Goal: Task Accomplishment & Management: Use online tool/utility

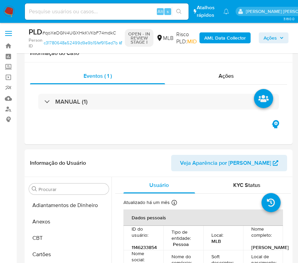
select select "10"
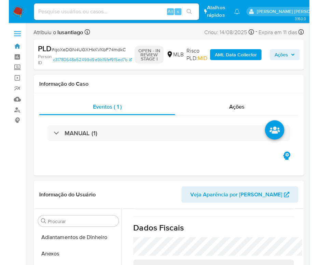
scroll to position [405, 0]
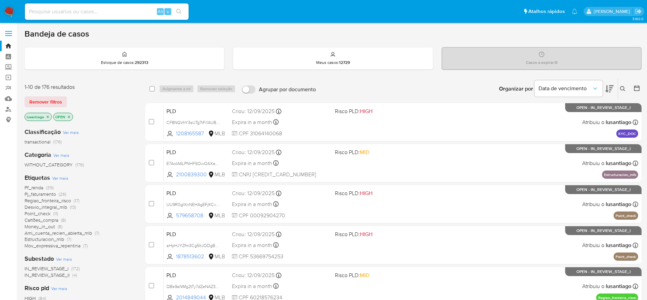
click at [127, 10] on input at bounding box center [107, 11] width 164 height 9
paste input "625947357"
type input "625947357"
click at [180, 10] on icon "search-icon" at bounding box center [178, 11] width 5 height 5
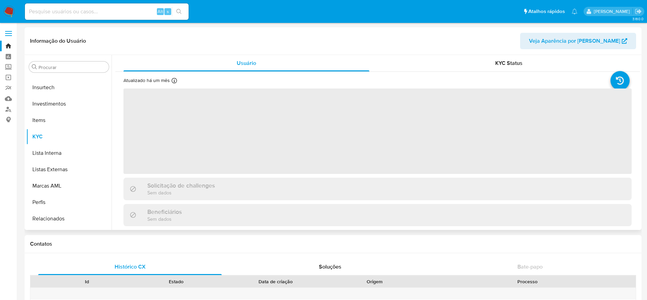
scroll to position [321, 0]
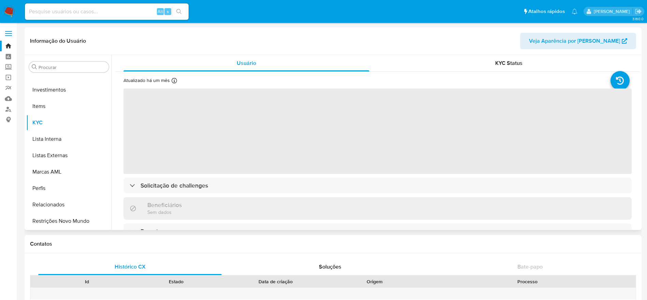
select select "10"
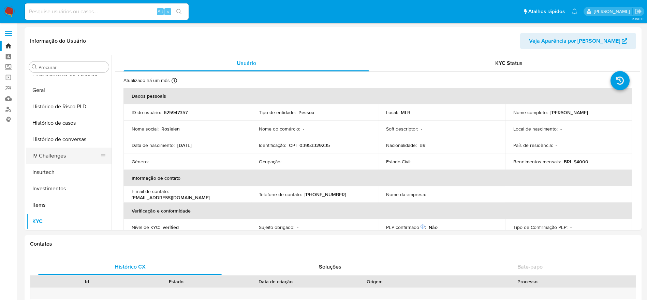
scroll to position [219, 0]
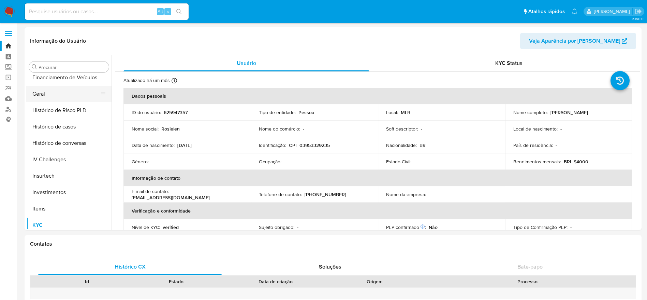
click at [49, 95] on button "Geral" at bounding box center [66, 94] width 80 height 16
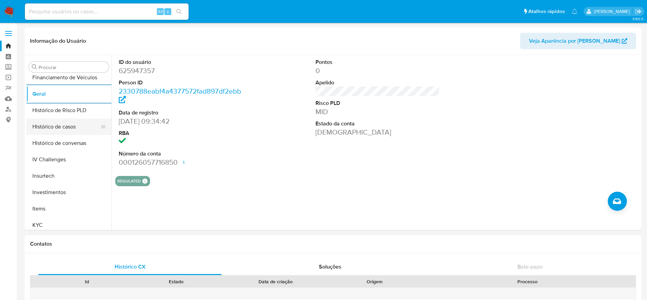
click at [63, 127] on button "Histórico de casos" at bounding box center [66, 126] width 80 height 16
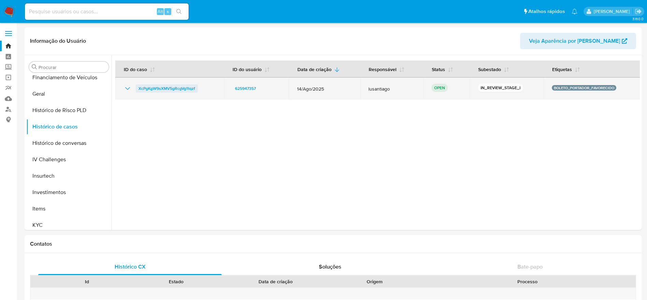
click at [157, 90] on span "XcPgKgW9sXMV5gRcgVg1tqzf" at bounding box center [167, 88] width 57 height 8
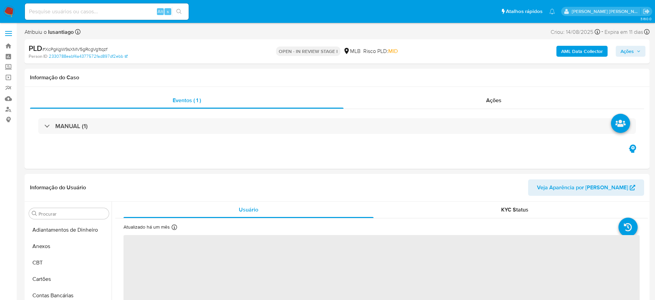
select select "10"
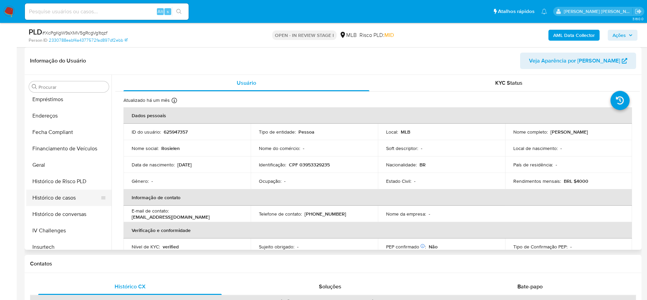
scroll to position [116, 0]
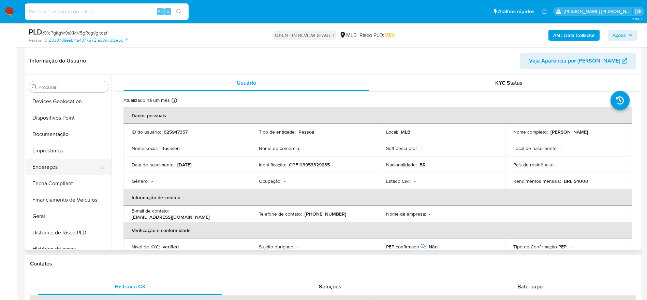
click at [50, 166] on button "Endereços" at bounding box center [66, 167] width 80 height 16
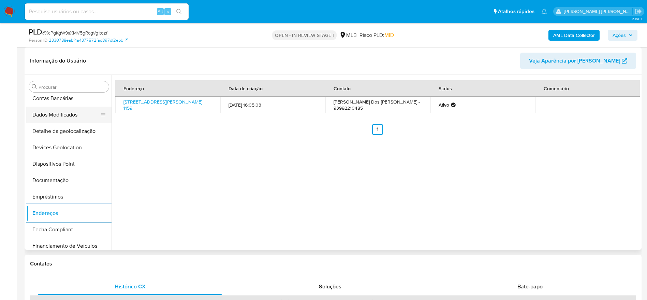
scroll to position [14, 0]
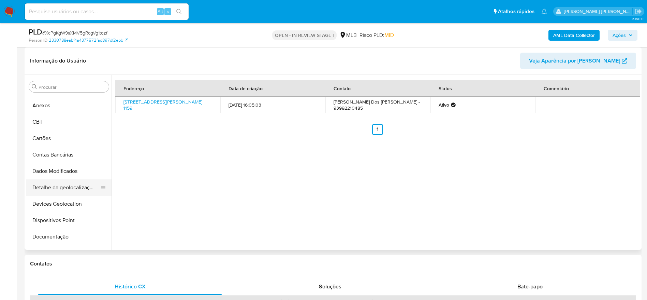
click at [54, 186] on button "Detalhe da geolocalização" at bounding box center [66, 187] width 80 height 16
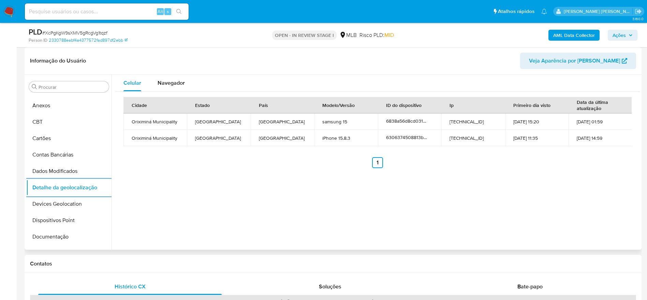
scroll to position [321, 0]
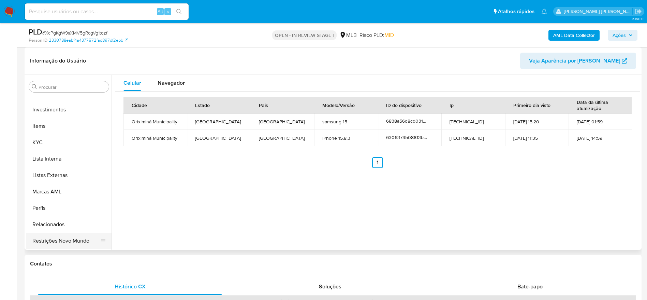
click at [60, 241] on button "Restrições Novo Mundo" at bounding box center [66, 240] width 80 height 16
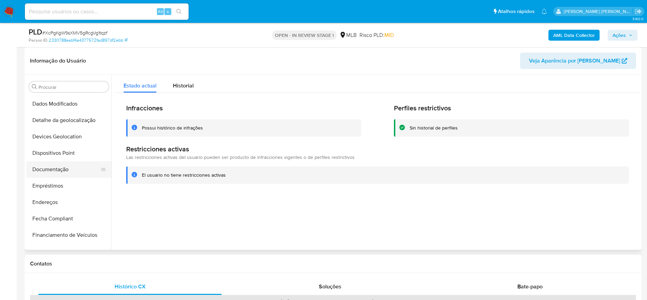
scroll to position [65, 0]
click at [63, 169] on button "Dispositivos Point" at bounding box center [66, 169] width 80 height 16
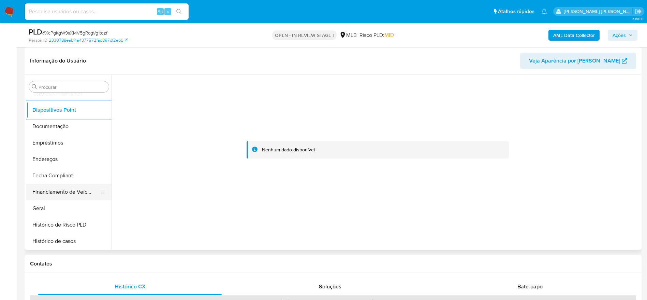
scroll to position [219, 0]
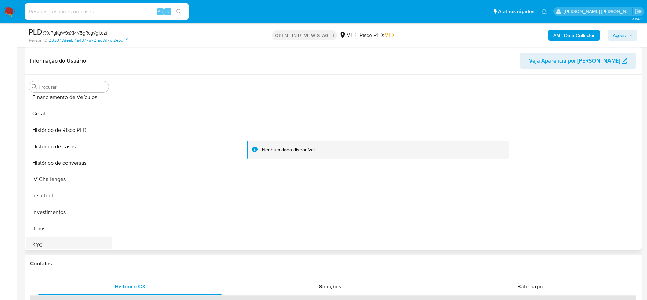
click at [51, 243] on button "KYC" at bounding box center [66, 244] width 80 height 16
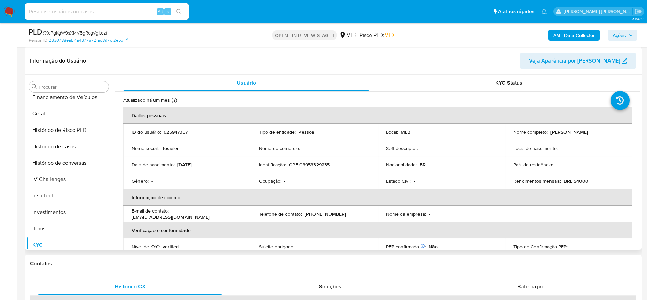
click at [311, 164] on p "CPF 03953329235" at bounding box center [309, 164] width 41 height 6
copy p "03953329235"
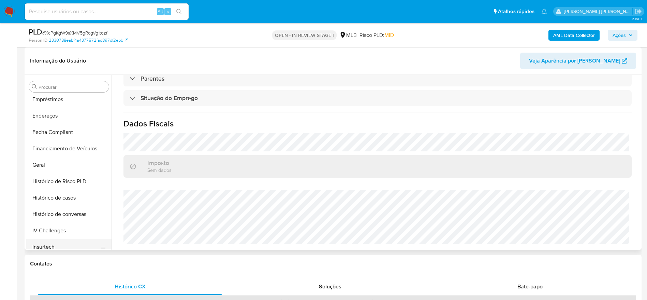
scroll to position [116, 0]
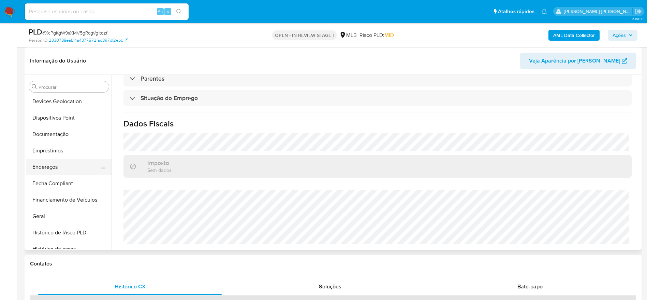
click at [53, 165] on button "Endereços" at bounding box center [66, 167] width 80 height 16
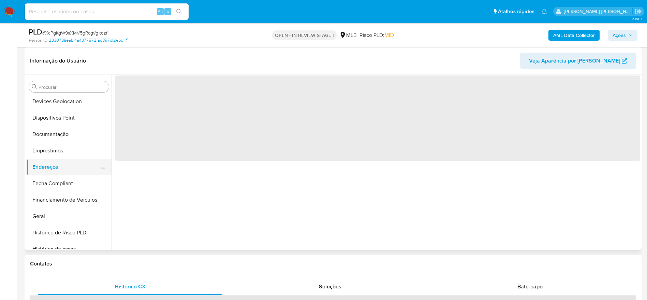
scroll to position [0, 0]
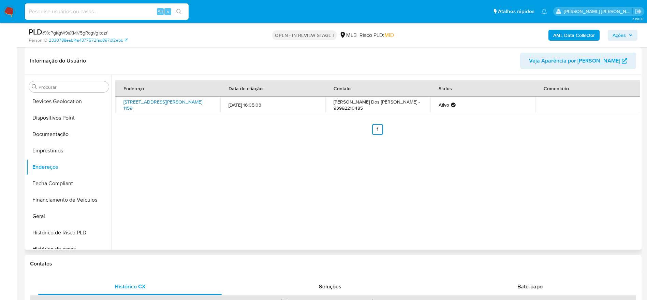
click at [148, 100] on link "Travessa Da Granja 1159, Oriximiná, Pará, 68270000, Brasil 1159" at bounding box center [163, 104] width 79 height 13
click at [110, 11] on input at bounding box center [107, 11] width 164 height 9
paste input "399179167"
type input "399179167"
click at [183, 11] on button "search-icon" at bounding box center [179, 12] width 14 height 10
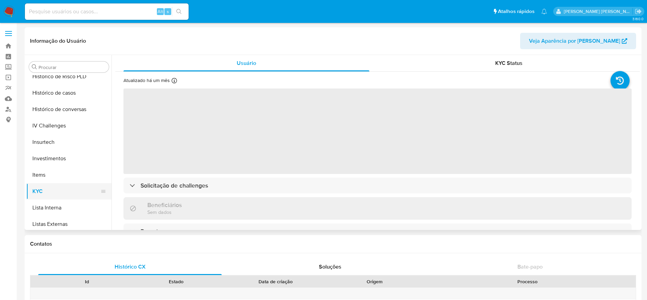
scroll to position [219, 0]
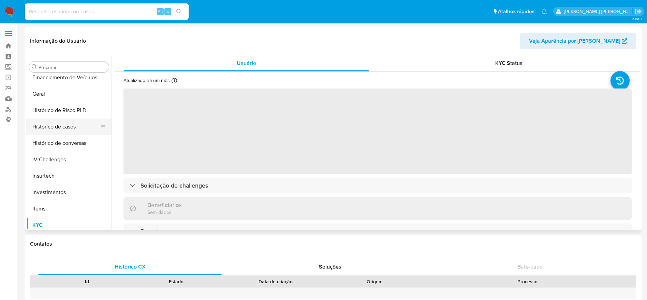
click at [60, 123] on button "Histórico de casos" at bounding box center [66, 126] width 80 height 16
select select "10"
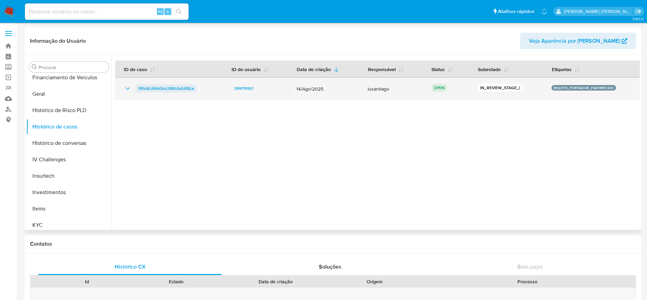
click at [175, 86] on span "fBfz8LiA9A0hzUBRLKxGRBLe" at bounding box center [167, 88] width 56 height 8
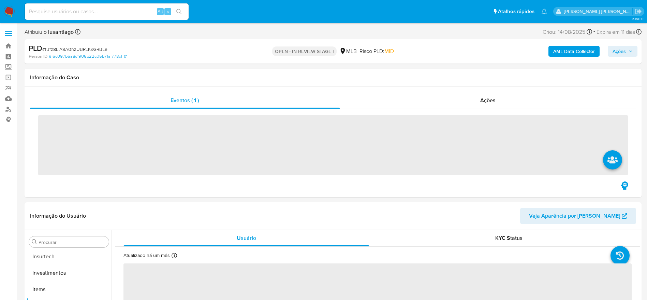
scroll to position [321, 0]
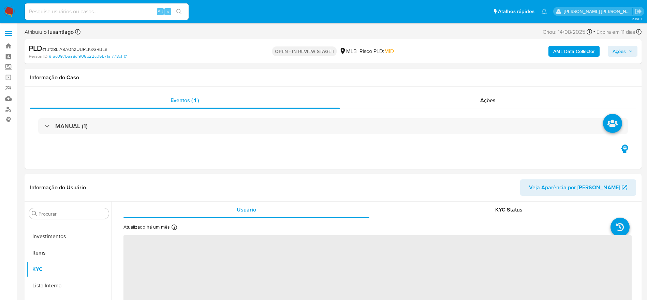
select select "10"
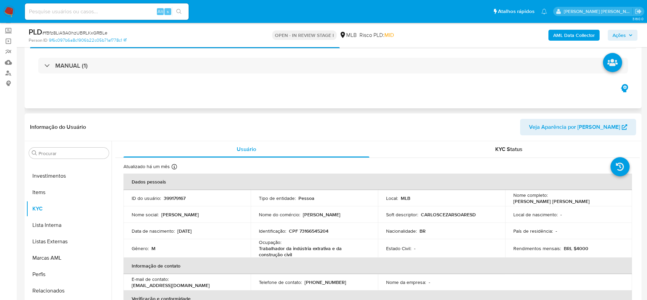
scroll to position [102, 0]
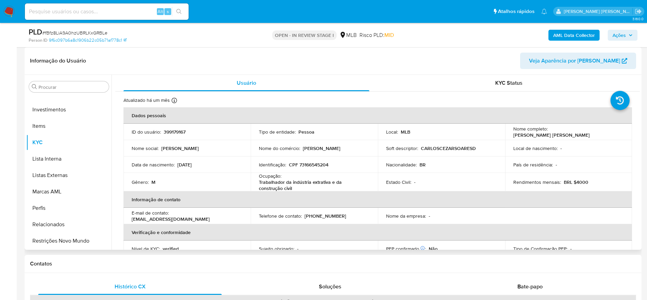
click at [308, 166] on p "CPF 73166545204" at bounding box center [309, 164] width 40 height 6
copy p "73166545204"
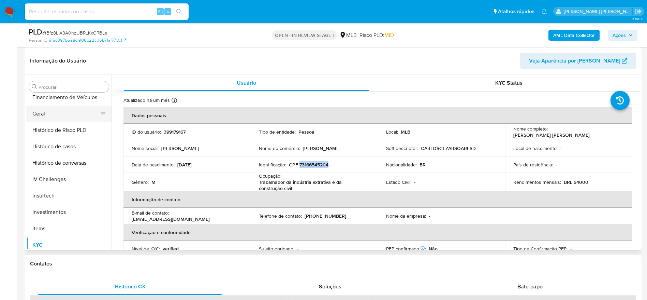
click at [64, 115] on button "Geral" at bounding box center [66, 113] width 80 height 16
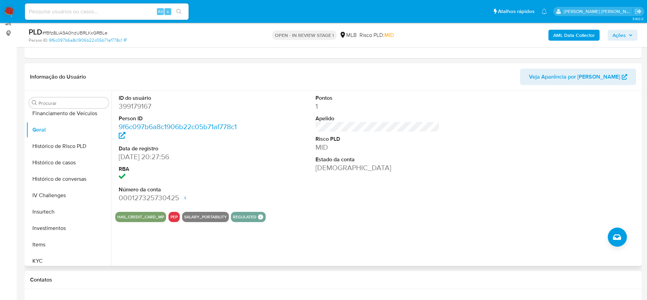
scroll to position [102, 0]
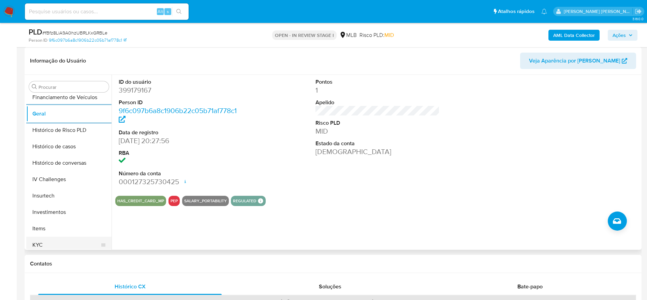
click at [58, 246] on button "KYC" at bounding box center [66, 244] width 80 height 16
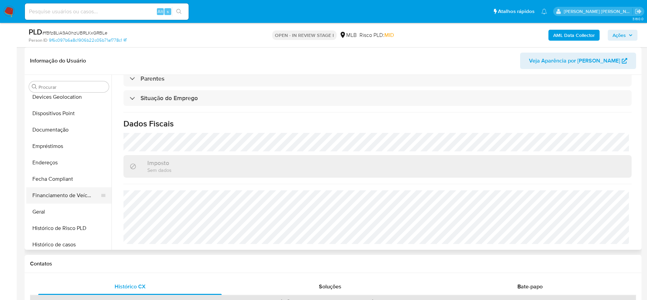
scroll to position [116, 0]
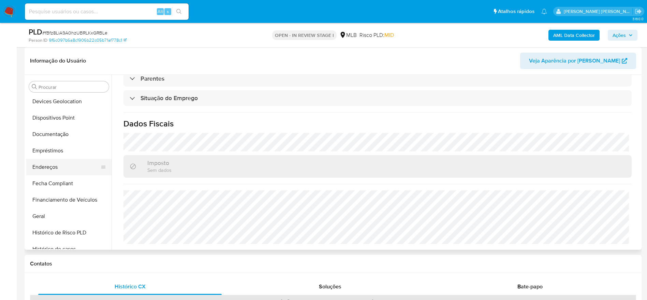
click at [55, 170] on button "Endereços" at bounding box center [66, 167] width 80 height 16
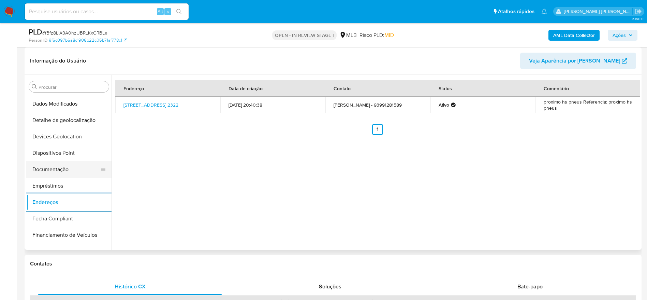
scroll to position [65, 0]
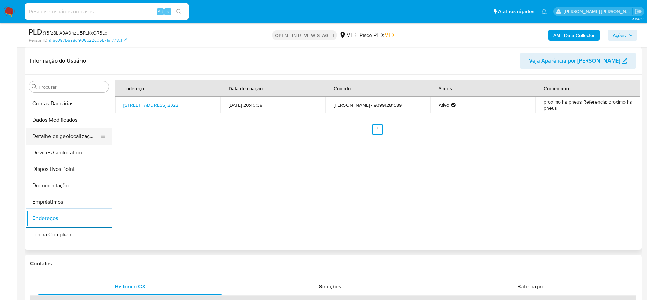
click at [77, 137] on button "Detalhe da geolocalização" at bounding box center [66, 136] width 80 height 16
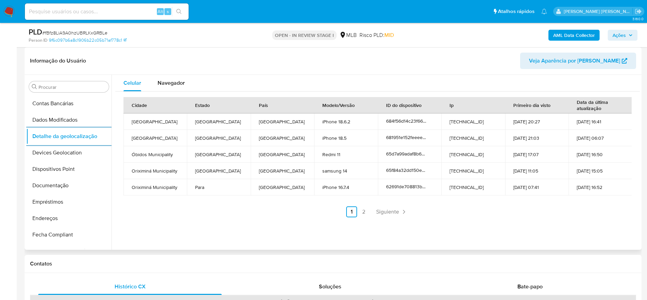
scroll to position [321, 0]
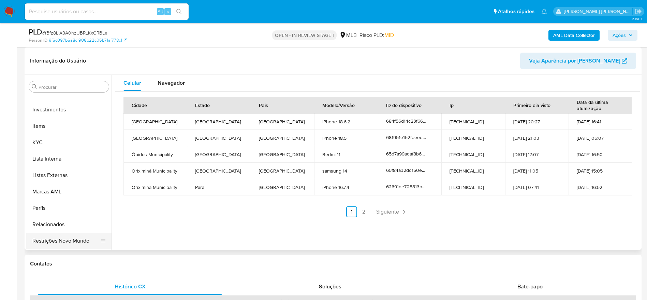
click at [51, 244] on button "Restrições Novo Mundo" at bounding box center [66, 240] width 80 height 16
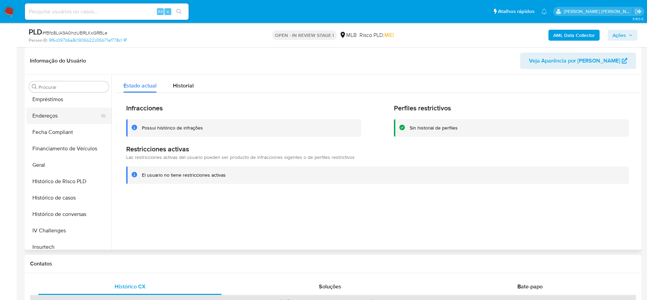
scroll to position [116, 0]
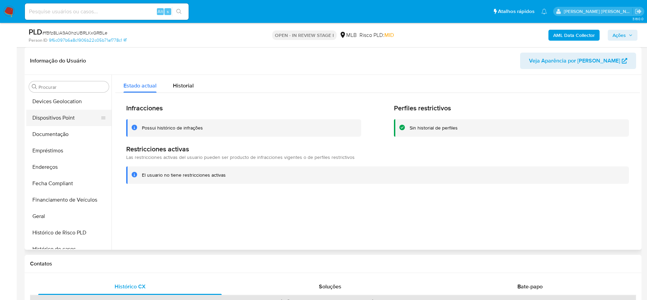
click at [61, 118] on button "Dispositivos Point" at bounding box center [66, 118] width 80 height 16
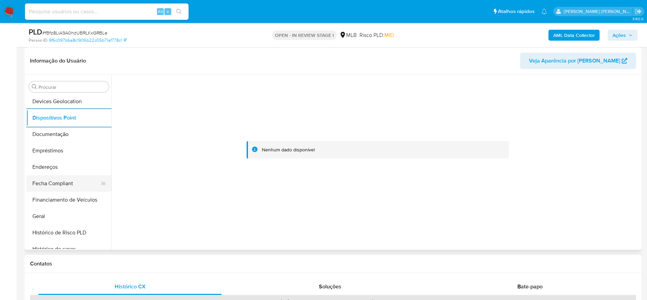
scroll to position [65, 0]
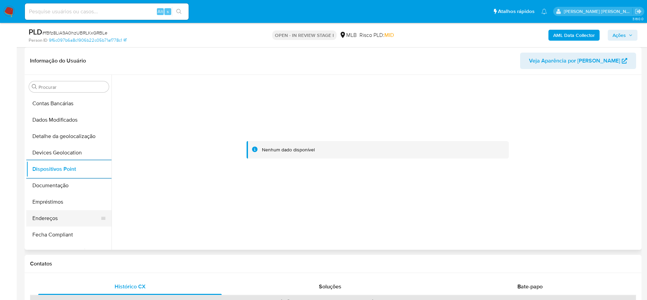
click at [51, 216] on button "Endereços" at bounding box center [66, 218] width 80 height 16
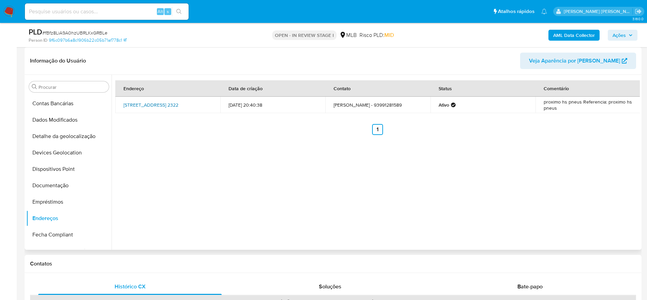
click at [162, 105] on link "Rua 15 De Novembro 2322, Oriximiná, Pará, 68270000, Brasil 2322" at bounding box center [151, 104] width 55 height 7
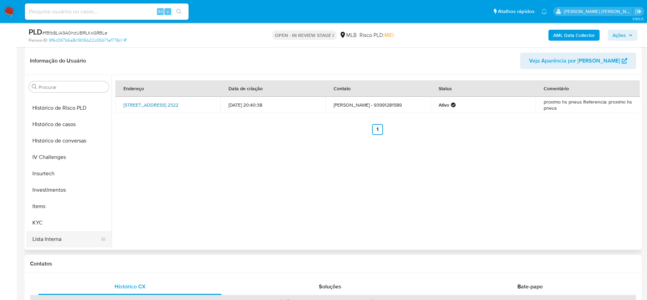
scroll to position [270, 0]
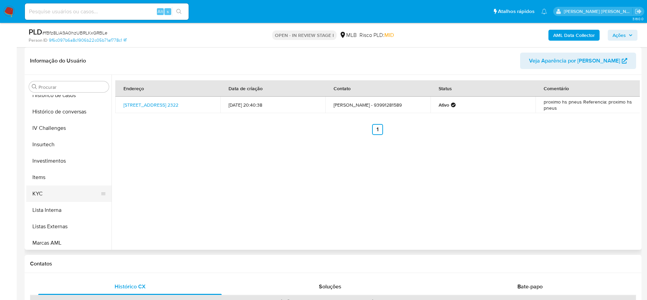
click at [49, 186] on button "KYC" at bounding box center [66, 193] width 80 height 16
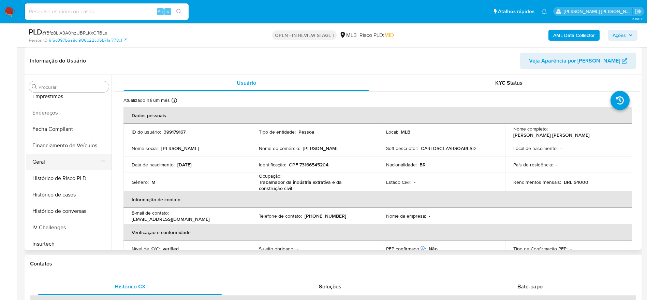
scroll to position [168, 0]
click at [50, 160] on button "Geral" at bounding box center [66, 165] width 80 height 16
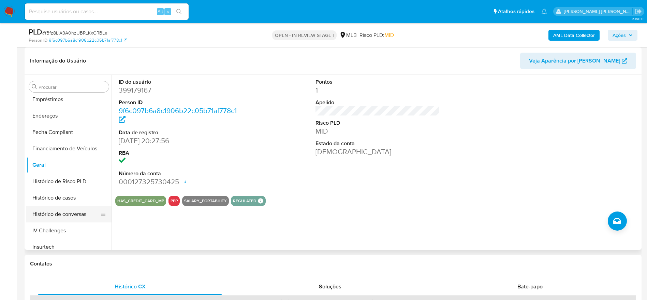
scroll to position [219, 0]
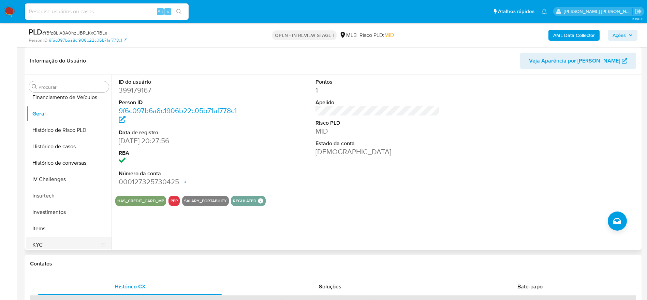
click at [51, 245] on button "KYC" at bounding box center [66, 244] width 80 height 16
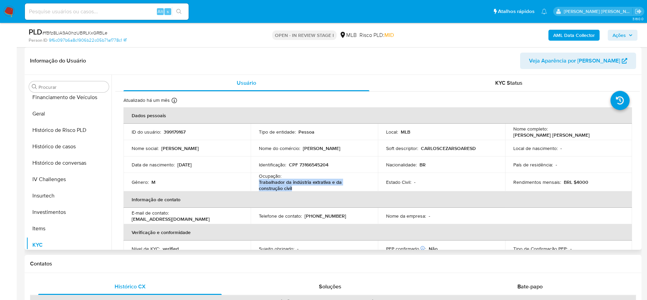
drag, startPoint x: 271, startPoint y: 188, endPoint x: 257, endPoint y: 184, distance: 14.4
click at [257, 184] on td "Ocupação : Trabalhador da indústria extrativa e da construção civil" at bounding box center [314, 182] width 127 height 18
copy p "Trabalhador da indústria extrativa e da construção civil"
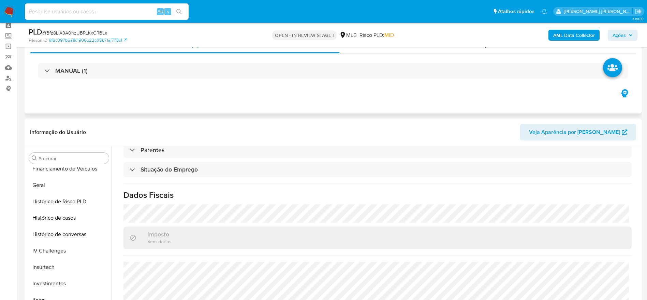
scroll to position [0, 0]
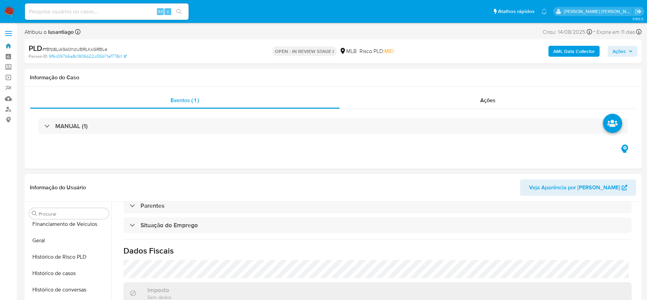
click at [0, 41] on link "Bandeja" at bounding box center [40, 46] width 81 height 11
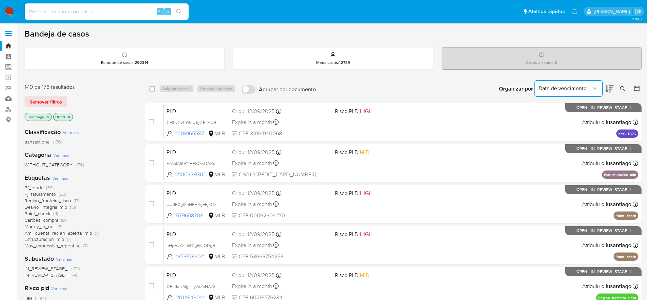
click at [577, 91] on span "Data de vencimento" at bounding box center [565, 88] width 53 height 7
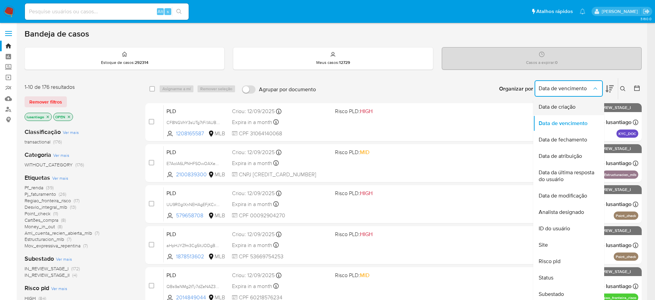
click at [568, 109] on span "Data de criação" at bounding box center [557, 106] width 37 height 7
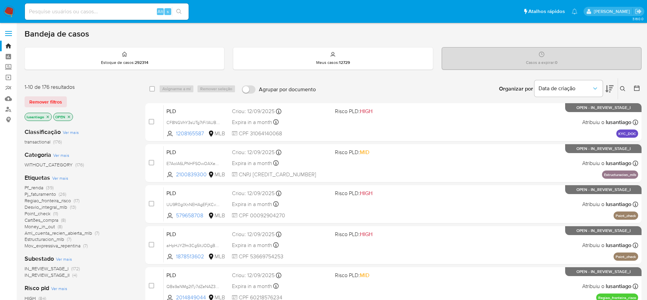
click at [635, 88] on icon at bounding box center [636, 87] width 5 height 5
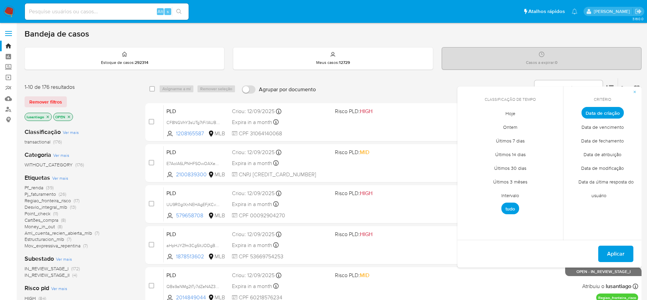
click at [513, 196] on span "Intervalo" at bounding box center [510, 195] width 32 height 14
click at [466, 125] on icon "Mes anterior" at bounding box center [468, 125] width 8 height 8
click at [522, 150] on button "1" at bounding box center [524, 150] width 11 height 11
click at [550, 208] on button "31" at bounding box center [551, 205] width 11 height 11
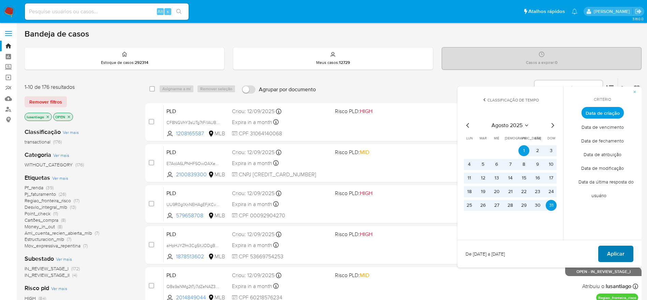
click at [617, 251] on span "Aplicar" at bounding box center [615, 253] width 17 height 15
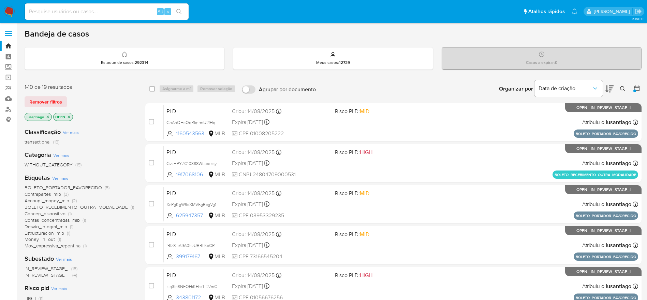
click at [42, 240] on span "Money_in_out" at bounding box center [40, 238] width 30 height 7
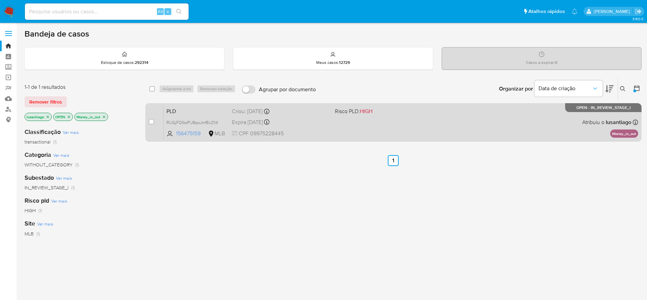
click at [294, 118] on div "Expira in 9 days Expira em 26/09/2025 00:19:01" at bounding box center [281, 121] width 98 height 9
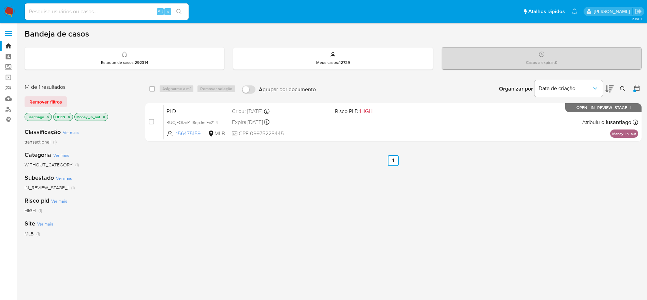
click at [105, 115] on icon "close-filter" at bounding box center [104, 117] width 4 height 4
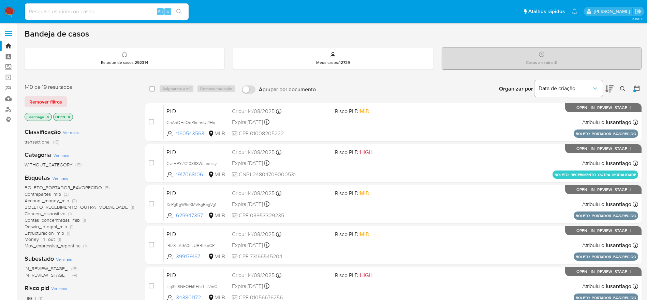
click at [49, 225] on span "Desvio_integral_mlb" at bounding box center [46, 226] width 43 height 7
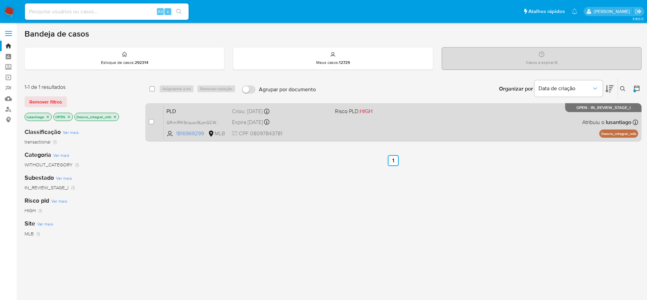
click at [309, 114] on div "Criou: 12/08/2025 Criou: 12/08/2025 00:16:04" at bounding box center [281, 111] width 98 height 8
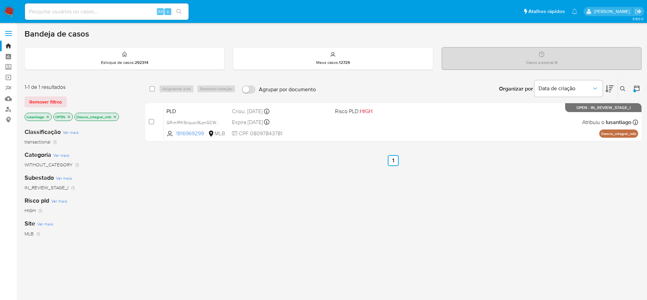
click at [116, 116] on icon "close-filter" at bounding box center [115, 117] width 4 height 4
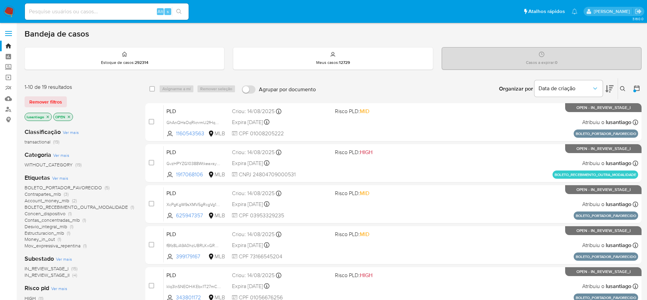
click at [55, 220] on span "Contas_concentradas_mlb" at bounding box center [52, 219] width 55 height 7
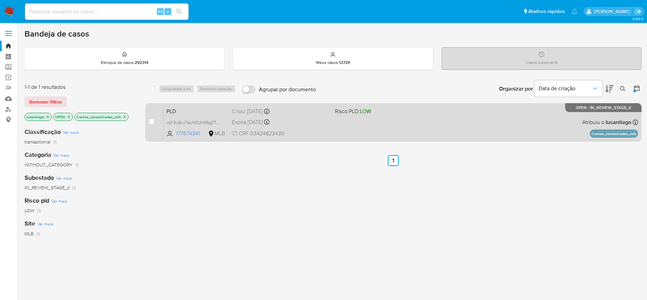
click at [312, 120] on div "Expira in 9 days Expira em 26/09/2025 00:10:22" at bounding box center [281, 121] width 98 height 9
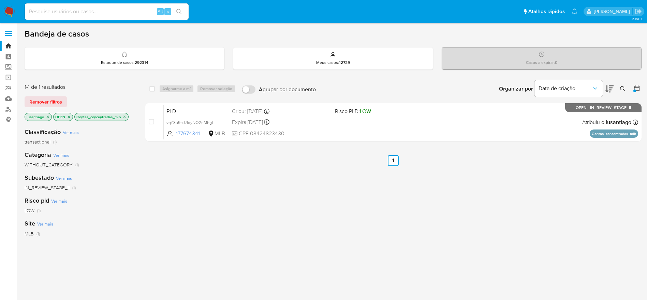
click at [124, 117] on icon "close-filter" at bounding box center [125, 117] width 4 height 4
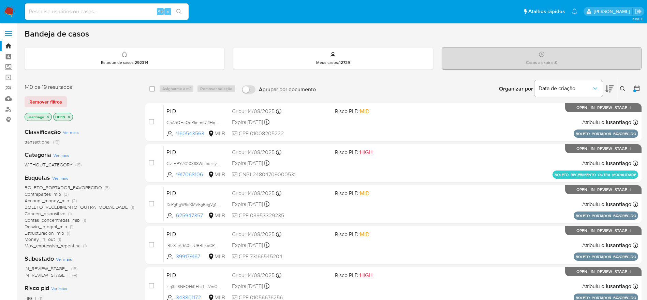
click at [55, 233] on span "Estructuracion_mlb" at bounding box center [45, 232] width 40 height 7
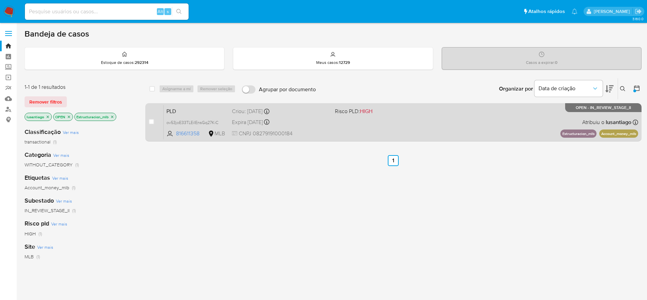
click at [304, 128] on div "PLD ov53joE33TLEiIEnsGq27KiC 816611358 MLB Risco PLD: HIGH Criou: 12/08/2025 Cr…" at bounding box center [401, 122] width 475 height 34
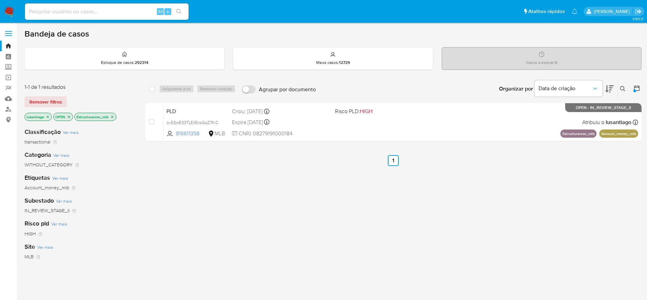
click at [115, 114] on p "Estructuracion_mlb" at bounding box center [95, 117] width 41 height 8
click at [112, 118] on icon "close-filter" at bounding box center [112, 117] width 4 height 4
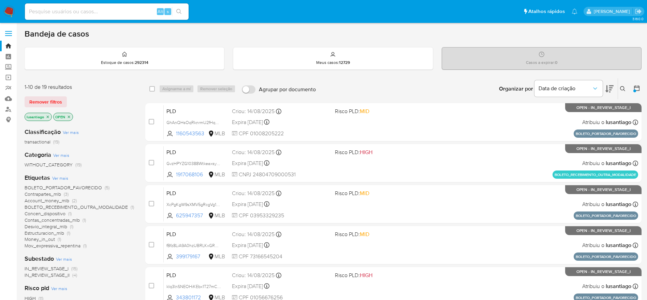
click at [51, 246] on span "Mov_expressiva_repentina" at bounding box center [53, 245] width 56 height 7
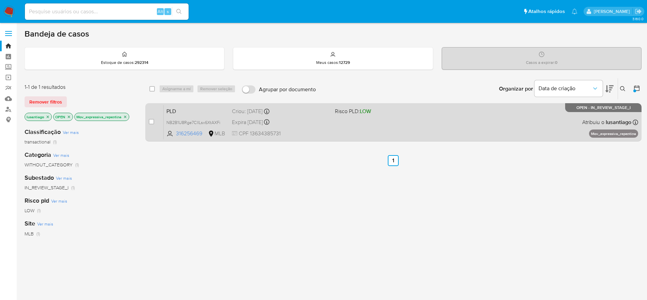
click at [286, 126] on div "Expira in 9 days Expira em 26/09/2025 00:24:05" at bounding box center [281, 121] width 98 height 9
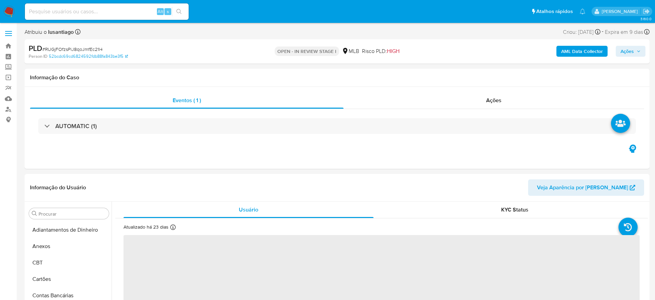
select select "10"
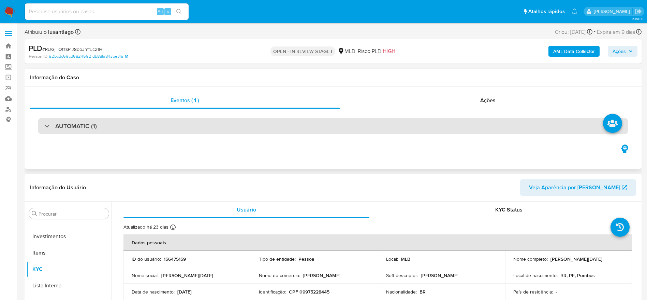
click at [161, 127] on div "AUTOMATIC (1)" at bounding box center [333, 126] width 590 height 16
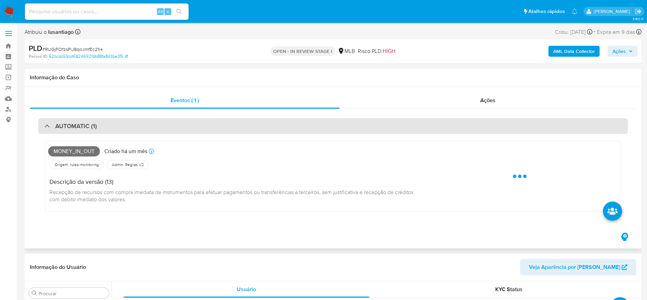
click at [161, 127] on div "AUTOMATIC (1)" at bounding box center [333, 126] width 590 height 16
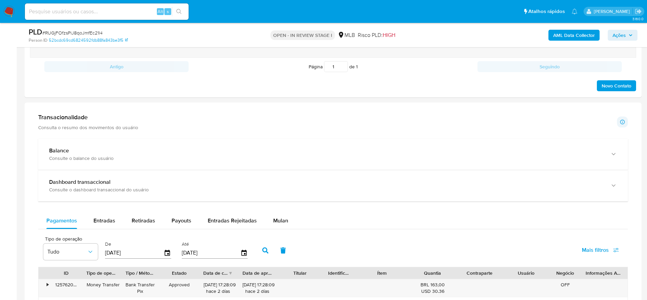
scroll to position [512, 0]
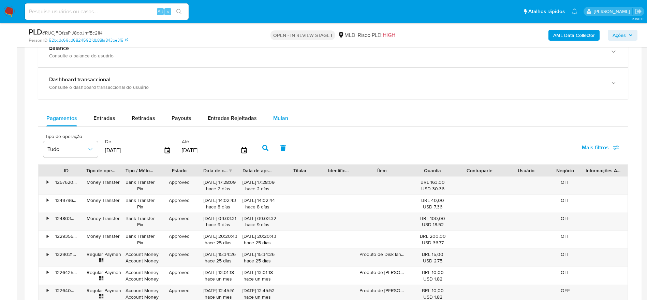
click at [277, 114] on span "Mulan" at bounding box center [280, 118] width 15 height 8
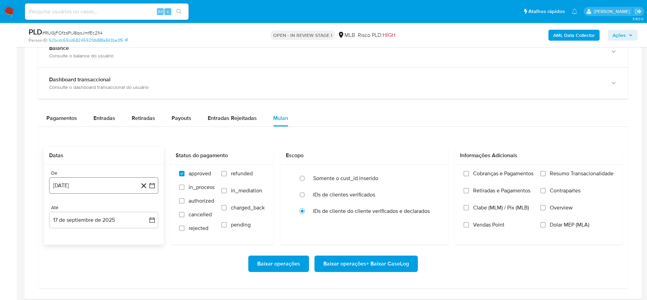
click at [76, 189] on button "[DATE]" at bounding box center [103, 185] width 109 height 16
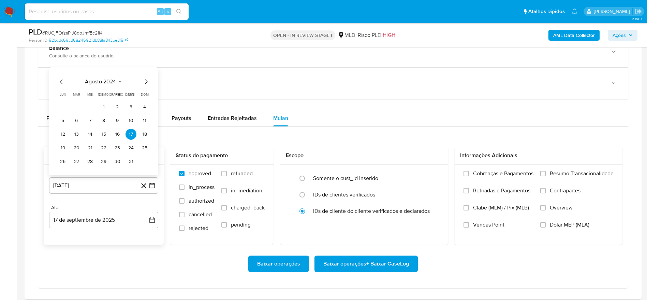
click at [105, 83] on span "agosto 2024" at bounding box center [100, 81] width 31 height 7
click at [146, 74] on icon "Año siguiente" at bounding box center [145, 74] width 8 height 8
click at [77, 139] on button "[DATE]" at bounding box center [73, 136] width 19 height 11
click at [76, 110] on button "1" at bounding box center [76, 106] width 11 height 11
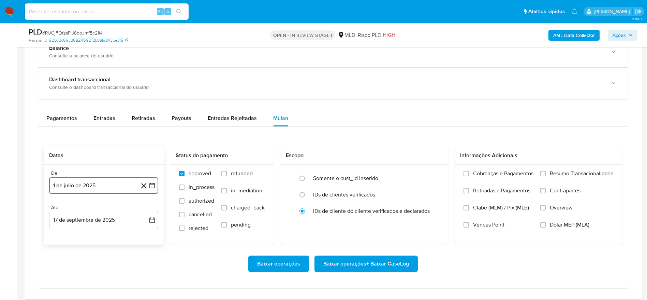
drag, startPoint x: 78, startPoint y: 218, endPoint x: 91, endPoint y: 211, distance: 15.3
click at [78, 218] on button "17 de septiembre de 2025" at bounding box center [103, 220] width 109 height 16
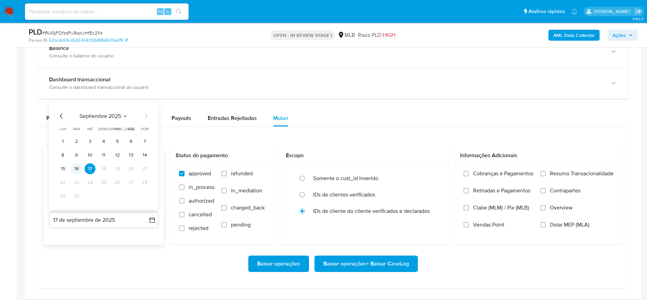
click at [73, 168] on button "16" at bounding box center [76, 168] width 11 height 11
click at [550, 168] on div "Cobranças e Pagamentos Retiradas e Pagamentos Clabe (MLM) / Pix (MLB) Vendas Po…" at bounding box center [539, 203] width 168 height 79
click at [547, 171] on label "Resumo Transacionalidade" at bounding box center [577, 178] width 73 height 17
click at [546, 171] on input "Resumo Transacionalidade" at bounding box center [543, 173] width 5 height 5
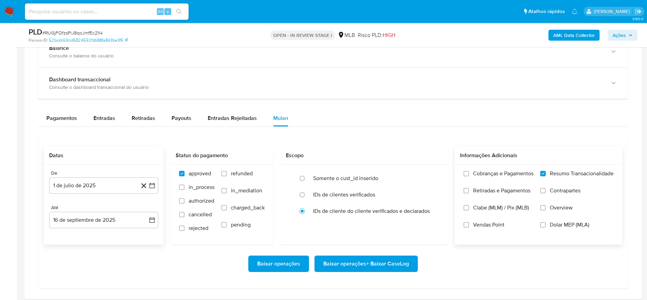
click at [367, 267] on span "Baixar operações + Baixar CaseLog" at bounding box center [366, 263] width 86 height 15
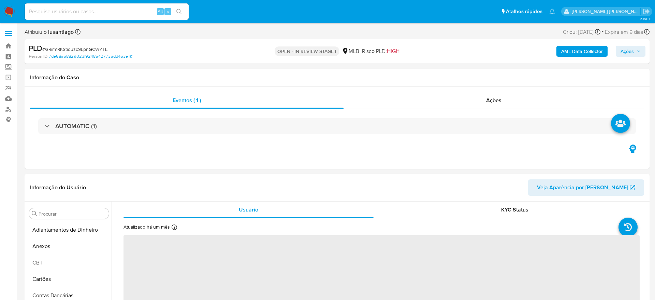
select select "10"
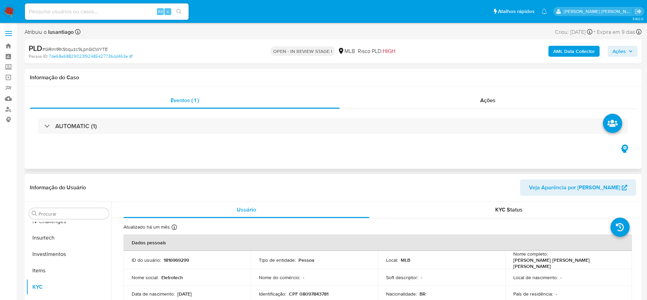
scroll to position [321, 0]
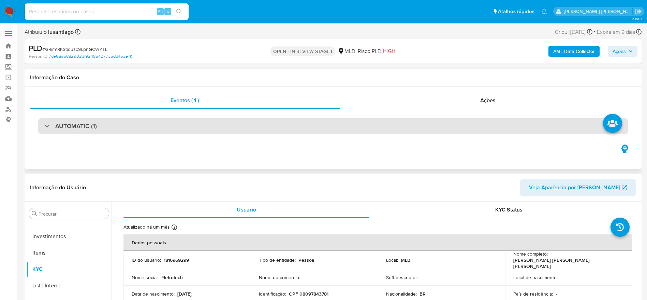
click at [145, 120] on div "AUTOMATIC (1)" at bounding box center [333, 126] width 590 height 16
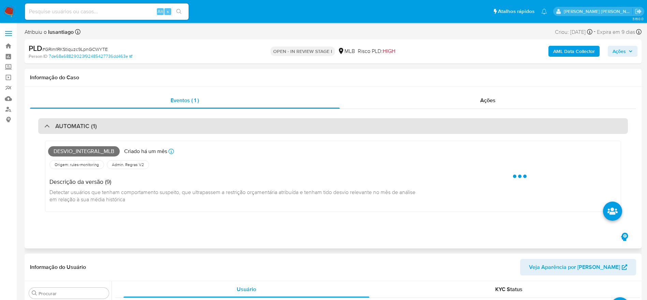
click at [139, 122] on div "AUTOMATIC (1)" at bounding box center [333, 126] width 590 height 16
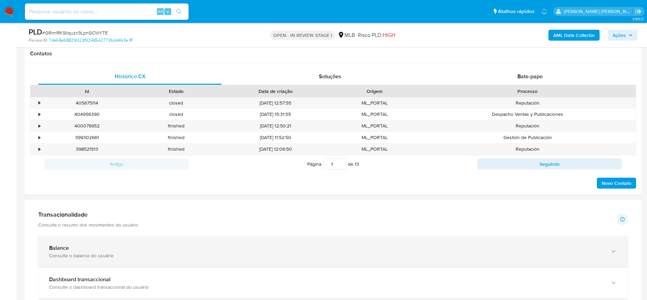
scroll to position [409, 0]
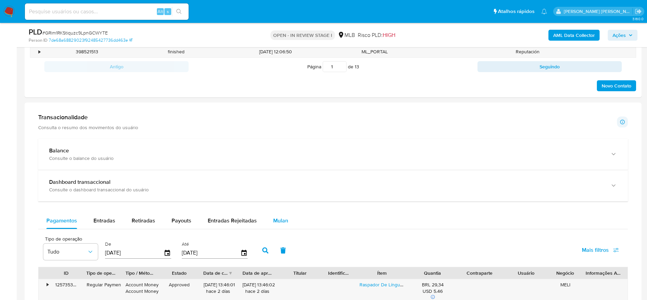
click at [279, 221] on span "Mulan" at bounding box center [280, 220] width 15 height 8
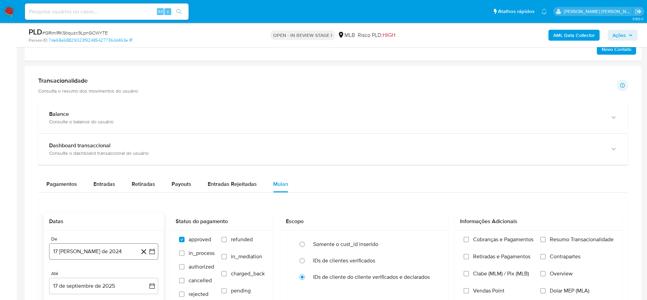
scroll to position [512, 0]
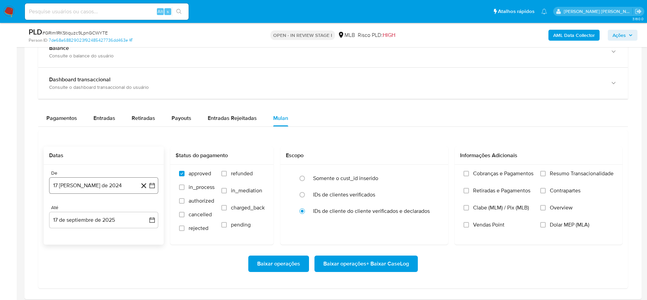
click at [110, 187] on button "17 [PERSON_NAME] de 2024" at bounding box center [103, 185] width 109 height 16
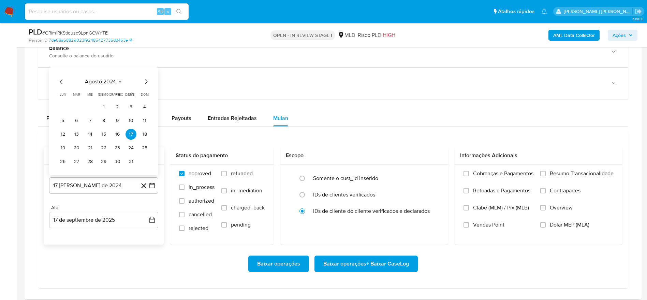
click at [108, 85] on span "agosto 2024" at bounding box center [100, 81] width 31 height 7
click at [145, 73] on icon "Año siguiente" at bounding box center [145, 74] width 8 height 8
click at [74, 139] on span "[DATE]" at bounding box center [73, 136] width 15 height 5
click at [76, 109] on button "1" at bounding box center [76, 106] width 11 height 11
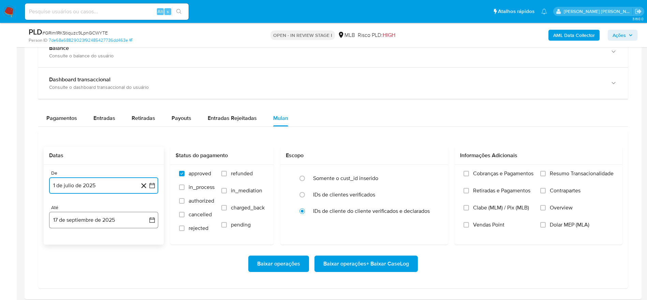
click at [84, 226] on button "17 de septiembre de 2025" at bounding box center [103, 220] width 109 height 16
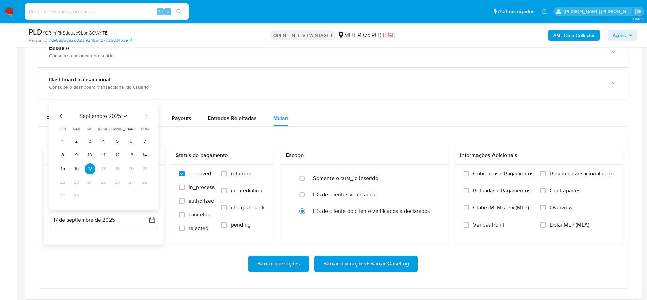
drag, startPoint x: 77, startPoint y: 166, endPoint x: 99, endPoint y: 166, distance: 22.2
click at [78, 165] on button "16" at bounding box center [76, 168] width 11 height 11
click at [554, 175] on span "Resumo Transacionalidade" at bounding box center [582, 173] width 64 height 7
click at [546, 175] on input "Resumo Transacionalidade" at bounding box center [543, 173] width 5 height 5
click at [386, 263] on span "Baixar operações + Baixar CaseLog" at bounding box center [366, 263] width 86 height 15
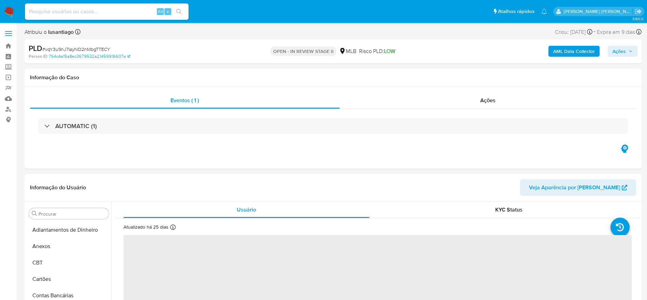
select select "10"
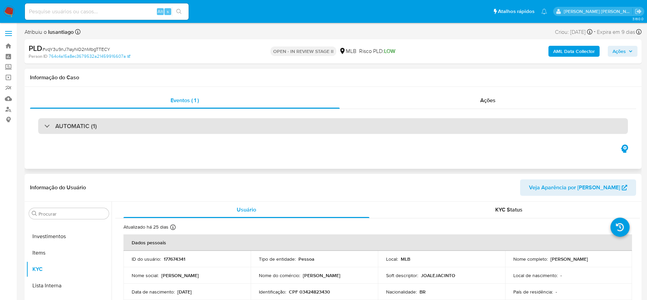
click at [176, 124] on div "AUTOMATIC (1)" at bounding box center [333, 126] width 590 height 16
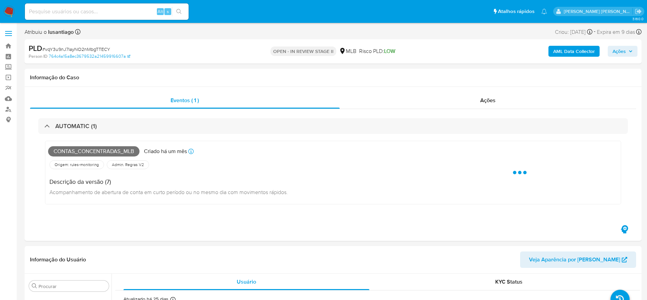
drag, startPoint x: 176, startPoint y: 124, endPoint x: 41, endPoint y: 173, distance: 143.6
click at [177, 123] on div "AUTOMATIC (1)" at bounding box center [333, 126] width 590 height 16
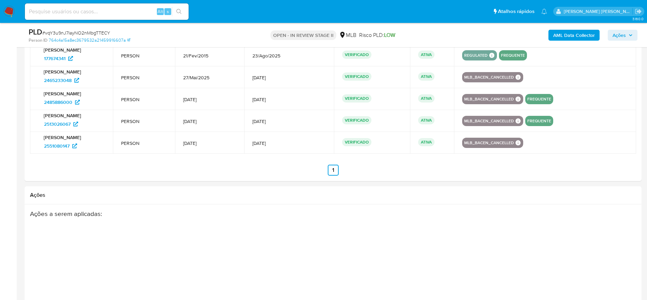
scroll to position [748, 0]
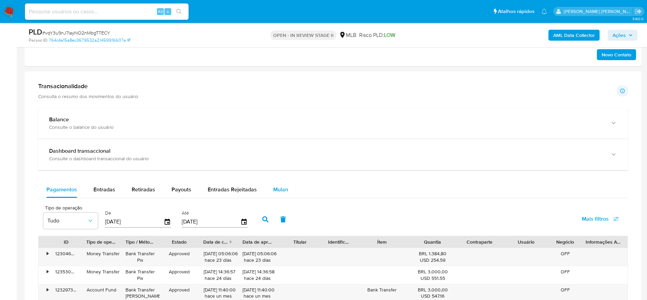
click at [277, 190] on span "Mulan" at bounding box center [280, 189] width 15 height 8
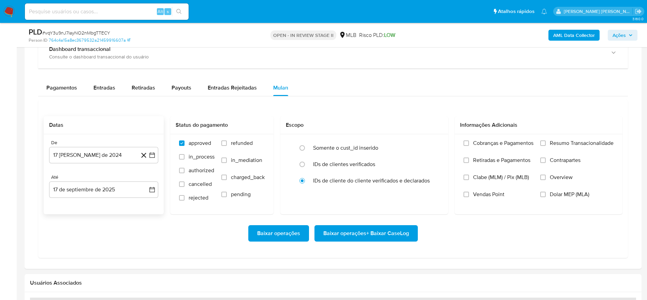
scroll to position [543, 0]
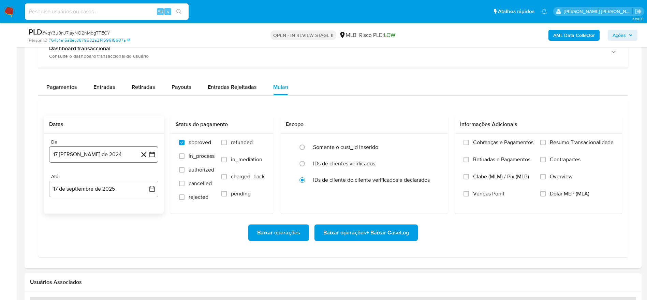
click at [102, 155] on button "[DATE]" at bounding box center [103, 154] width 109 height 16
click at [96, 181] on span "agosto 2024" at bounding box center [100, 178] width 31 height 7
drag, startPoint x: 145, startPoint y: 178, endPoint x: 137, endPoint y: 183, distance: 8.9
click at [143, 179] on icon "Año siguiente" at bounding box center [145, 179] width 8 height 8
click at [71, 241] on span "[DATE]" at bounding box center [73, 241] width 15 height 5
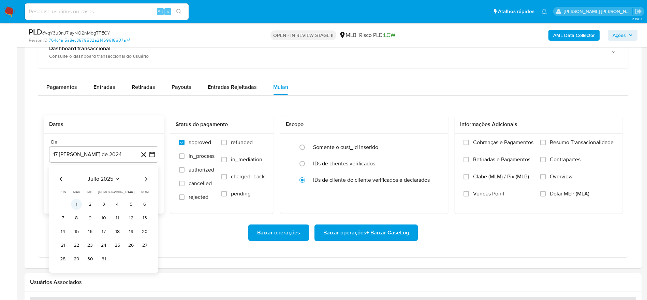
click at [77, 204] on button "1" at bounding box center [76, 204] width 11 height 11
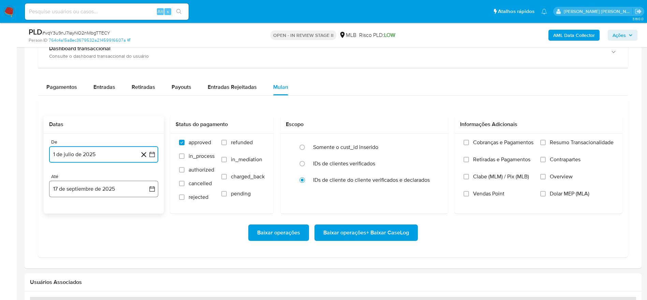
click at [78, 192] on button "17 de septiembre de 2025" at bounding box center [103, 189] width 109 height 16
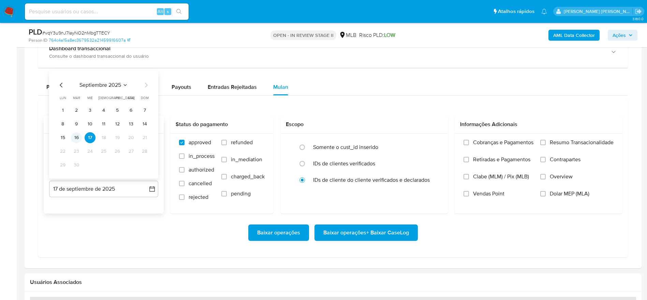
click at [79, 138] on button "16" at bounding box center [76, 137] width 11 height 11
click at [563, 142] on span "Resumo Transacionalidade" at bounding box center [582, 142] width 64 height 7
click at [546, 142] on input "Resumo Transacionalidade" at bounding box center [543, 142] width 5 height 5
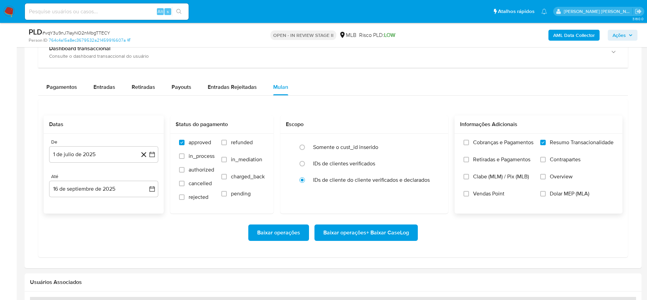
click at [389, 229] on span "Baixar operações + Baixar CaseLog" at bounding box center [366, 232] width 86 height 15
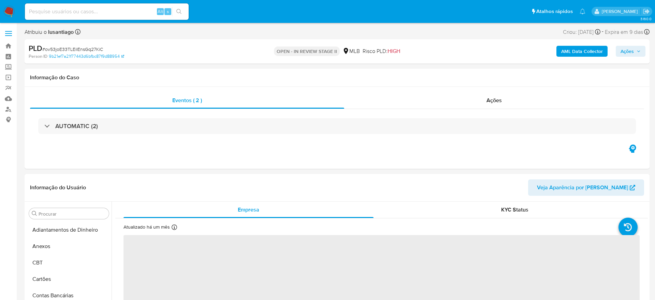
select select "10"
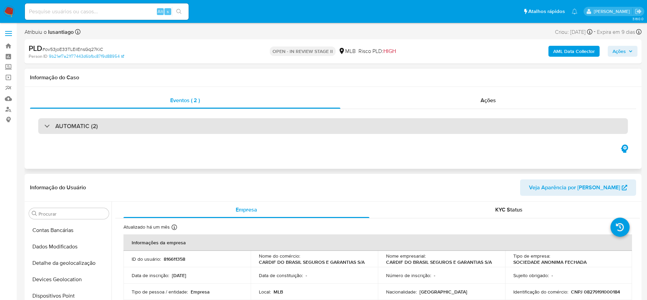
click at [145, 125] on div "AUTOMATIC (2)" at bounding box center [333, 126] width 590 height 16
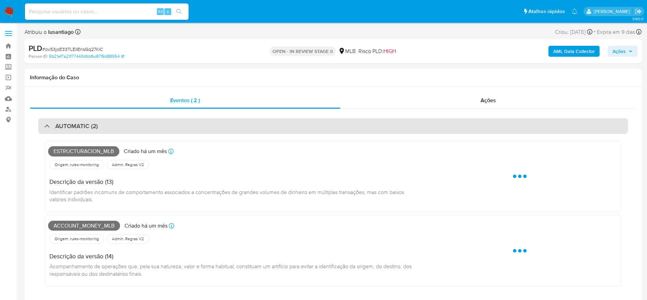
click at [154, 124] on div "AUTOMATIC (2)" at bounding box center [333, 126] width 590 height 16
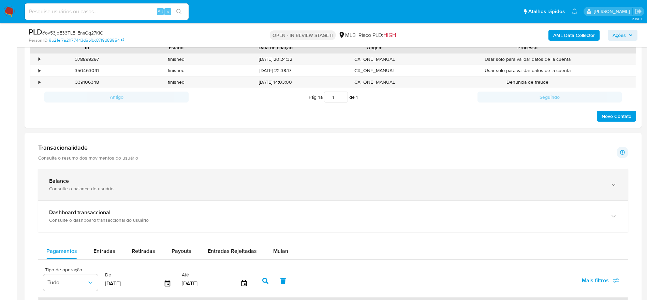
scroll to position [358, 0]
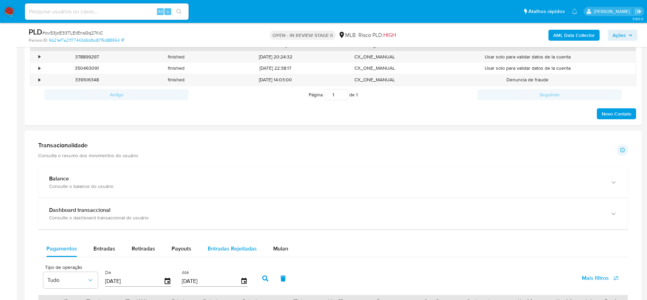
drag, startPoint x: 278, startPoint y: 251, endPoint x: 245, endPoint y: 245, distance: 33.7
click at [278, 250] on span "Mulan" at bounding box center [280, 248] width 15 height 8
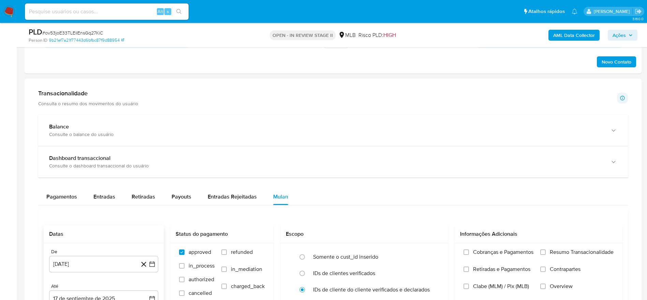
scroll to position [461, 0]
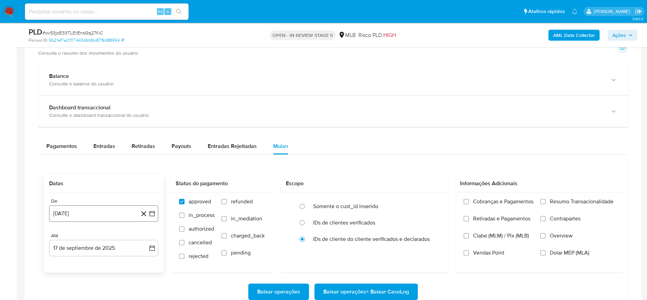
click at [101, 217] on button "[DATE]" at bounding box center [103, 213] width 109 height 16
click at [108, 110] on span "agosto 2024" at bounding box center [100, 109] width 31 height 7
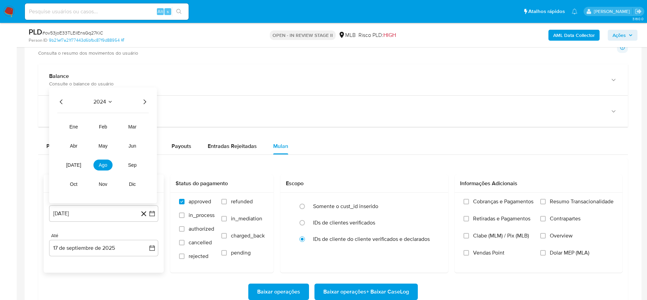
drag, startPoint x: 148, startPoint y: 101, endPoint x: 145, endPoint y: 108, distance: 8.2
click at [148, 101] on icon "Año siguiente" at bounding box center [145, 102] width 8 height 8
click at [75, 164] on span "[DATE]" at bounding box center [73, 164] width 15 height 5
click at [78, 136] on button "1" at bounding box center [76, 134] width 11 height 11
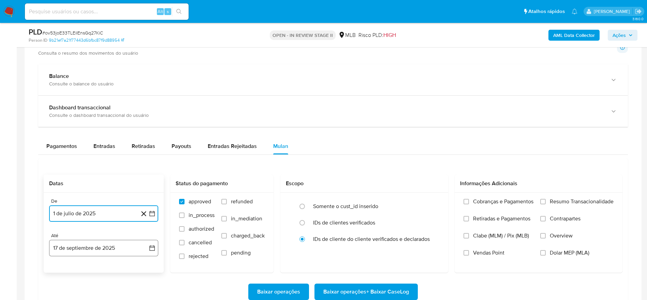
click at [103, 248] on button "17 de septiembre de 2025" at bounding box center [103, 248] width 109 height 16
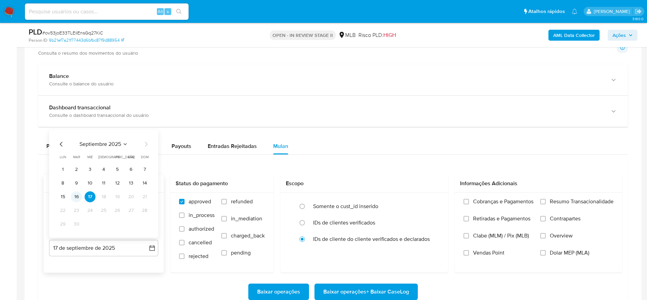
click at [78, 198] on button "16" at bounding box center [76, 196] width 11 height 11
click at [573, 202] on span "Resumo Transacionalidade" at bounding box center [582, 201] width 64 height 7
click at [546, 202] on input "Resumo Transacionalidade" at bounding box center [543, 201] width 5 height 5
click at [366, 292] on span "Baixar operações + Baixar CaseLog" at bounding box center [366, 291] width 86 height 15
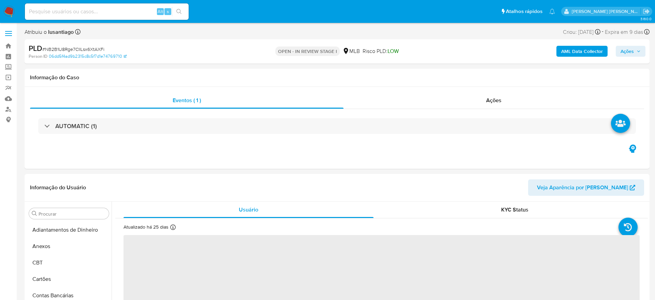
select select "10"
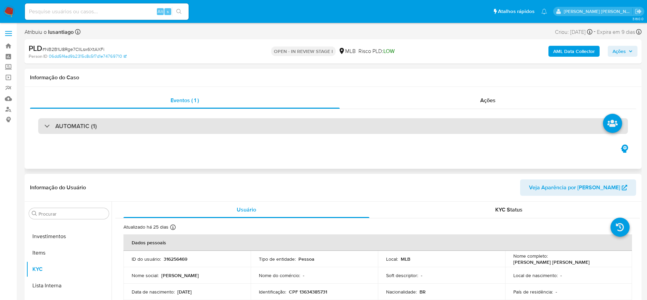
click at [144, 131] on div "AUTOMATIC (1)" at bounding box center [333, 126] width 590 height 16
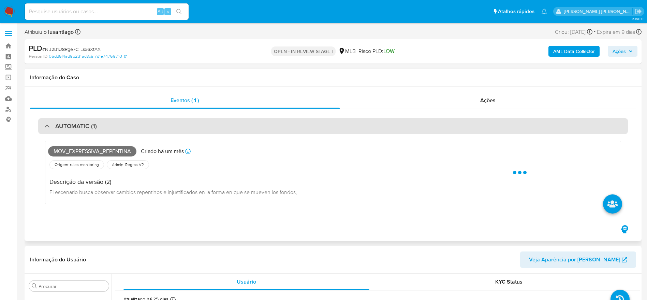
click at [155, 127] on div "AUTOMATIC (1)" at bounding box center [333, 126] width 590 height 16
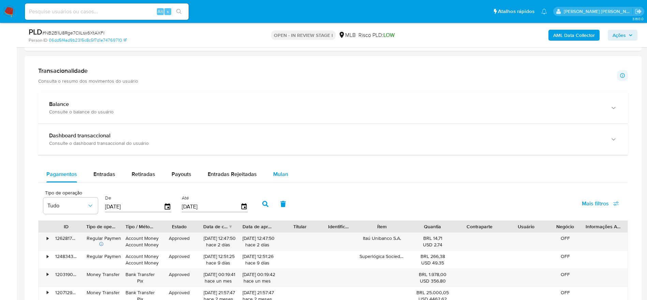
click at [282, 167] on div "Mulan" at bounding box center [280, 174] width 15 height 16
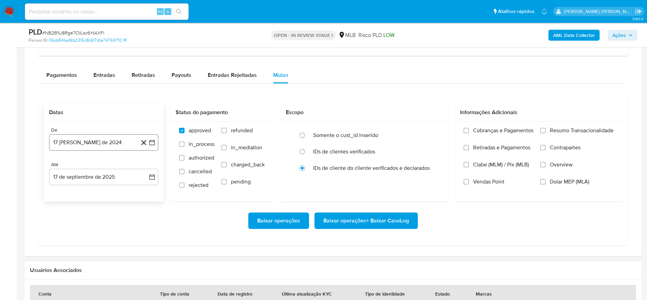
scroll to position [512, 0]
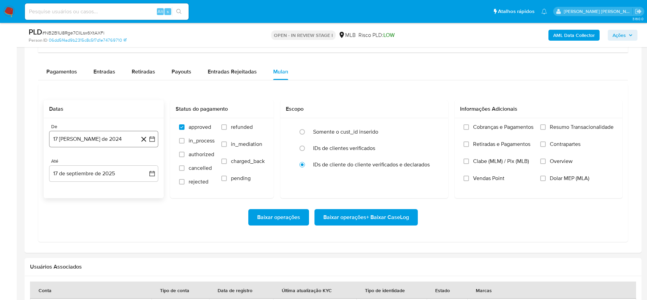
click at [108, 139] on button "17 [PERSON_NAME] de 2024" at bounding box center [103, 139] width 109 height 16
click at [108, 163] on span "agosto 2024" at bounding box center [100, 163] width 31 height 7
drag, startPoint x: 146, startPoint y: 162, endPoint x: 144, endPoint y: 165, distance: 3.5
click at [146, 162] on icon "Año siguiente" at bounding box center [145, 163] width 8 height 8
click at [103, 189] on span "feb" at bounding box center [103, 188] width 8 height 5
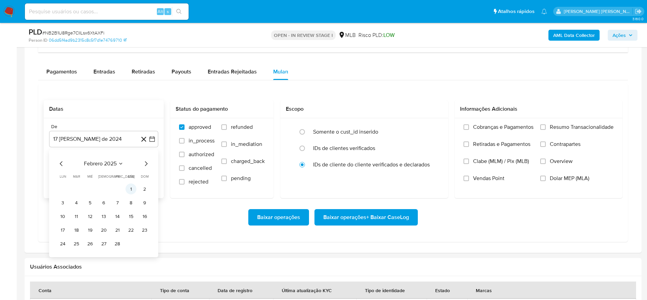
click at [130, 184] on button "1" at bounding box center [131, 188] width 11 height 11
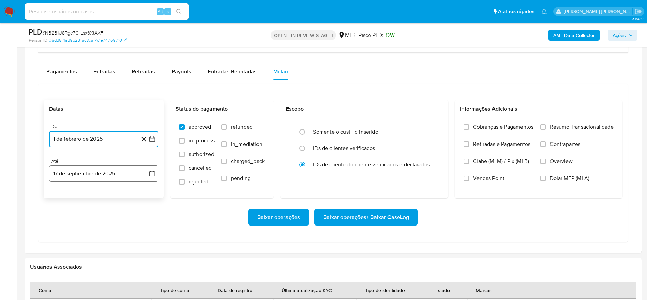
click at [91, 175] on button "17 de septiembre de 2025" at bounding box center [103, 173] width 109 height 16
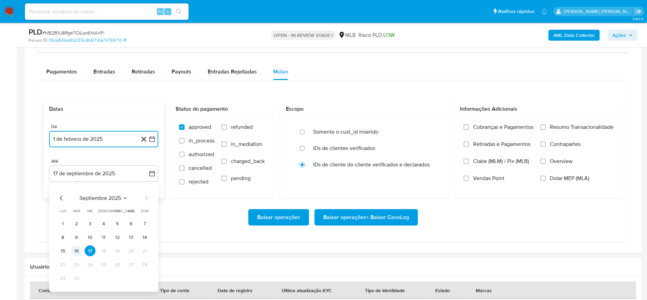
click at [76, 251] on button "16" at bounding box center [76, 250] width 11 height 11
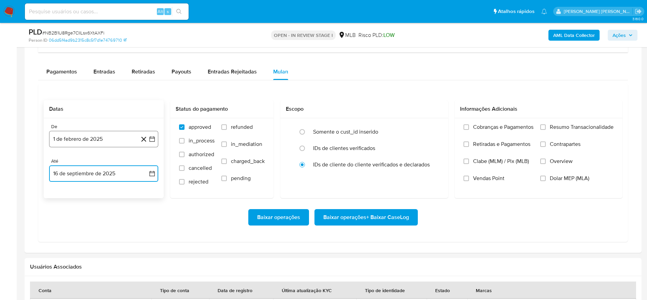
click at [97, 140] on button "1 de febrero de 2025" at bounding box center [103, 139] width 109 height 16
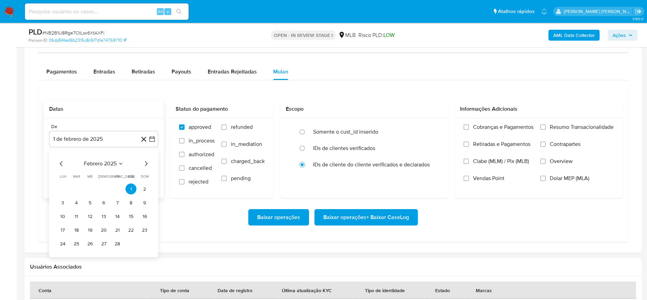
click at [147, 163] on icon "Mes siguiente" at bounding box center [146, 163] width 8 height 8
click at [134, 187] on button "1" at bounding box center [131, 188] width 11 height 11
click at [572, 126] on span "Resumo Transacionalidade" at bounding box center [582, 127] width 64 height 7
click at [546, 126] on input "Resumo Transacionalidade" at bounding box center [543, 126] width 5 height 5
click at [387, 218] on span "Baixar operações + Baixar CaseLog" at bounding box center [366, 217] width 86 height 15
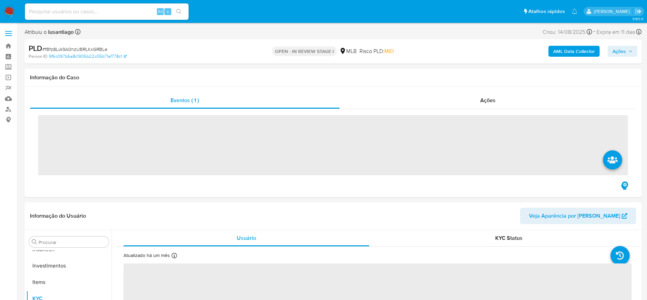
scroll to position [321, 0]
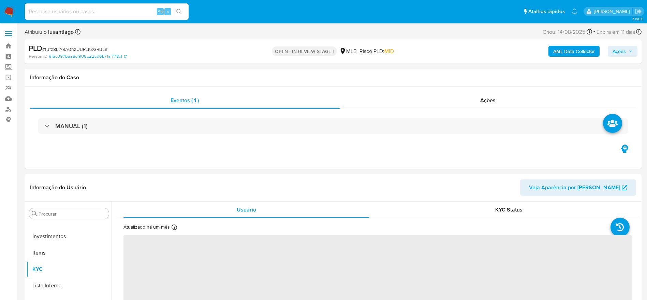
select select "10"
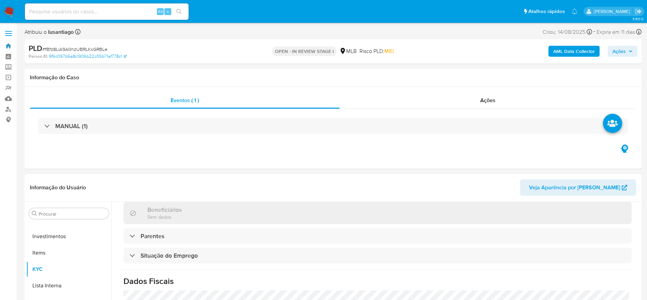
scroll to position [102, 0]
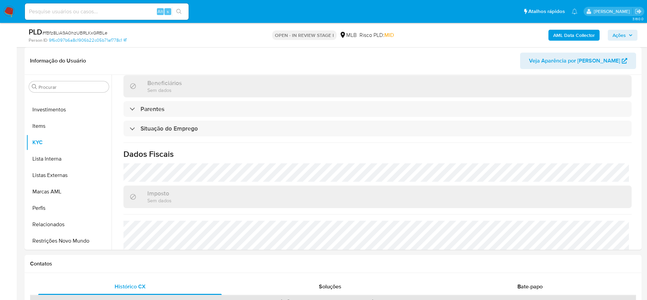
click at [627, 34] on span "Ações" at bounding box center [623, 35] width 20 height 10
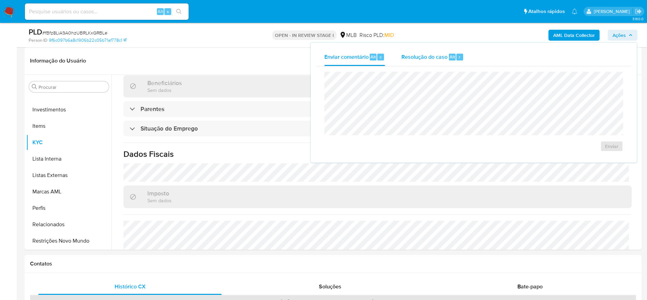
click at [420, 53] on span "Resolução do caso" at bounding box center [425, 57] width 46 height 8
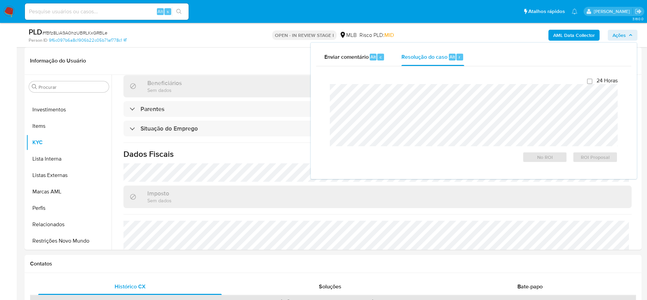
click at [577, 36] on b "AML Data Collector" at bounding box center [574, 35] width 42 height 11
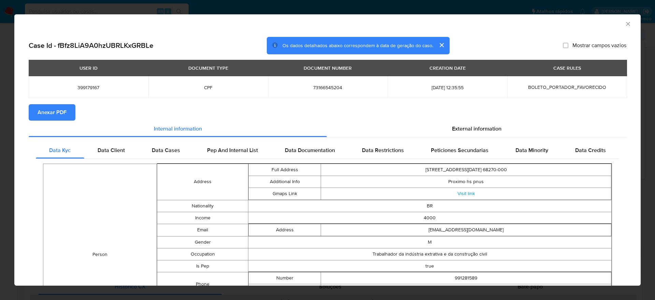
click at [43, 110] on span "Anexar PDF" at bounding box center [52, 112] width 29 height 15
click at [625, 23] on icon "Fechar a janela" at bounding box center [628, 23] width 7 height 7
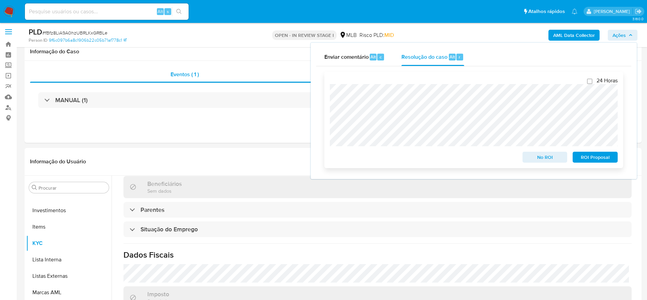
scroll to position [0, 0]
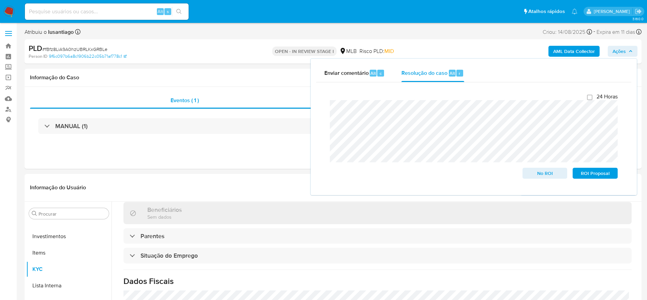
click at [622, 52] on span "Ações" at bounding box center [619, 51] width 13 height 11
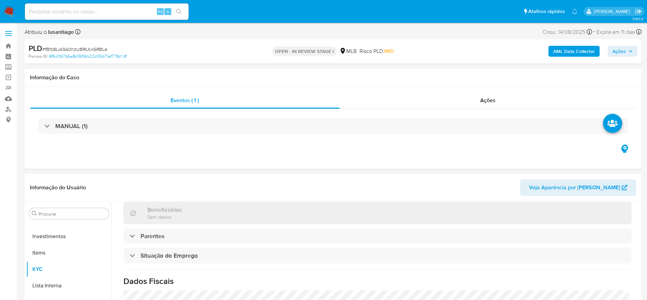
click at [614, 52] on span "Ações" at bounding box center [619, 51] width 13 height 11
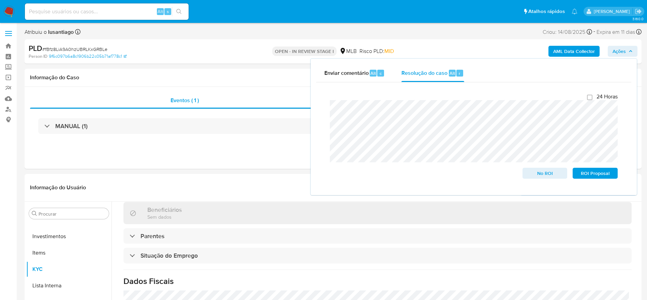
click at [625, 48] on span "Ações" at bounding box center [619, 51] width 13 height 11
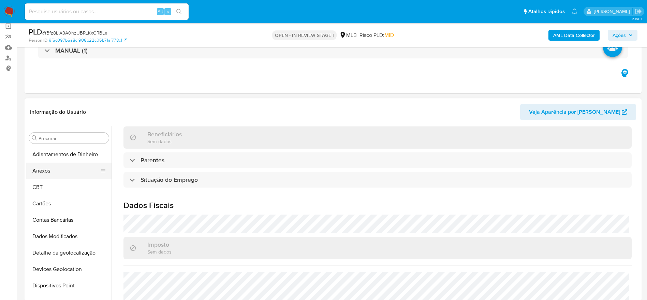
click at [57, 174] on button "Anexos" at bounding box center [66, 170] width 80 height 16
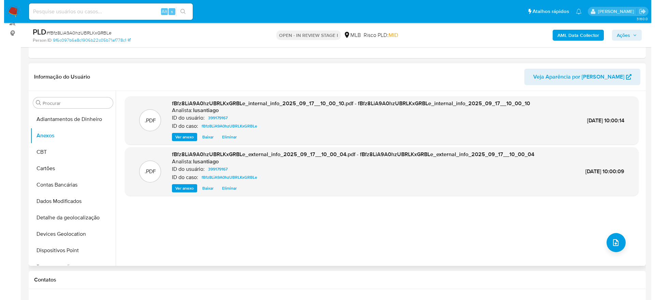
scroll to position [102, 0]
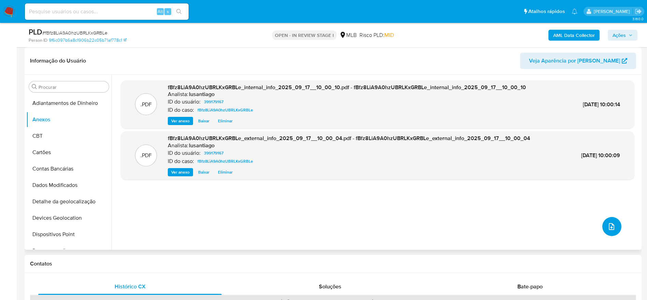
click at [610, 229] on icon "upload-file" at bounding box center [612, 226] width 8 height 8
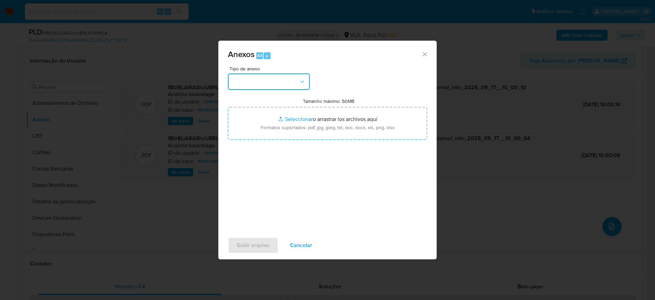
click at [273, 87] on button "button" at bounding box center [269, 81] width 82 height 16
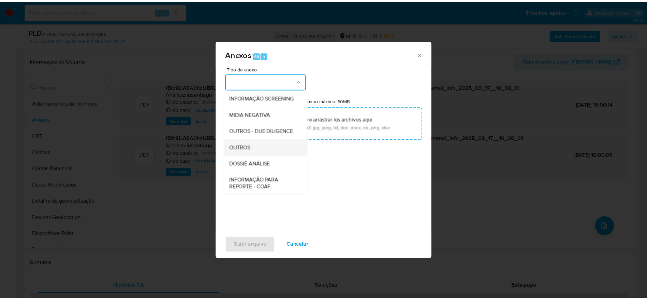
scroll to position [105, 0]
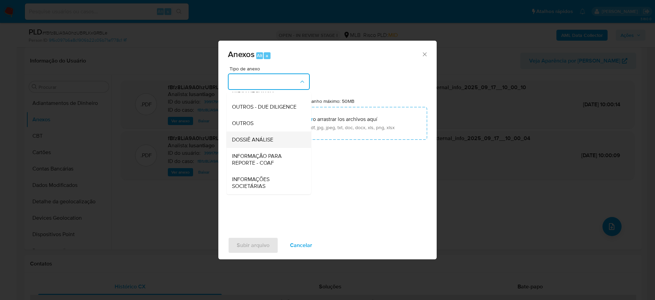
click at [262, 142] on span "DOSSIÊ ANÁLISE" at bounding box center [252, 139] width 41 height 7
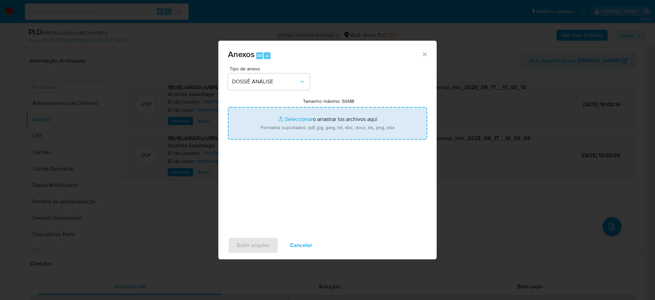
type input "C:\fakepath\Mulan 399179167_2025_09_16_10_32_21.xlsx"
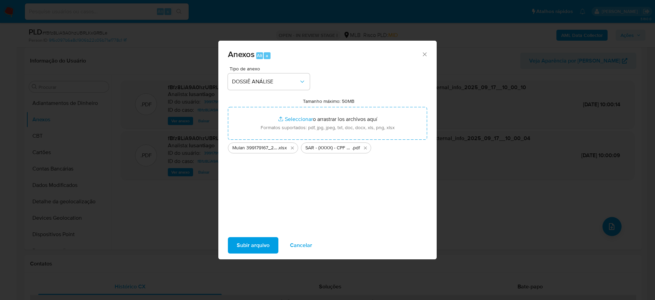
click at [255, 242] on span "Subir arquivo" at bounding box center [253, 244] width 33 height 15
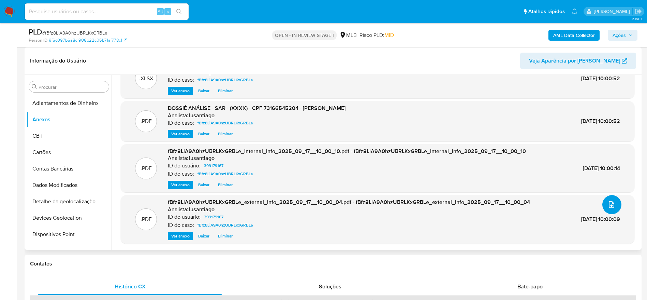
scroll to position [0, 0]
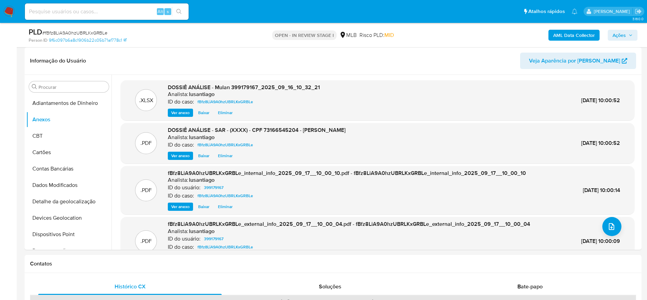
click at [626, 32] on span "Ações" at bounding box center [619, 35] width 13 height 11
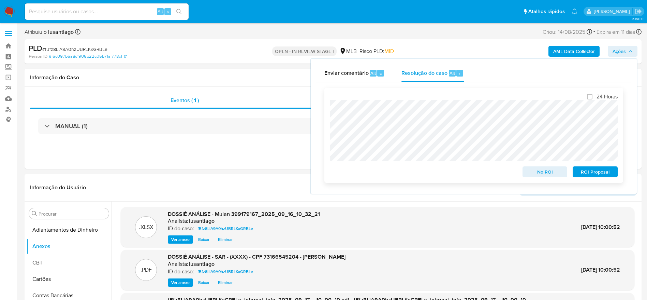
click at [590, 175] on span "ROI Proposal" at bounding box center [595, 172] width 35 height 10
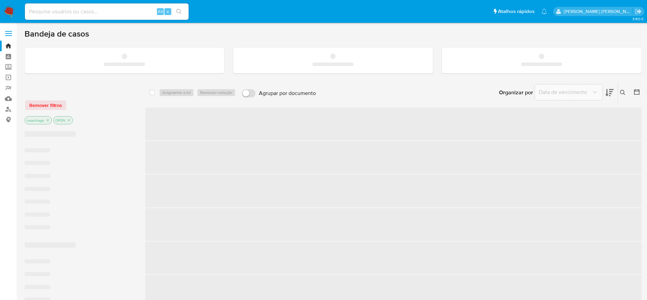
click at [84, 14] on input at bounding box center [107, 11] width 164 height 9
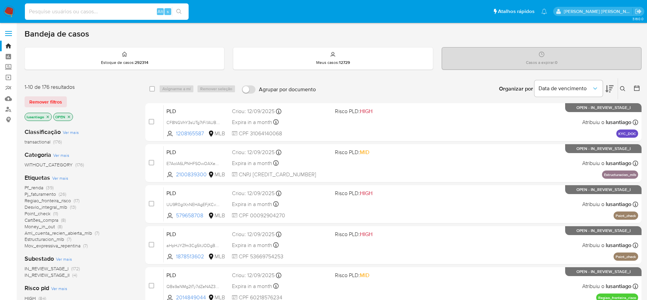
paste input "c691783c84b2b40b5321d71306139370"
type input "c691783c84b2b40b5321d71306139370"
click at [176, 11] on button "search-icon" at bounding box center [179, 12] width 14 height 10
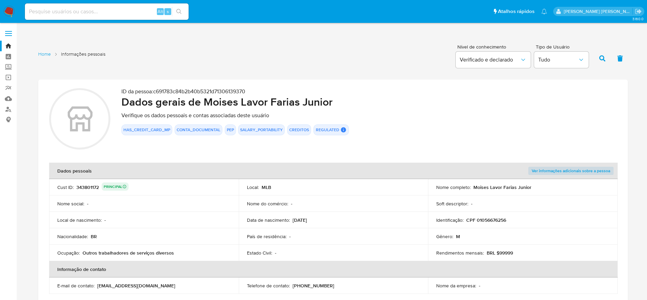
drag, startPoint x: 533, startPoint y: 187, endPoint x: 474, endPoint y: 189, distance: 59.1
click at [474, 189] on div "Nome completo : Moises Lavor Farias Junior" at bounding box center [522, 187] width 173 height 6
click at [490, 219] on p "CPF 01056676256" at bounding box center [486, 220] width 40 height 6
click at [8, 49] on link "Bandeja" at bounding box center [40, 46] width 81 height 11
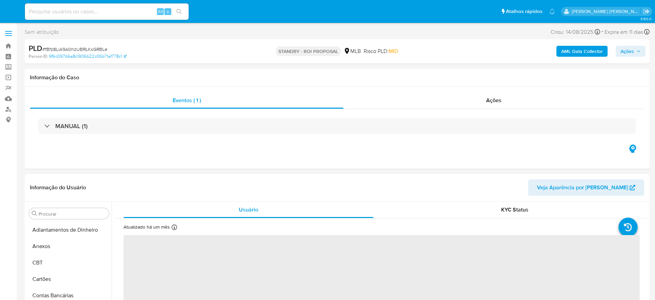
select select "10"
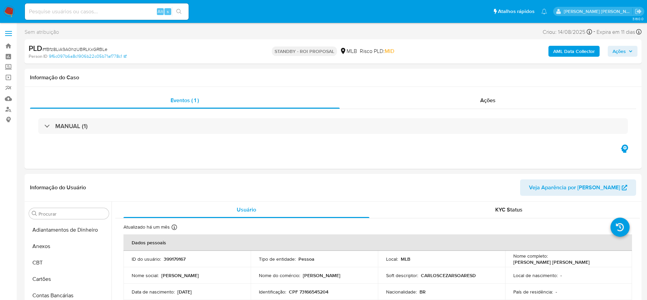
scroll to position [321, 0]
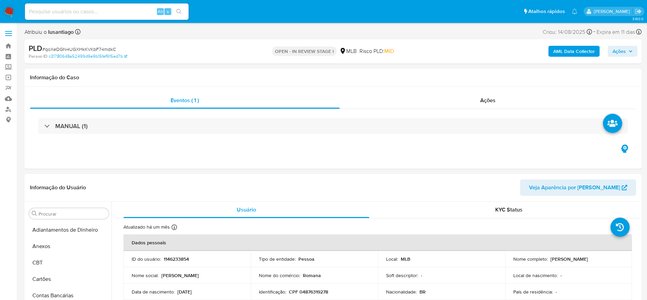
select select "10"
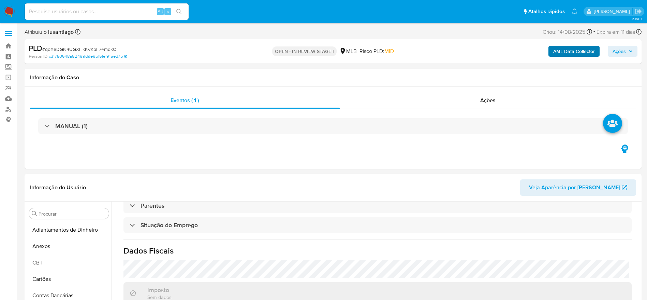
drag, startPoint x: 621, startPoint y: 51, endPoint x: 558, endPoint y: 55, distance: 62.9
click at [621, 51] on span "Ações" at bounding box center [619, 51] width 13 height 11
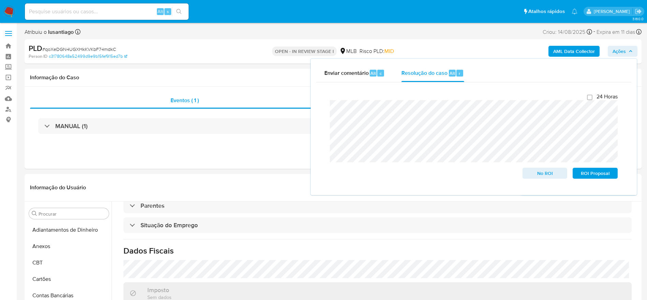
click at [583, 51] on b "AML Data Collector" at bounding box center [574, 51] width 42 height 11
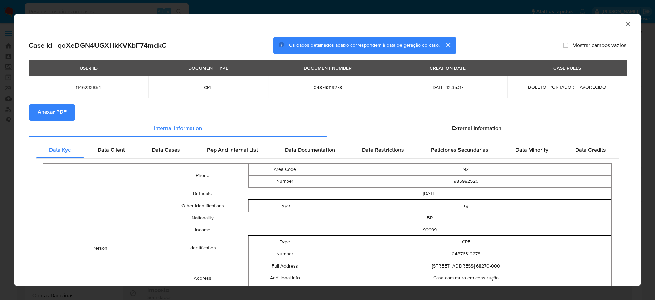
click at [57, 114] on span "Anexar PDF" at bounding box center [52, 112] width 29 height 15
click at [625, 24] on icon "Fechar a janela" at bounding box center [628, 23] width 7 height 7
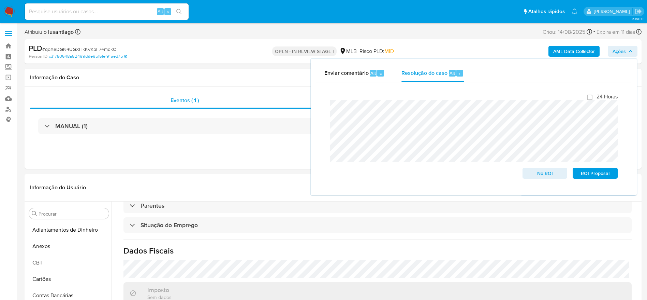
scroll to position [102, 0]
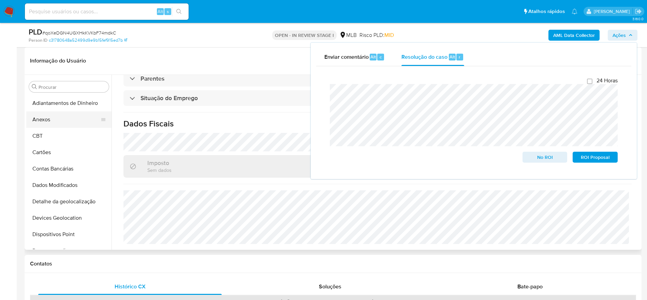
click at [57, 124] on button "Anexos" at bounding box center [66, 119] width 80 height 16
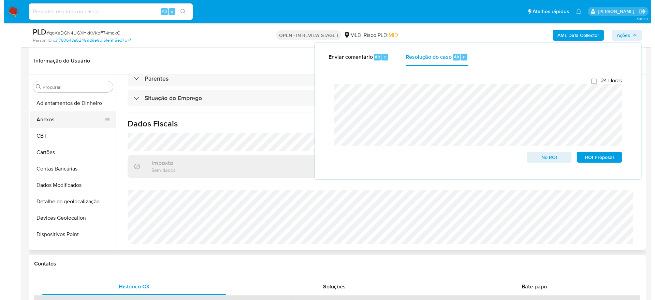
scroll to position [0, 0]
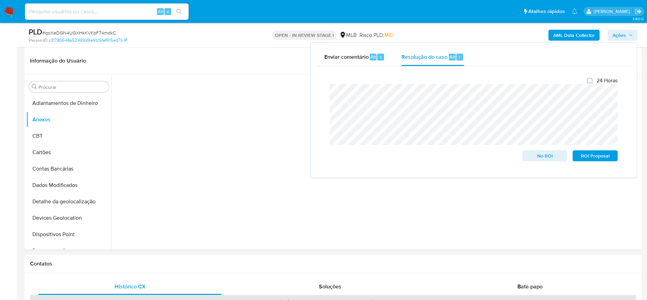
click at [622, 34] on span "Ações" at bounding box center [619, 35] width 13 height 11
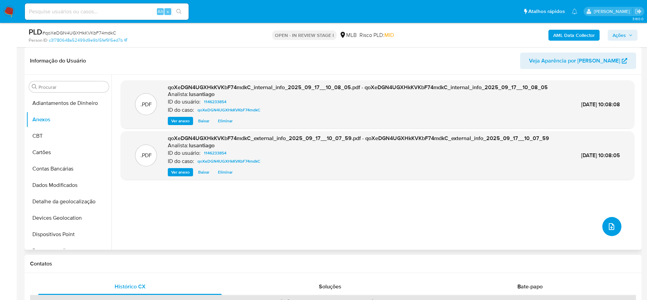
click at [612, 226] on icon "upload-file" at bounding box center [611, 226] width 5 height 7
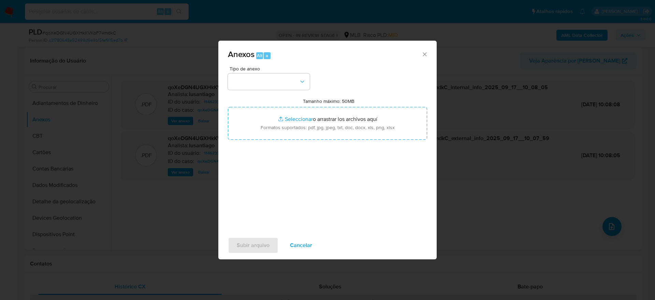
click at [284, 72] on div "Tipo de anexo" at bounding box center [269, 78] width 82 height 24
click at [285, 78] on button "button" at bounding box center [269, 81] width 82 height 16
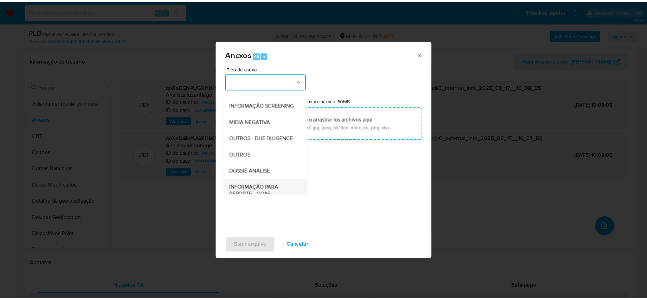
scroll to position [105, 0]
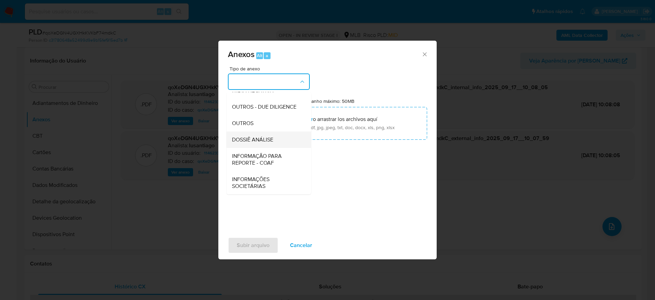
click at [253, 140] on span "DOSSIÊ ANÁLISE" at bounding box center [252, 139] width 41 height 7
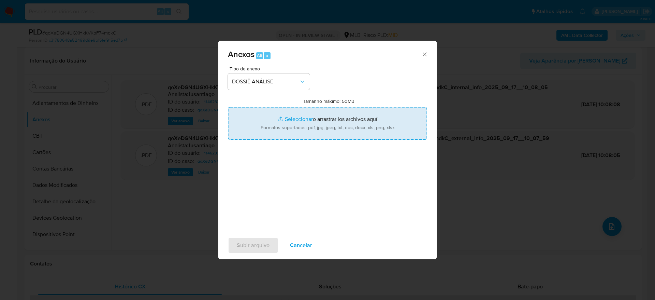
type input "C:\fakepath\SAR - (XXXX) - CPF 04876319278 - ROMANA AGUIDA MARINHO GATO.pdf"
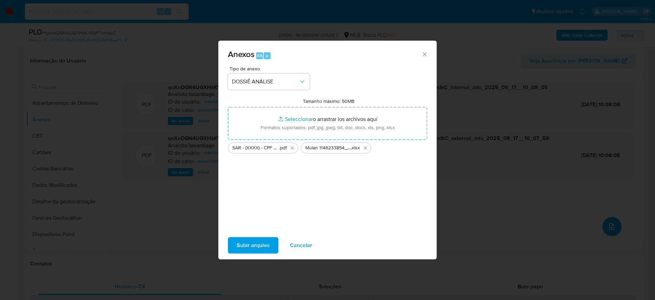
click at [248, 242] on span "Subir arquivo" at bounding box center [253, 244] width 33 height 15
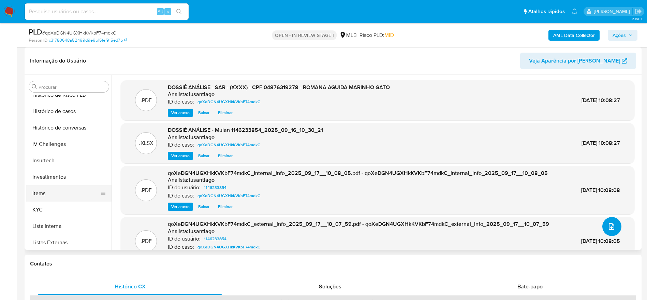
scroll to position [256, 0]
click at [53, 204] on button "KYC" at bounding box center [66, 207] width 80 height 16
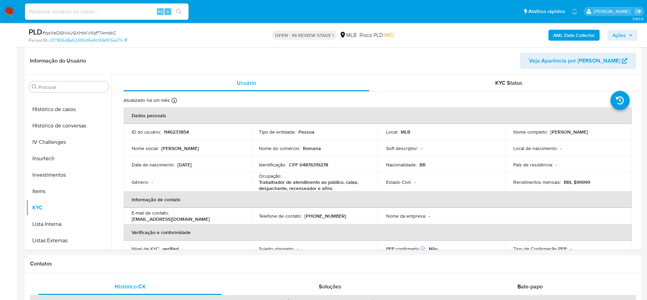
click at [614, 36] on span "Ações" at bounding box center [619, 35] width 13 height 11
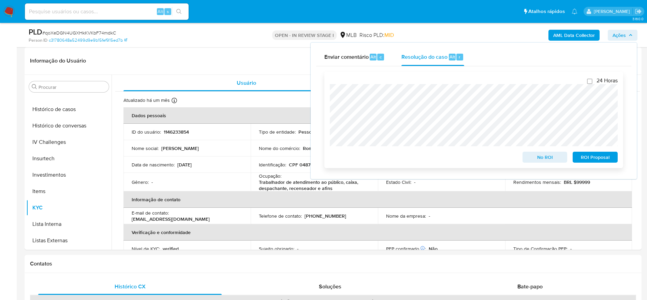
click at [593, 159] on span "ROI Proposal" at bounding box center [595, 157] width 35 height 10
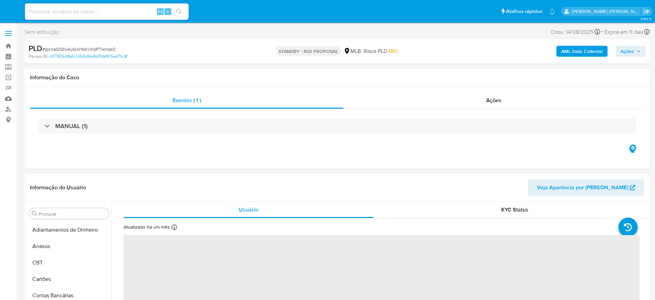
select select "10"
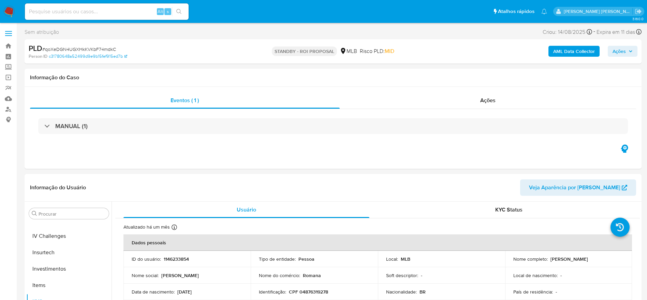
scroll to position [321, 0]
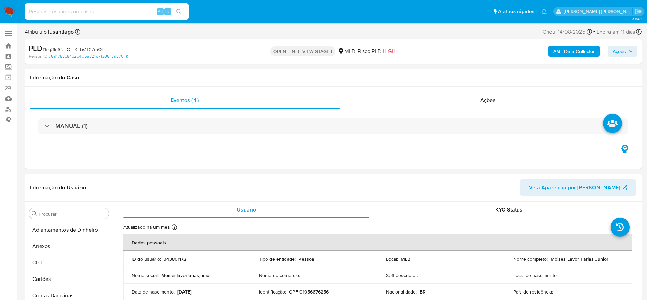
select select "10"
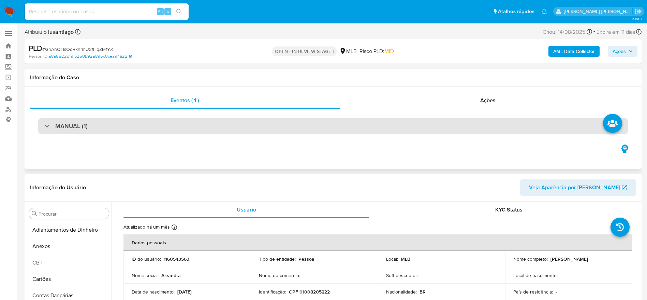
scroll to position [284, 0]
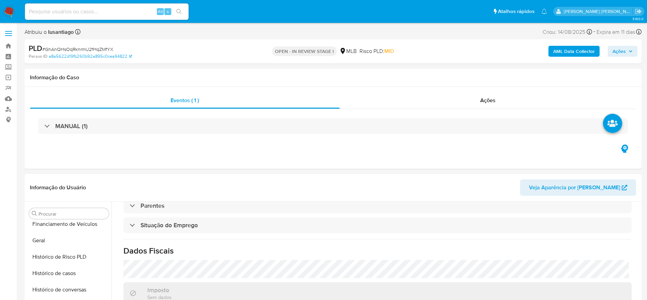
click at [582, 53] on b "AML Data Collector" at bounding box center [574, 51] width 42 height 11
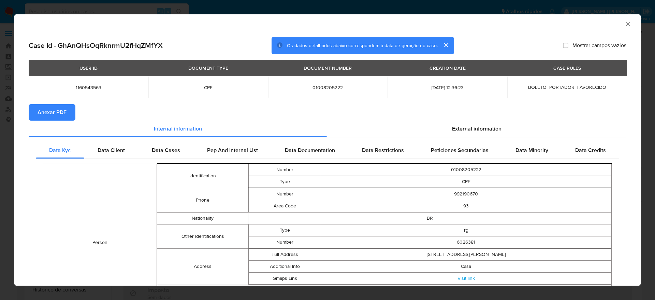
click at [54, 117] on span "Anexar PDF" at bounding box center [52, 112] width 29 height 15
click at [625, 24] on icon "Fechar a janela" at bounding box center [628, 23] width 7 height 7
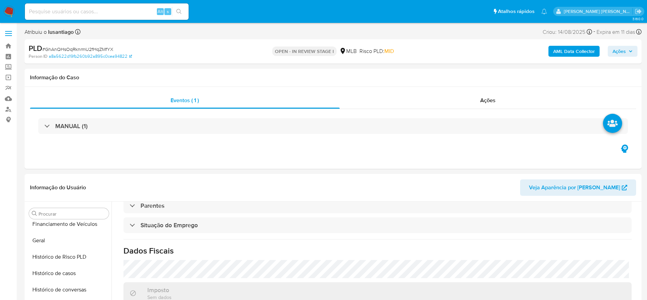
click at [625, 49] on span "Ações" at bounding box center [619, 51] width 13 height 11
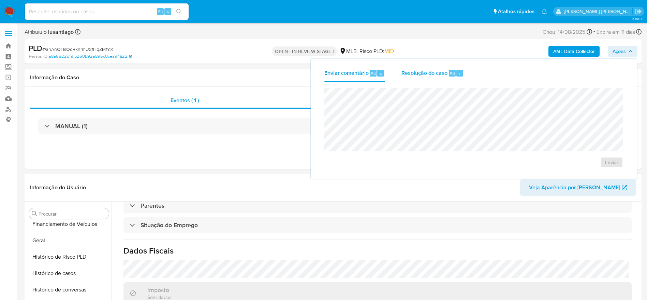
click at [434, 78] on div "Resolução do caso Alt r" at bounding box center [433, 73] width 62 height 18
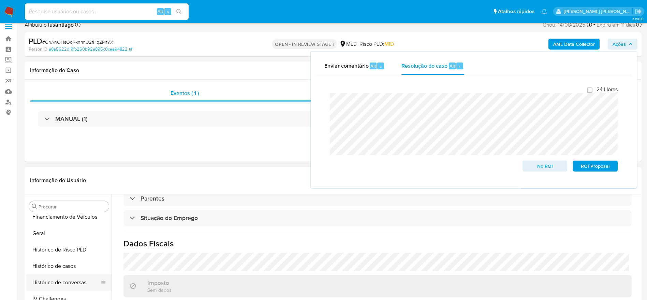
scroll to position [51, 0]
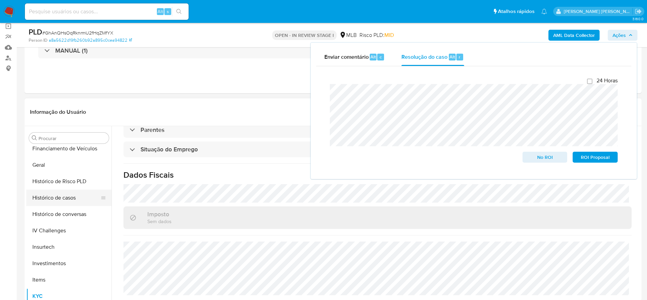
click at [64, 199] on button "Histórico de casos" at bounding box center [66, 197] width 80 height 16
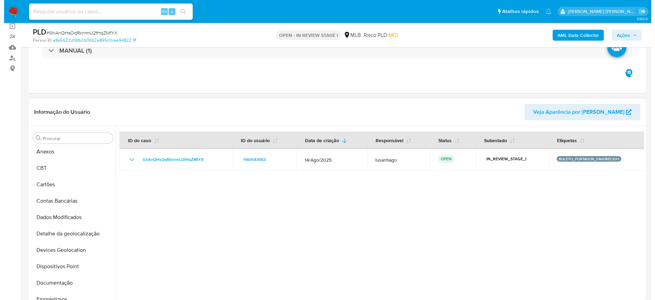
scroll to position [0, 0]
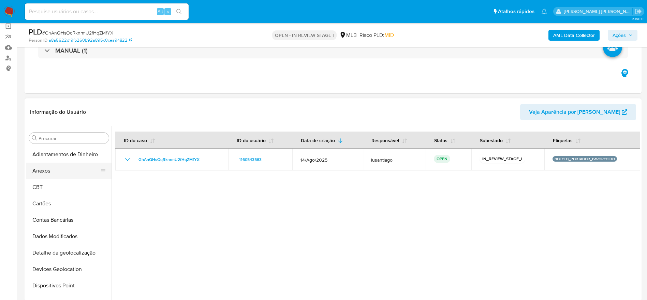
click at [52, 175] on button "Anexos" at bounding box center [66, 170] width 80 height 16
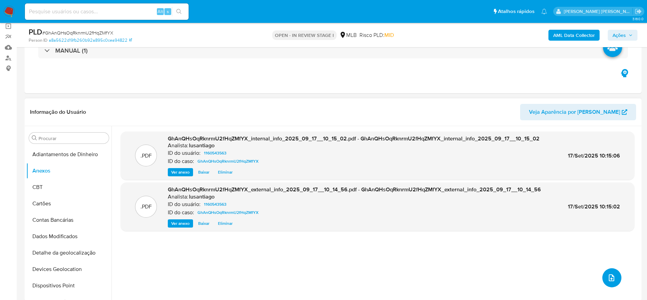
click at [608, 275] on icon "upload-file" at bounding box center [612, 277] width 8 height 8
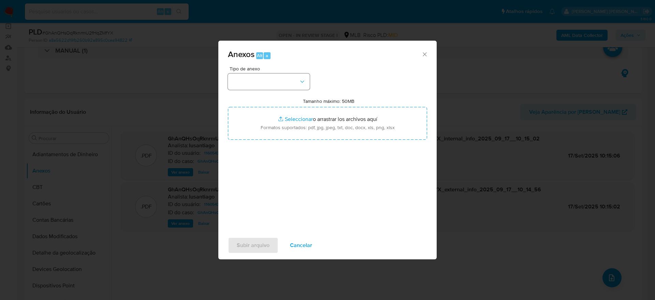
drag, startPoint x: 283, startPoint y: 90, endPoint x: 279, endPoint y: 89, distance: 3.9
click at [280, 90] on div "Tipo de anexo Tamanho máximo: 50MB Seleccionar archivos Seleccionar o arrastrar…" at bounding box center [327, 146] width 199 height 161
click at [278, 84] on button "button" at bounding box center [269, 81] width 82 height 16
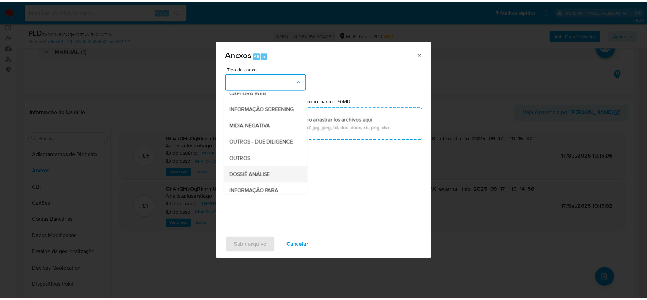
scroll to position [105, 0]
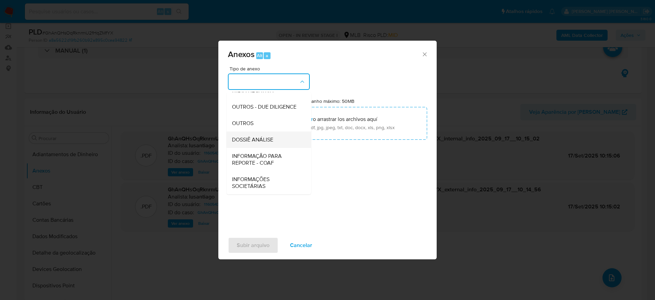
click at [263, 141] on span "DOSSIÊ ANÁLISE" at bounding box center [252, 139] width 41 height 7
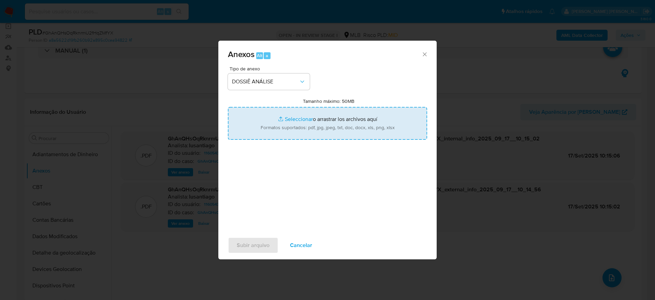
type input "C:\fakepath\Mulan 1160543563_2025_09_16_10_30_51.xlsx"
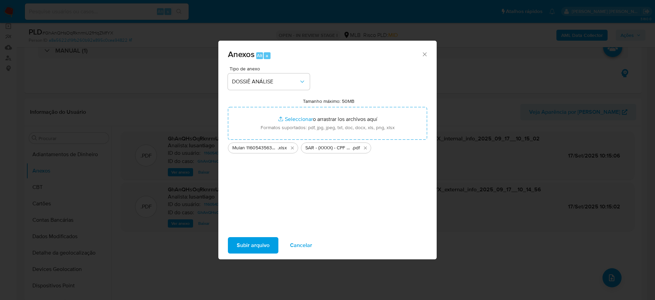
click at [246, 244] on span "Subir arquivo" at bounding box center [253, 244] width 33 height 15
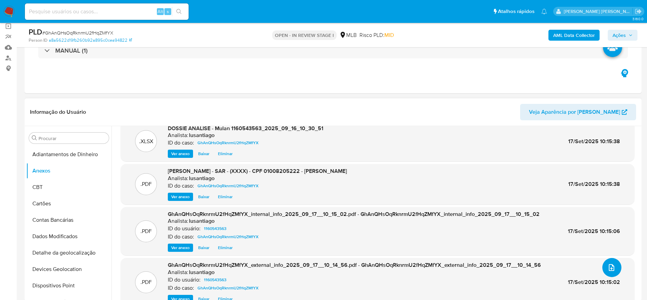
scroll to position [0, 0]
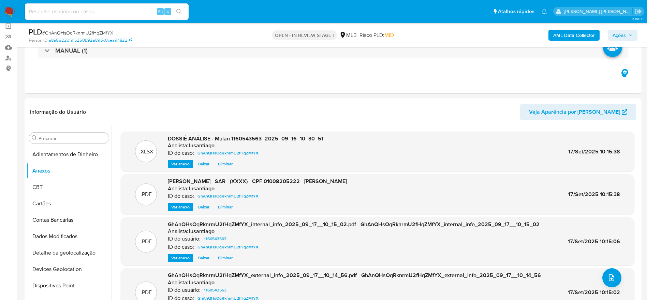
click at [621, 32] on span "Ações" at bounding box center [619, 35] width 13 height 11
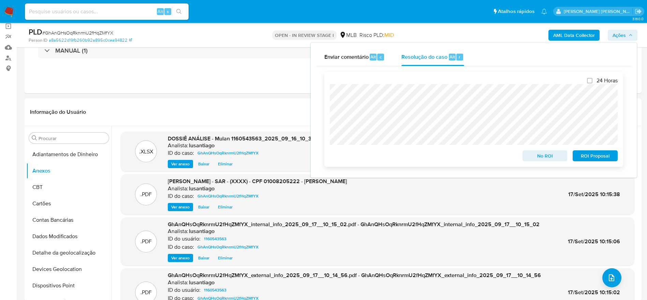
click at [589, 159] on span "ROI Proposal" at bounding box center [595, 156] width 35 height 10
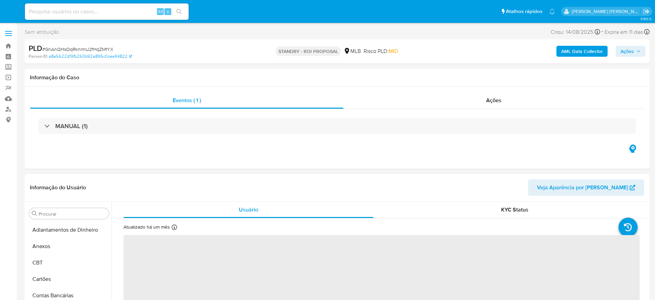
select select "10"
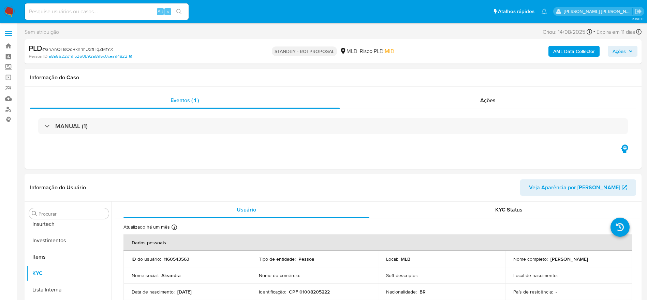
scroll to position [321, 0]
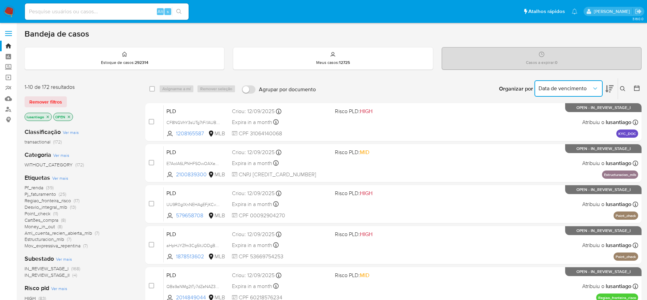
click at [585, 90] on span "Data de vencimento" at bounding box center [565, 88] width 53 height 7
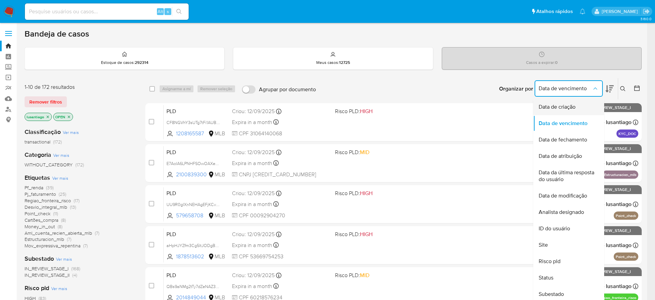
click at [550, 106] on span "Data de criação" at bounding box center [557, 106] width 37 height 7
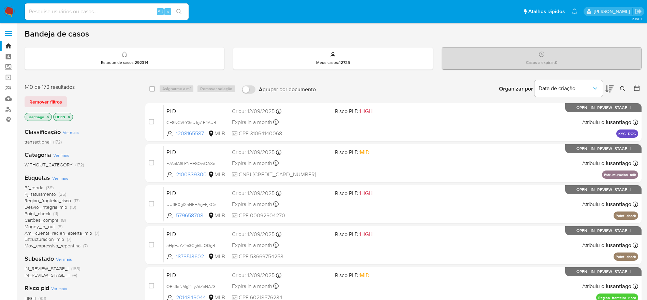
click at [633, 90] on div at bounding box center [636, 88] width 12 height 21
click at [636, 90] on icon at bounding box center [637, 88] width 7 height 7
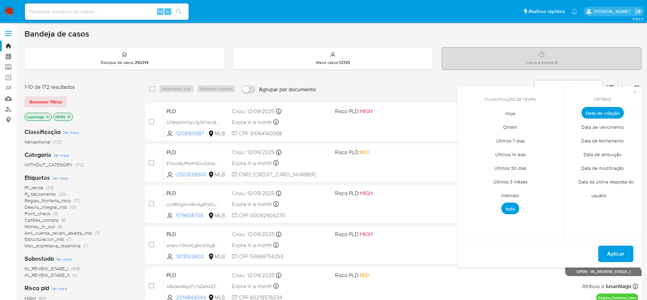
click at [512, 194] on span "Intervalo" at bounding box center [510, 195] width 32 height 14
click at [469, 126] on icon "Mes anterior" at bounding box center [468, 125] width 8 height 8
click at [467, 126] on icon "Mes anterior" at bounding box center [468, 125] width 8 height 8
click at [482, 150] on button "1" at bounding box center [483, 150] width 11 height 11
click at [552, 126] on icon "Mes siguiente" at bounding box center [553, 125] width 8 height 8
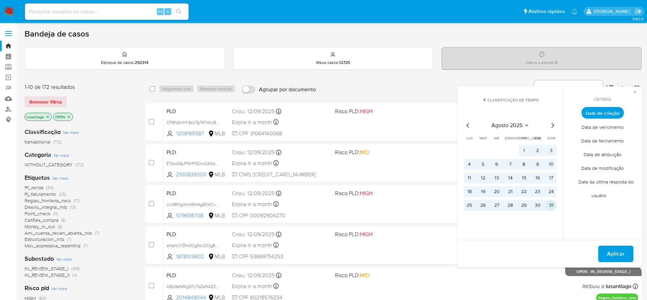
click at [552, 203] on button "31" at bounding box center [551, 205] width 11 height 11
click at [611, 255] on span "Aplicar" at bounding box center [615, 253] width 17 height 15
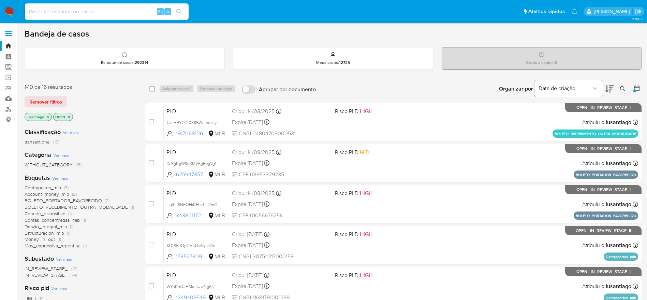
click at [76, 200] on span "BOLETO_PORTADOR_FAVORECIDO" at bounding box center [63, 200] width 77 height 7
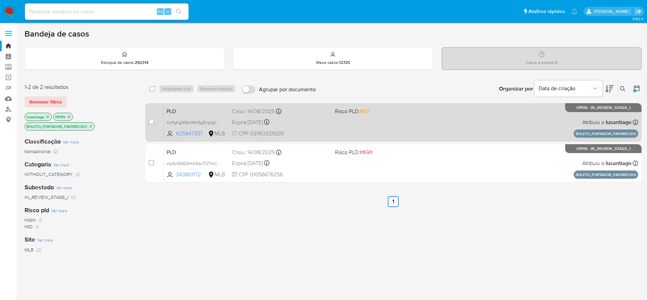
click at [309, 125] on div "Expira [DATE] Expira em [DATE] 09:36:00" at bounding box center [281, 121] width 98 height 9
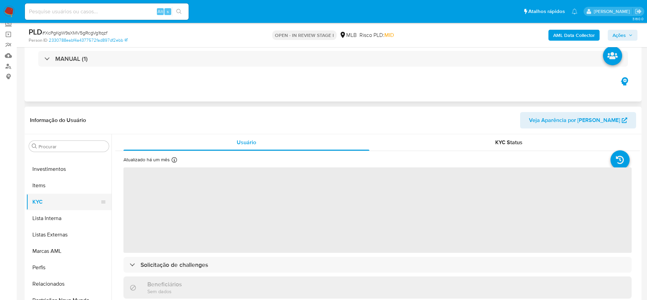
scroll to position [102, 0]
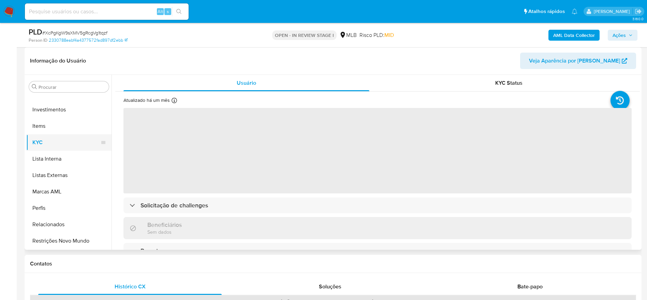
select select "10"
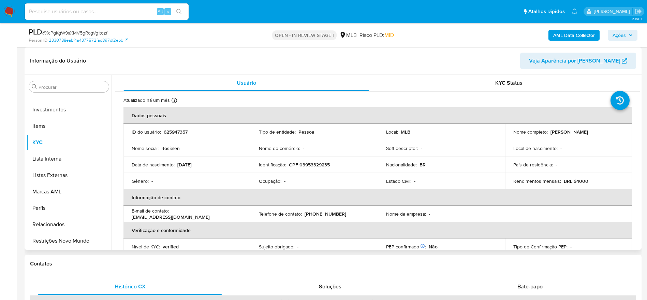
click at [171, 132] on p "625947357" at bounding box center [176, 132] width 24 height 6
copy p "625947357"
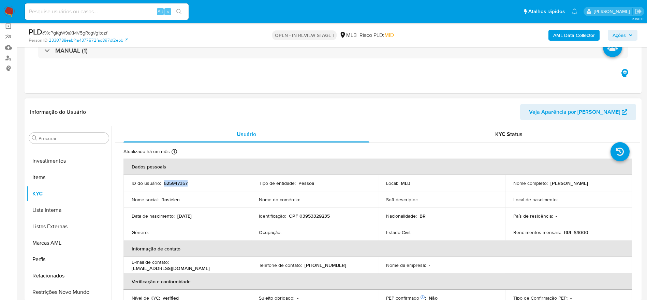
scroll to position [51, 0]
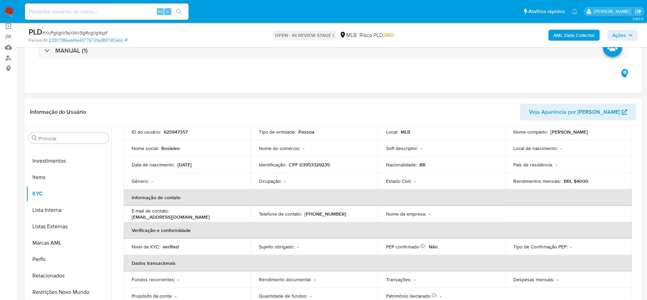
click at [312, 164] on p "CPF 03953329235" at bounding box center [309, 164] width 41 height 6
copy p "3"
click at [317, 163] on p "CPF 03953329235" at bounding box center [309, 164] width 41 height 6
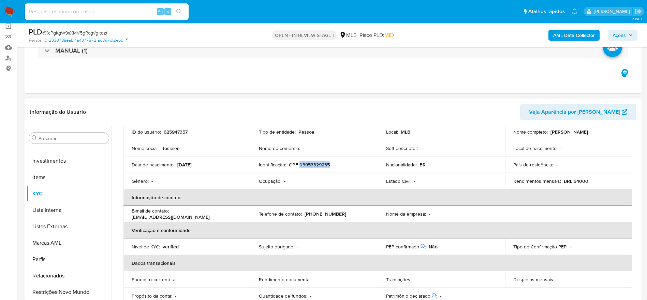
copy p "03953329235"
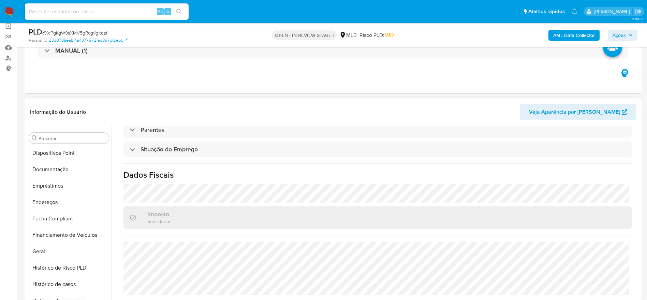
scroll to position [116, 0]
click at [48, 219] on button "Endereços" at bounding box center [66, 218] width 80 height 16
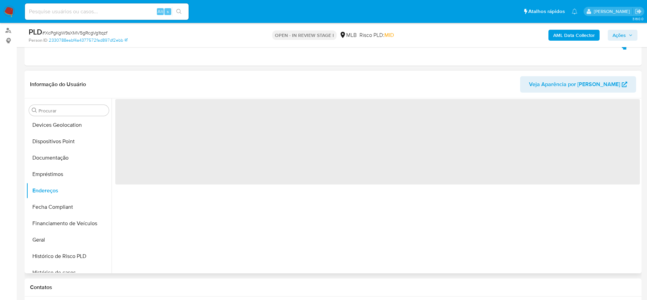
scroll to position [102, 0]
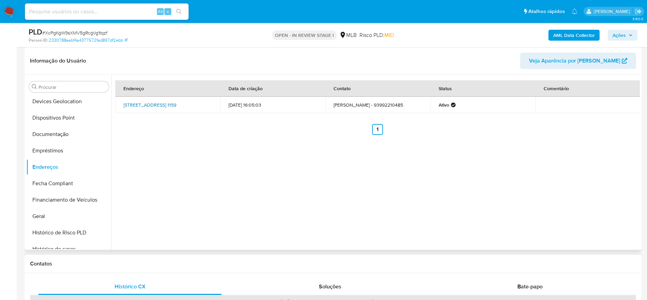
click at [155, 102] on link "Travessa Da Granja 1159, Oriximiná, Pará, 68270000, Brasil 1159" at bounding box center [150, 104] width 53 height 7
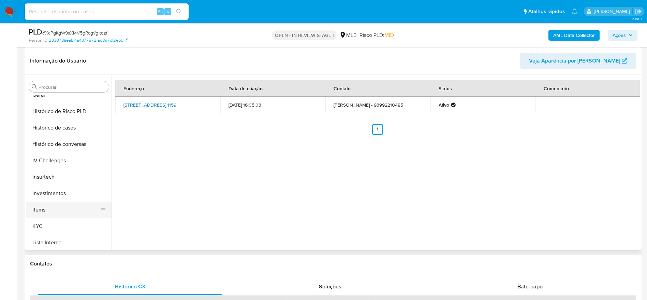
scroll to position [270, 0]
click at [55, 198] on button "KYC" at bounding box center [66, 193] width 80 height 16
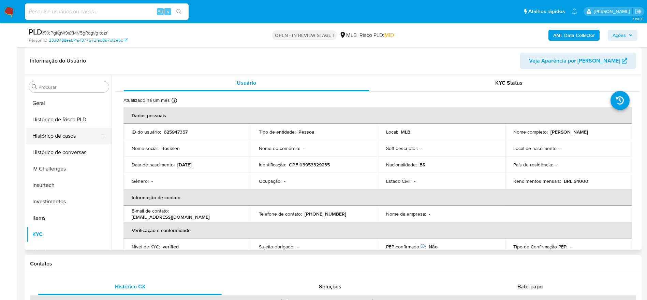
scroll to position [168, 0]
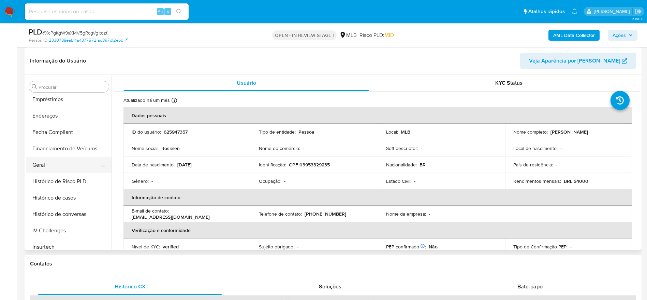
click at [47, 161] on button "Geral" at bounding box center [66, 165] width 80 height 16
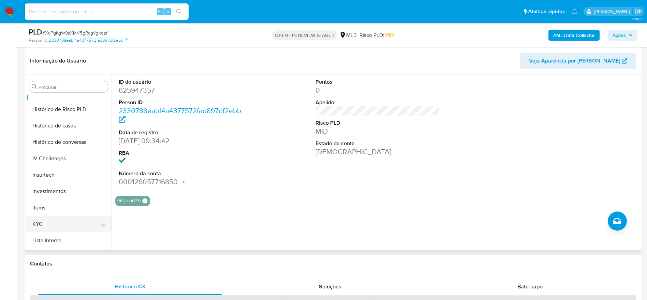
scroll to position [270, 0]
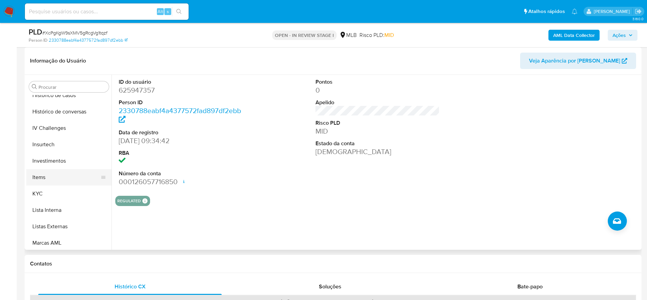
click at [57, 180] on button "Items" at bounding box center [66, 177] width 80 height 16
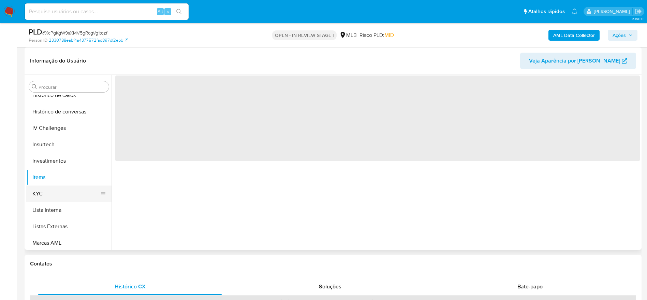
click at [57, 189] on button "KYC" at bounding box center [66, 193] width 80 height 16
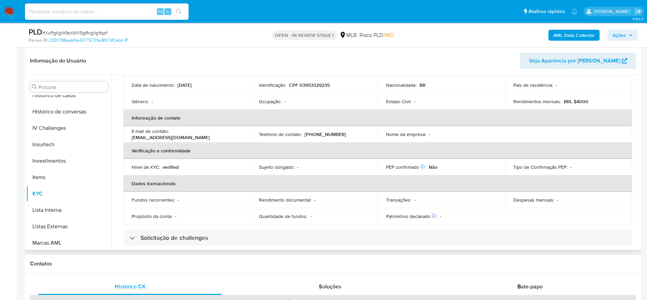
scroll to position [28, 0]
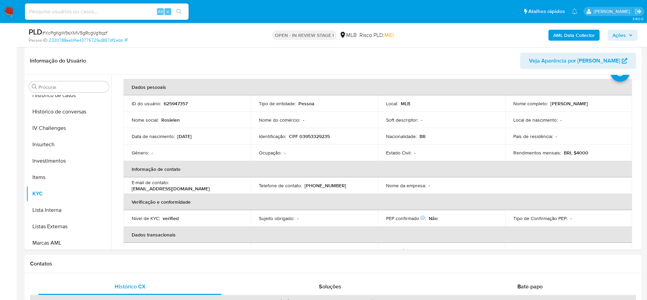
drag, startPoint x: 624, startPoint y: 37, endPoint x: 613, endPoint y: 40, distance: 11.3
click at [625, 37] on span "Ações" at bounding box center [619, 35] width 13 height 11
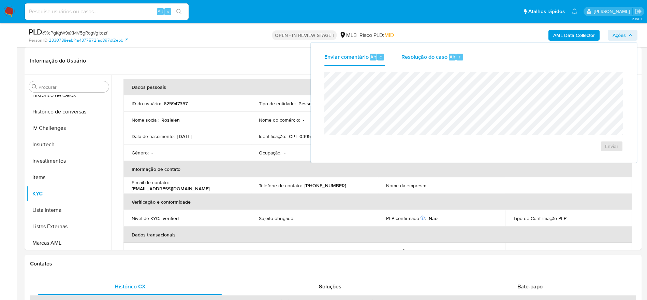
click at [431, 61] on div "Resolução do caso Alt r" at bounding box center [433, 57] width 62 height 18
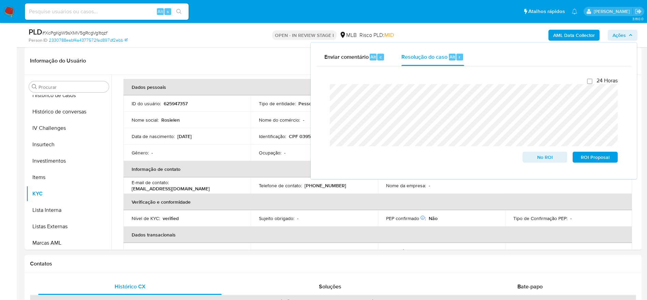
click at [564, 36] on b "AML Data Collector" at bounding box center [574, 35] width 42 height 11
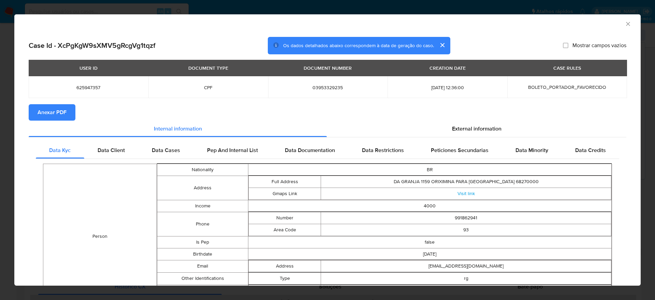
click at [56, 105] on span "Anexar PDF" at bounding box center [52, 112] width 29 height 15
click at [625, 23] on icon "Fechar a janela" at bounding box center [628, 23] width 7 height 7
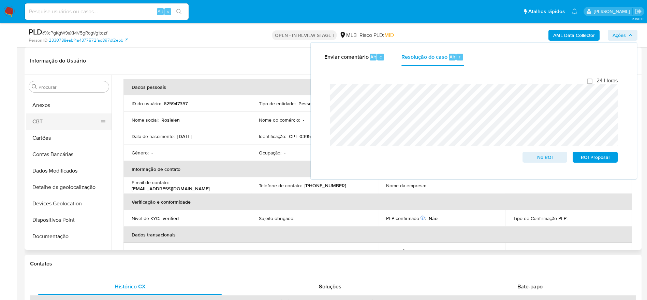
scroll to position [0, 0]
click at [62, 121] on button "Anexos" at bounding box center [66, 119] width 80 height 16
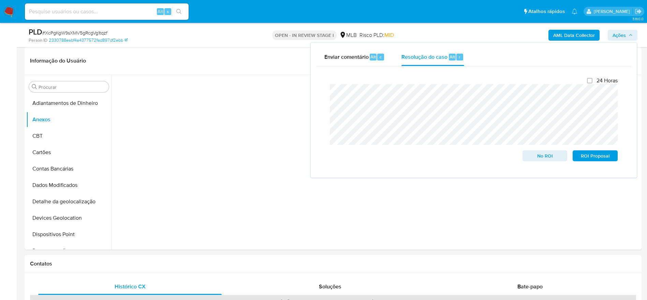
click at [622, 36] on span "Ações" at bounding box center [619, 35] width 13 height 11
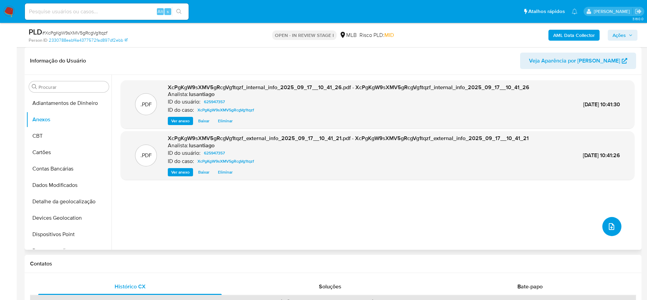
click at [608, 225] on icon "upload-file" at bounding box center [612, 226] width 8 height 8
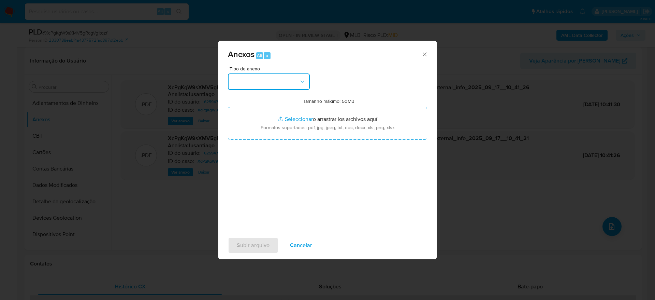
click at [269, 81] on button "button" at bounding box center [269, 81] width 82 height 16
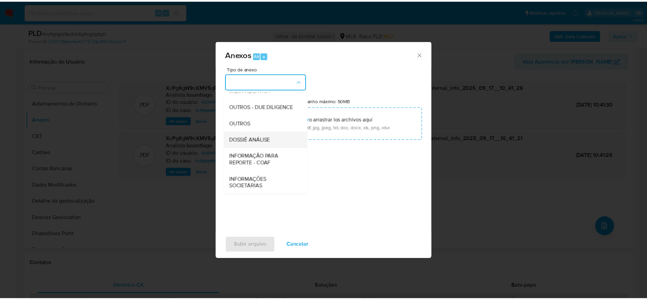
scroll to position [105, 0]
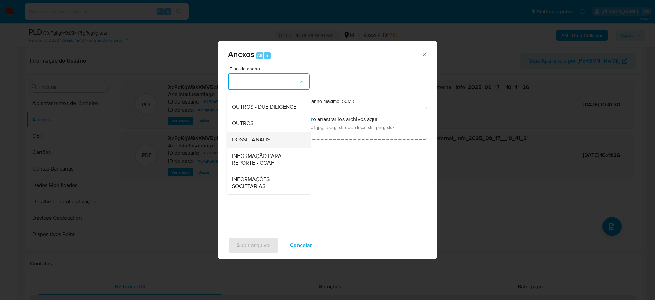
click at [264, 141] on span "DOSSIÊ ANÁLISE" at bounding box center [252, 139] width 41 height 7
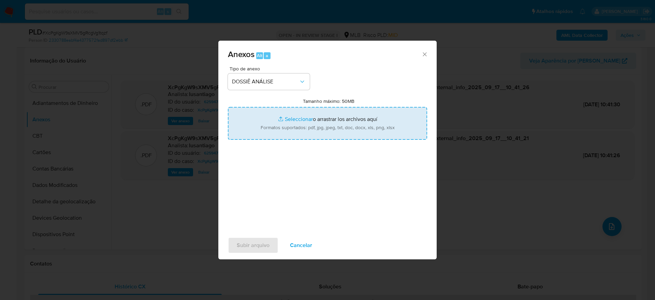
type input "C:\fakepath\SAR - (XXXX) - CPF 03953329235 - ROSIELEN DOS SANTOS ASSUNCAO.pdf"
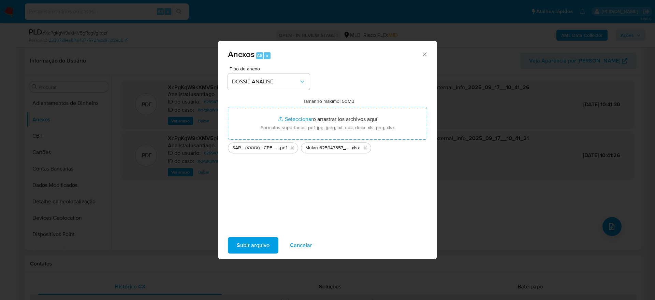
click at [246, 246] on span "Subir arquivo" at bounding box center [253, 244] width 33 height 15
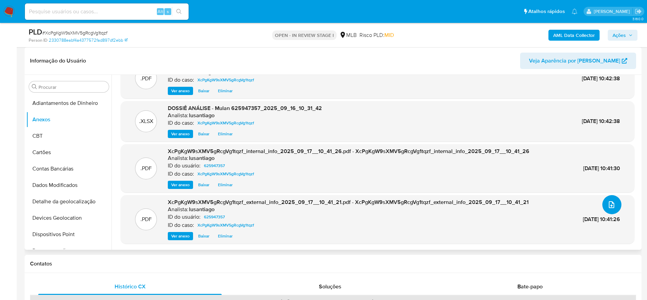
scroll to position [0, 0]
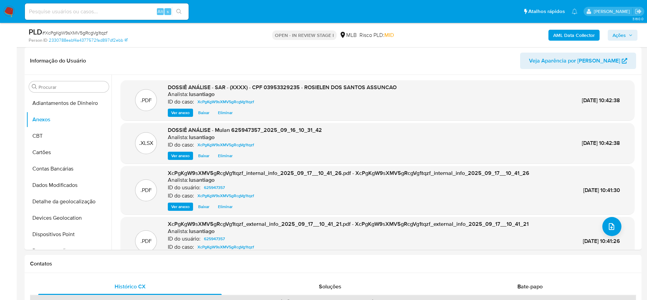
click at [621, 30] on span "Ações" at bounding box center [619, 35] width 13 height 11
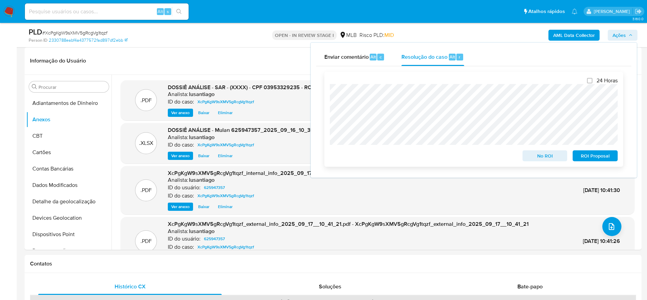
click at [586, 157] on span "ROI Proposal" at bounding box center [595, 156] width 35 height 10
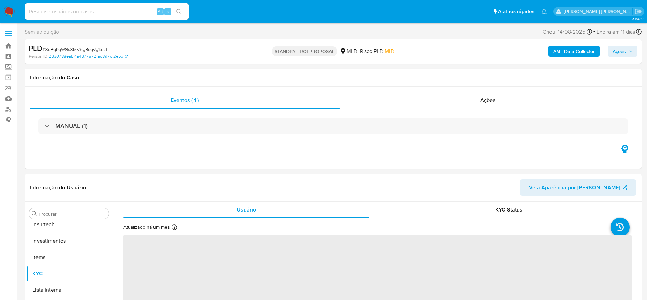
scroll to position [321, 0]
select select "10"
click at [9, 45] on link "Bandeja" at bounding box center [40, 46] width 81 height 11
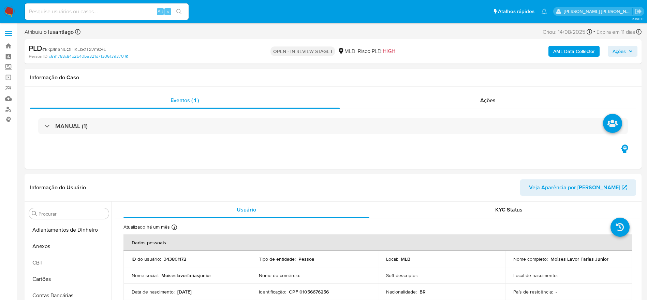
select select "10"
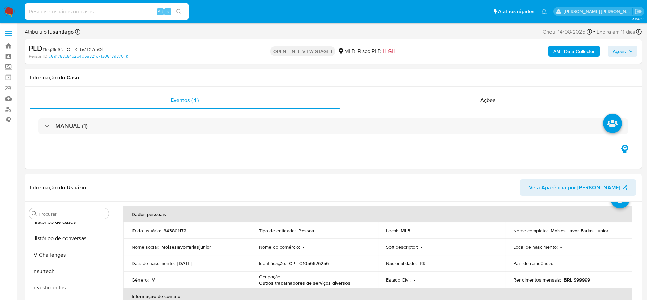
click at [86, 15] on input at bounding box center [107, 11] width 164 height 9
paste input "348293828"
type input "348293828"
click at [623, 52] on span "Ações" at bounding box center [619, 51] width 13 height 11
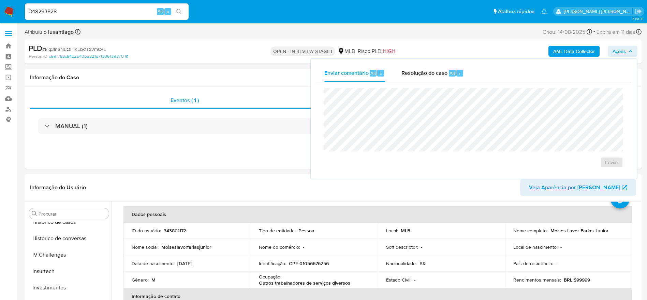
drag, startPoint x: 433, startPoint y: 73, endPoint x: 428, endPoint y: 82, distance: 10.7
click at [433, 73] on span "Resolução do caso" at bounding box center [425, 73] width 46 height 8
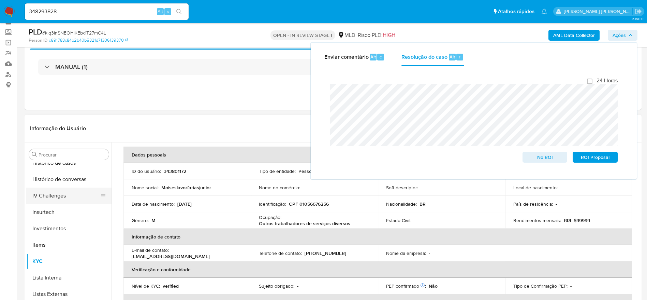
scroll to position [51, 0]
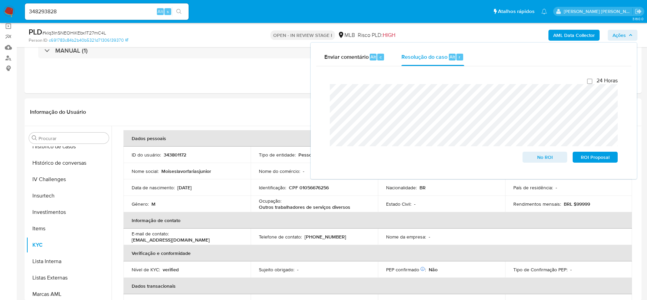
click at [579, 34] on b "AML Data Collector" at bounding box center [574, 35] width 42 height 11
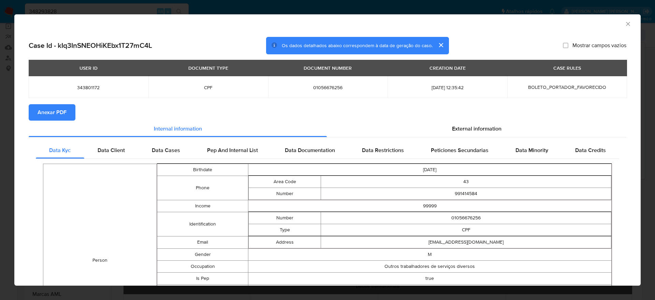
click at [44, 110] on span "Anexar PDF" at bounding box center [52, 112] width 29 height 15
click at [625, 25] on icon "Fechar a janela" at bounding box center [628, 23] width 7 height 7
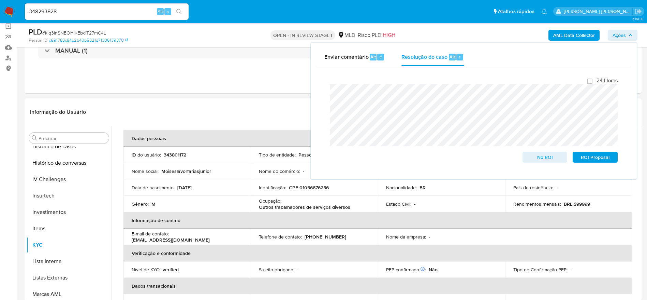
scroll to position [0, 0]
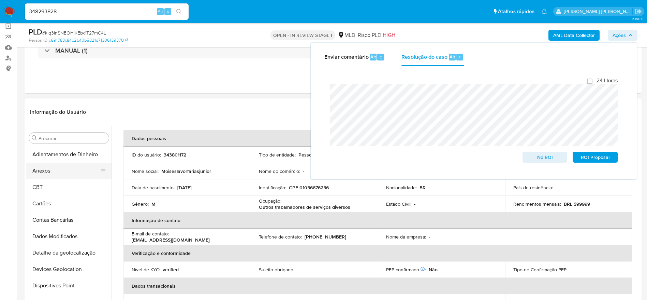
click at [62, 172] on button "Anexos" at bounding box center [66, 170] width 80 height 16
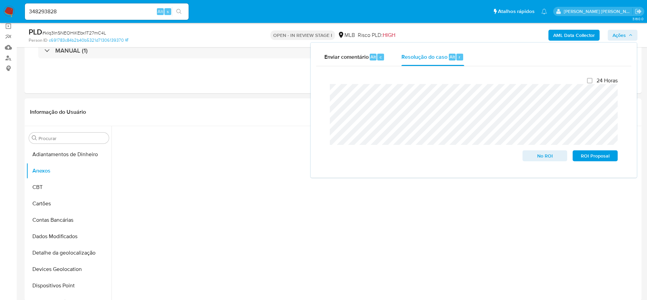
click at [619, 31] on span "Ações" at bounding box center [619, 35] width 13 height 11
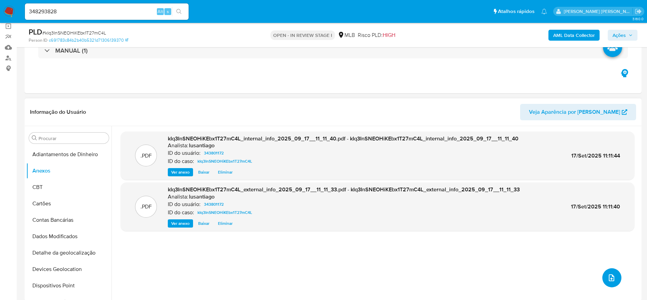
click at [613, 277] on icon "upload-file" at bounding box center [612, 277] width 8 height 8
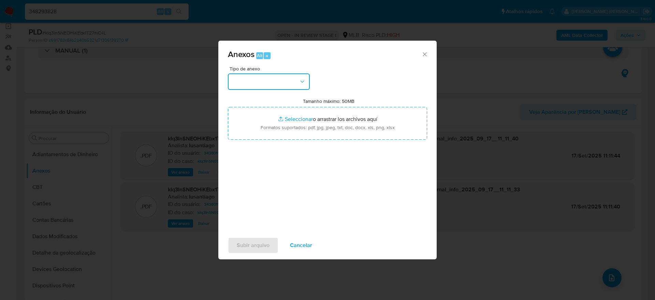
click at [262, 80] on button "button" at bounding box center [269, 81] width 82 height 16
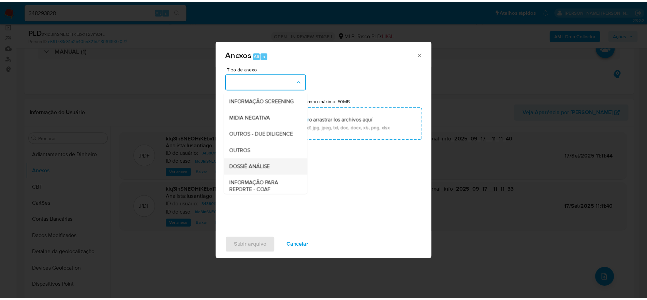
scroll to position [105, 0]
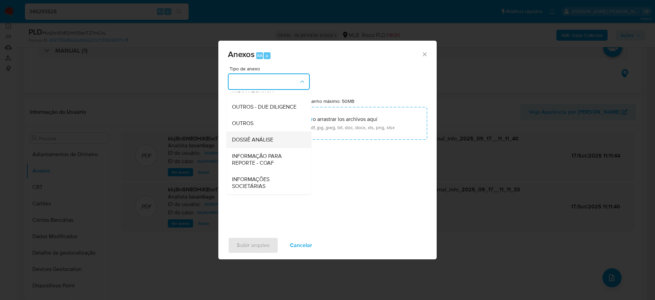
click at [271, 141] on span "DOSSIÊ ANÁLISE" at bounding box center [252, 139] width 41 height 7
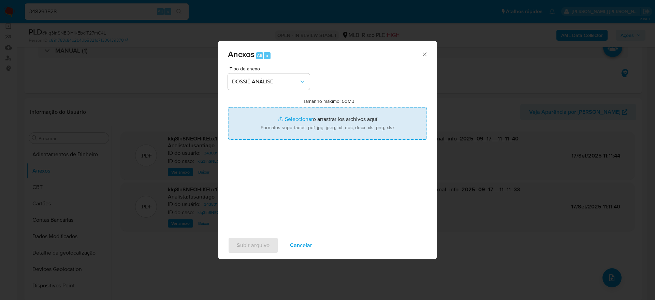
type input "C:\fakepath\SAR - (XXXX) - CPF 01056676256 - MOISES LAVOR FARIAS JUNIOR.pdf"
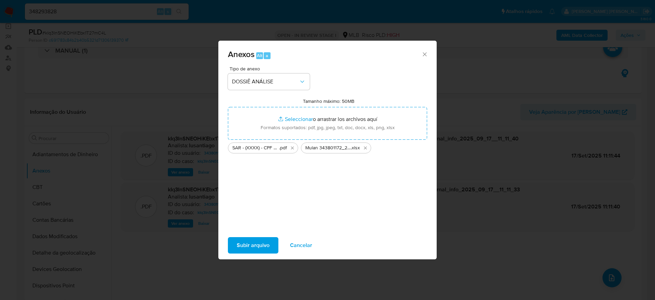
click at [250, 244] on span "Subir arquivo" at bounding box center [253, 244] width 33 height 15
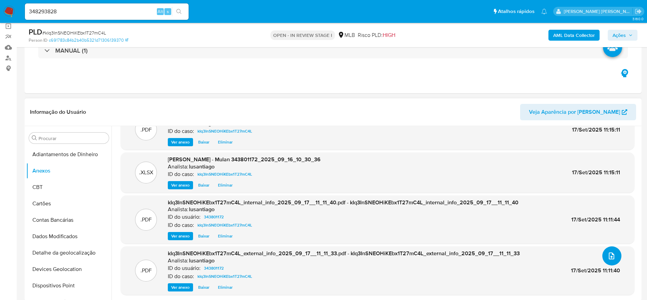
scroll to position [0, 0]
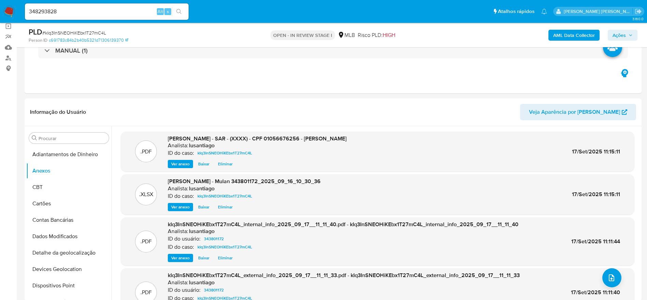
click at [617, 32] on span "Ações" at bounding box center [619, 35] width 13 height 11
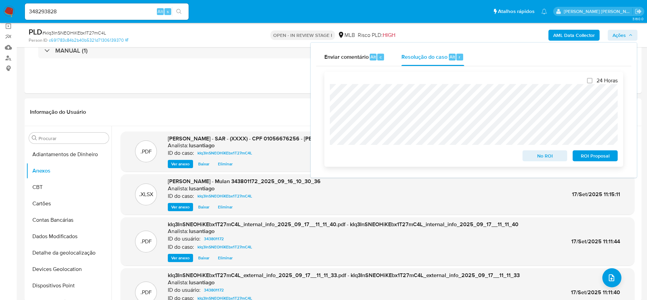
click at [602, 158] on span "ROI Proposal" at bounding box center [595, 156] width 35 height 10
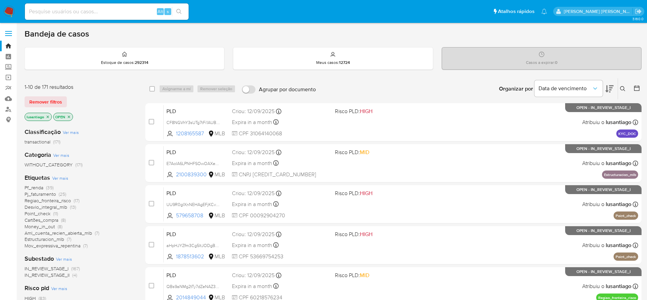
click at [101, 11] on input at bounding box center [107, 11] width 164 height 9
paste input "348293828"
type input "348293828"
click at [181, 11] on icon "search-icon" at bounding box center [178, 11] width 5 height 5
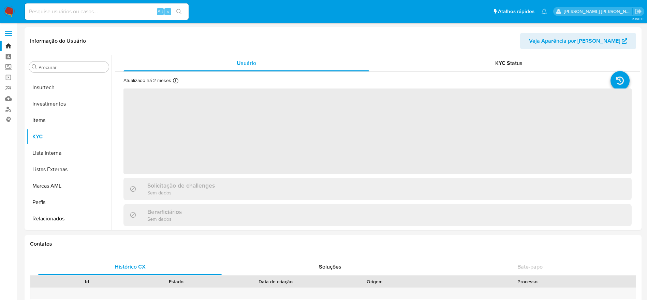
scroll to position [321, 0]
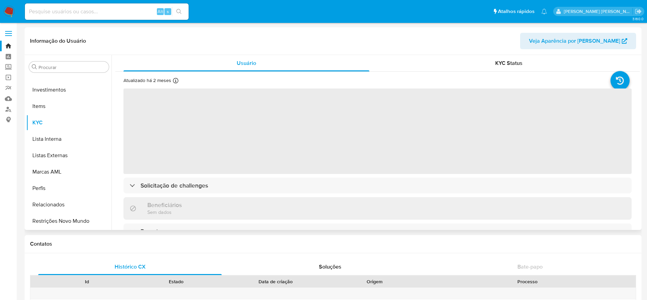
select select "10"
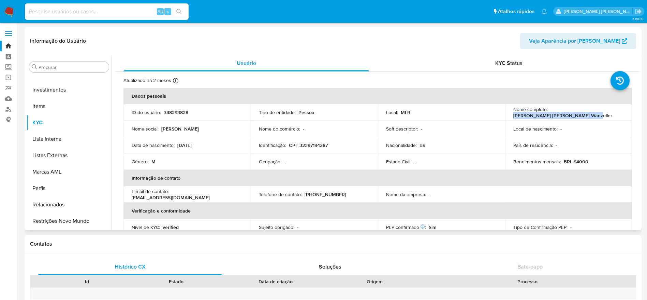
drag, startPoint x: 623, startPoint y: 113, endPoint x: 548, endPoint y: 113, distance: 74.7
click at [548, 113] on td "Nome completo : [PERSON_NAME] [PERSON_NAME] Wanzeller" at bounding box center [568, 112] width 127 height 16
copy p "[PERSON_NAME] [PERSON_NAME] Wanzeller"
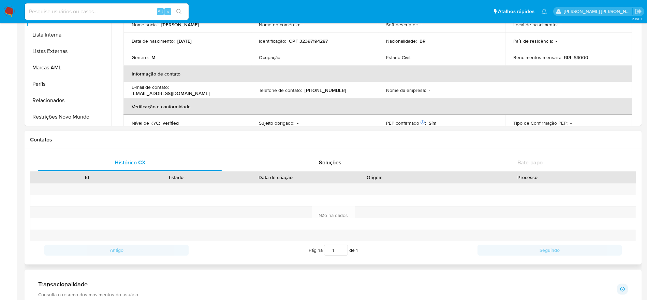
scroll to position [0, 0]
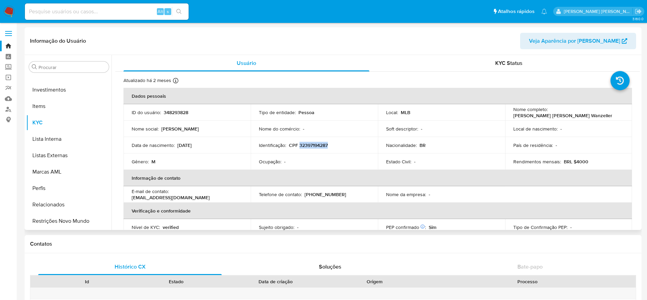
drag, startPoint x: 331, startPoint y: 147, endPoint x: 298, endPoint y: 147, distance: 32.4
click at [298, 147] on div "Identificação : CPF 32397194287" at bounding box center [314, 145] width 111 height 6
copy p "32397194287"
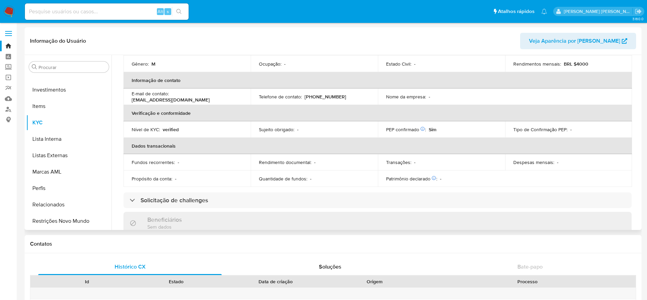
scroll to position [102, 0]
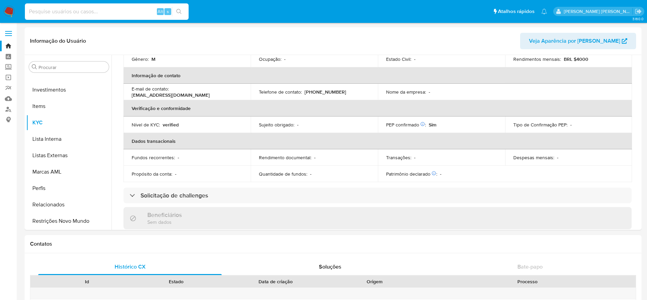
click at [112, 13] on input at bounding box center [107, 11] width 164 height 9
paste input "343801172"
type input "343801172"
click at [178, 12] on icon "search-icon" at bounding box center [178, 11] width 5 height 5
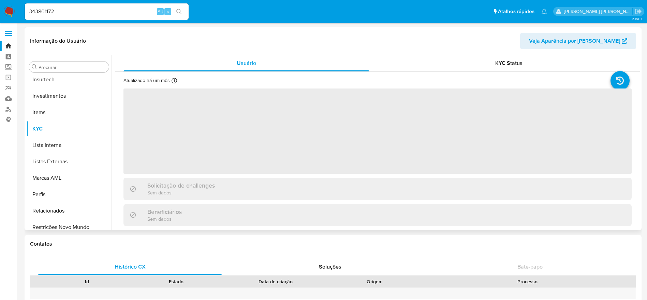
scroll to position [321, 0]
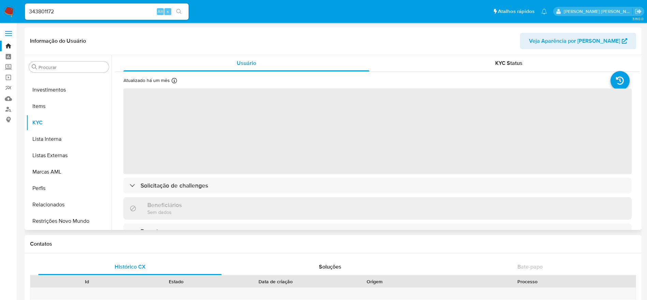
select select "10"
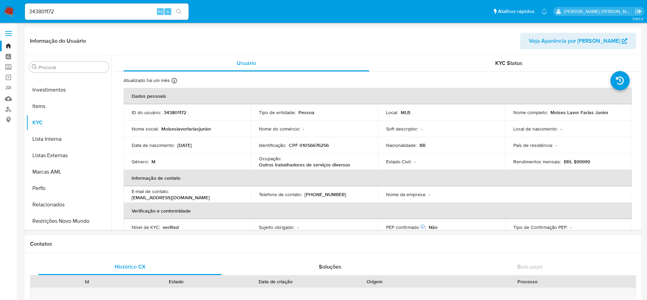
click at [126, 12] on input "343801172" at bounding box center [107, 11] width 164 height 9
paste input "273650329"
type input "273650329"
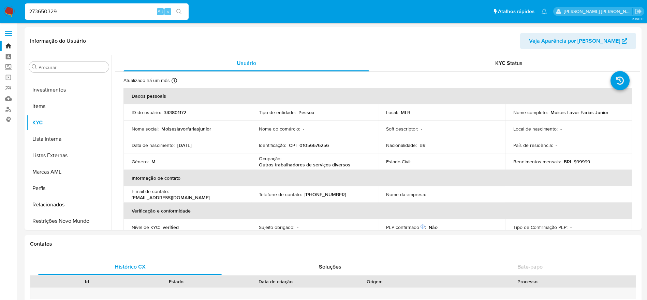
click at [181, 15] on button "search-icon" at bounding box center [179, 12] width 14 height 10
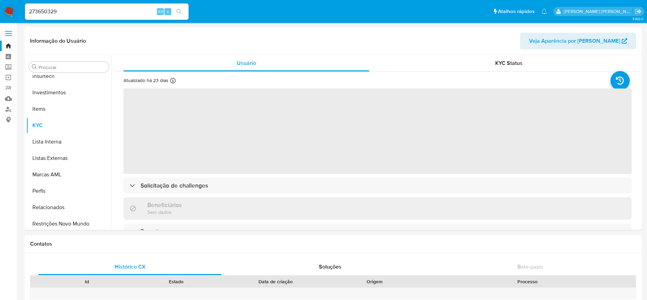
scroll to position [321, 0]
select select "10"
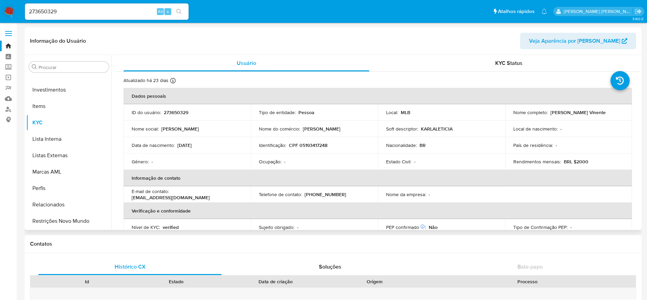
click at [308, 147] on p "CPF 05193417248" at bounding box center [308, 145] width 39 height 6
drag, startPoint x: 613, startPoint y: 113, endPoint x: 549, endPoint y: 115, distance: 64.5
click at [549, 115] on div "Nome completo : Karla Leticia Oliveira Vinente" at bounding box center [569, 112] width 111 height 6
copy p "Karla Leticia Oliveira Vinente"
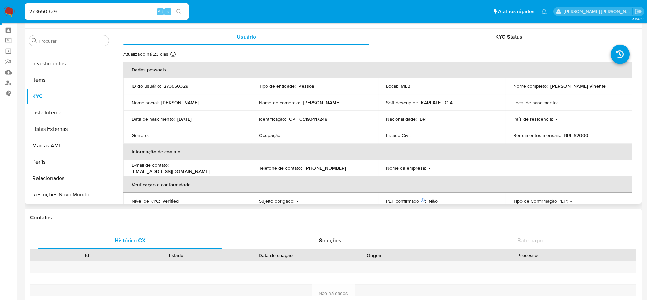
scroll to position [0, 0]
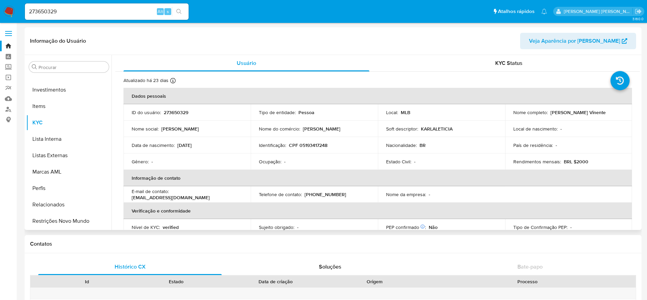
click at [311, 145] on p "CPF 05193417248" at bounding box center [308, 145] width 39 height 6
copy p "05193417248"
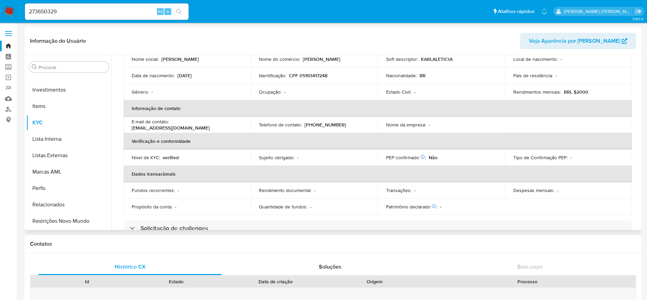
scroll to position [102, 0]
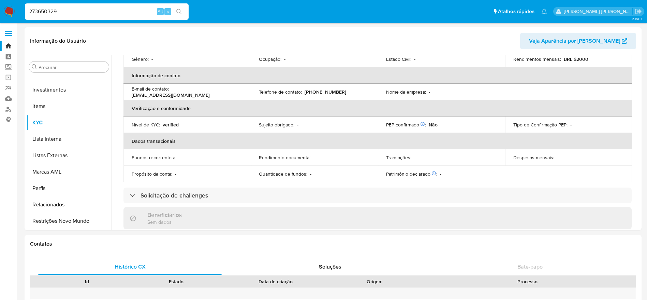
click at [136, 14] on input "273650329" at bounding box center [107, 11] width 164 height 9
paste input "91156490"
type input "291156490"
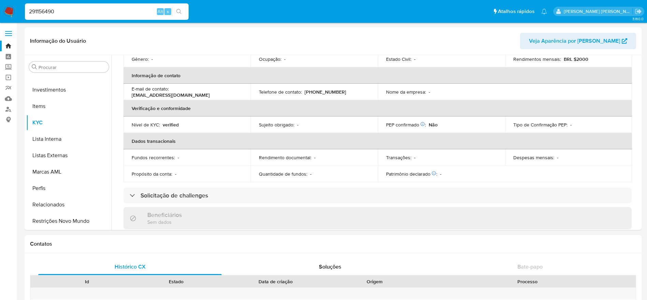
click at [182, 10] on icon "search-icon" at bounding box center [178, 11] width 5 height 5
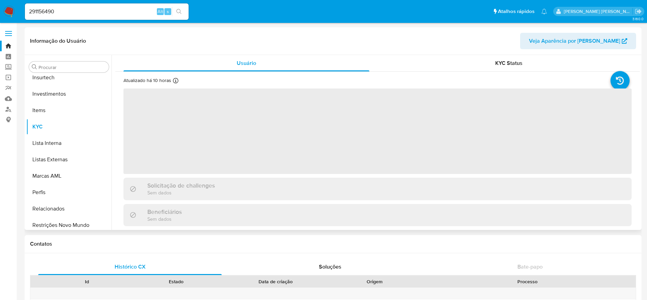
scroll to position [321, 0]
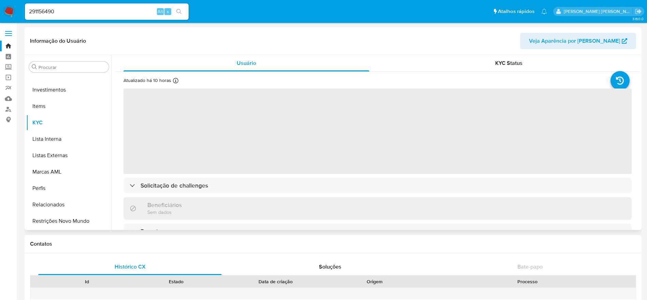
select select "10"
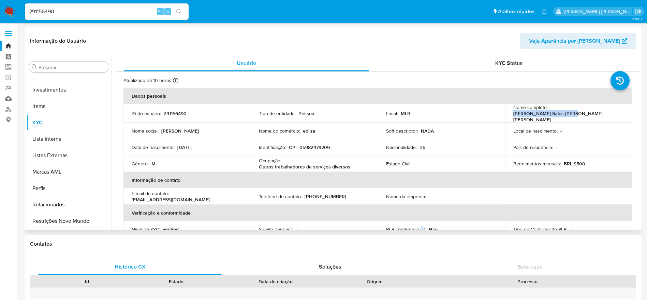
drag, startPoint x: 608, startPoint y: 113, endPoint x: 549, endPoint y: 114, distance: 58.7
click at [549, 114] on div "Nome completo : Alonso Sales Moreira Neto" at bounding box center [569, 113] width 111 height 18
copy p "Alonso Sales Moreira Neto"
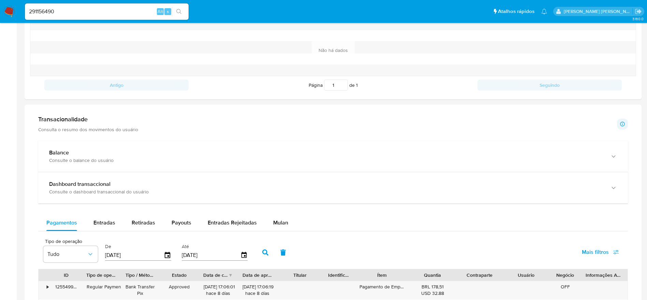
scroll to position [13, 0]
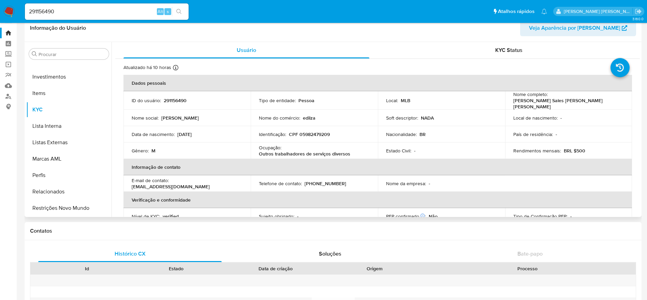
click at [312, 132] on p "CPF 05982479209" at bounding box center [309, 134] width 41 height 6
copy p "05982479209"
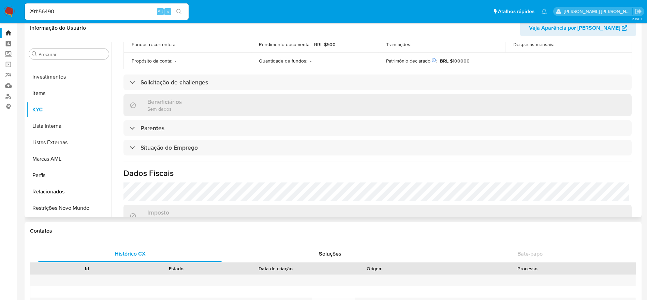
scroll to position [205, 0]
click at [133, 10] on input "291156490" at bounding box center [107, 11] width 164 height 9
click at [132, 10] on input "291156490" at bounding box center [107, 11] width 164 height 9
paste input "8497207"
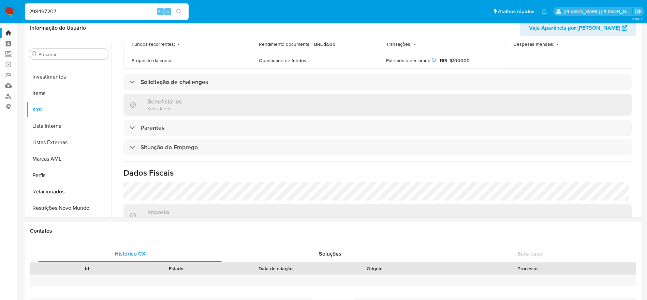
type input "298497207"
click at [178, 9] on icon "search-icon" at bounding box center [178, 11] width 5 height 5
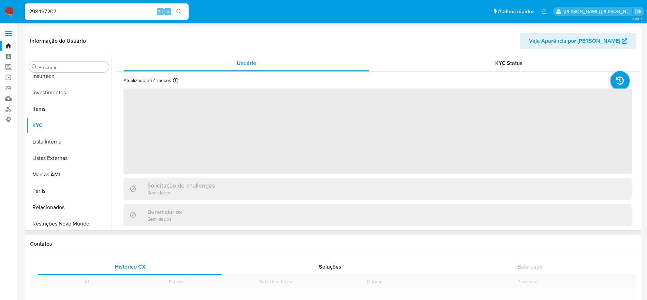
scroll to position [321, 0]
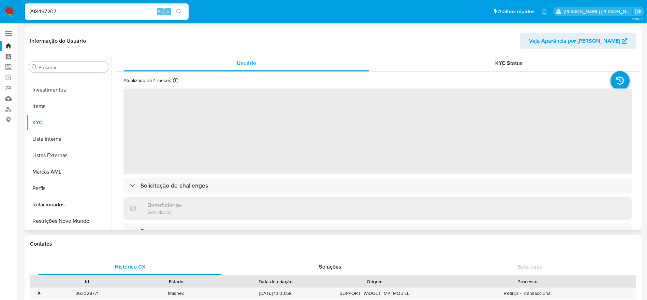
select select "10"
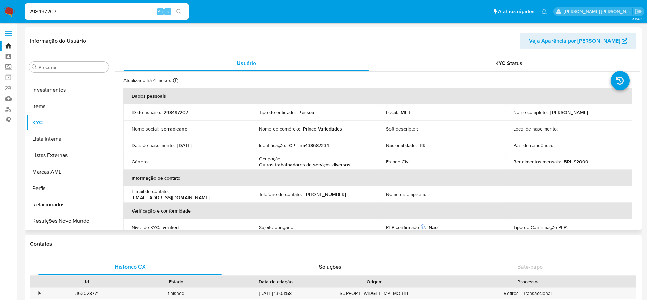
drag, startPoint x: 603, startPoint y: 114, endPoint x: 561, endPoint y: 114, distance: 42.3
click at [548, 114] on div "Nome completo : Leane Serrao Pereira" at bounding box center [569, 112] width 111 height 6
copy p "Leane Serrao Pereira"
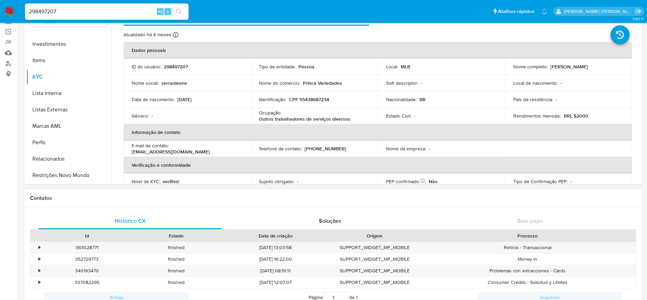
scroll to position [0, 0]
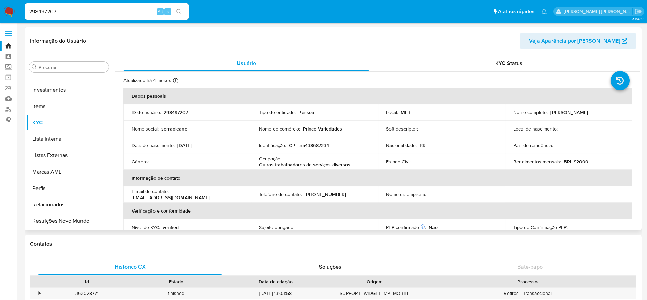
click at [309, 143] on p "CPF 55438687234" at bounding box center [309, 145] width 40 height 6
copy p "55438687234"
click at [107, 12] on input "298497207" at bounding box center [107, 11] width 164 height 9
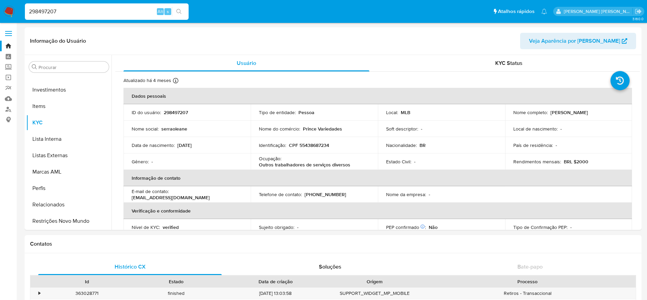
click at [107, 12] on input "298497207" at bounding box center [107, 11] width 164 height 9
paste input "343801172"
type input "343801172"
click at [182, 11] on icon "search-icon" at bounding box center [178, 11] width 5 height 5
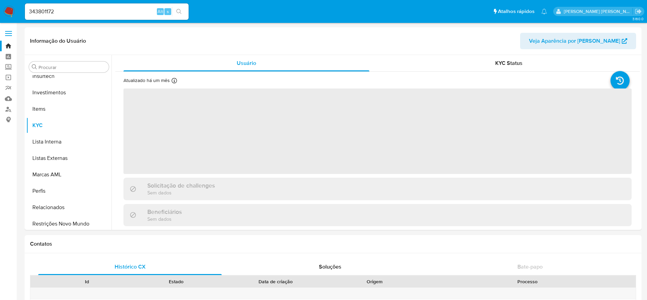
scroll to position [321, 0]
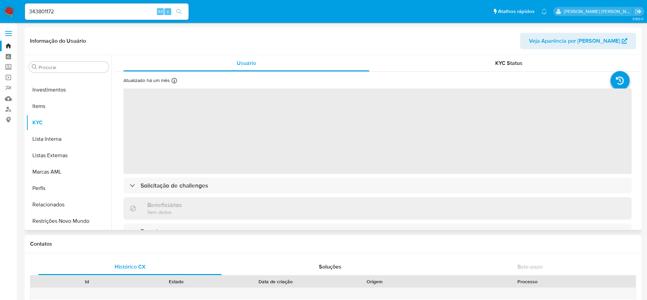
select select "10"
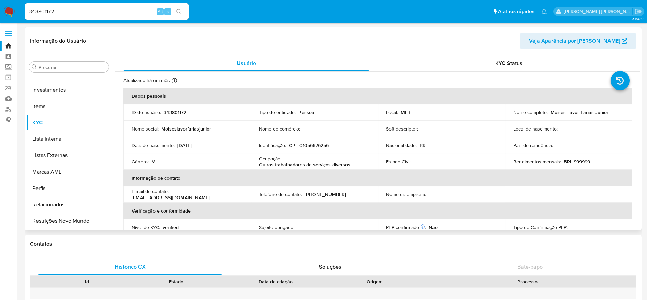
click at [313, 145] on p "CPF 01056676256" at bounding box center [309, 145] width 40 height 6
drag, startPoint x: 607, startPoint y: 113, endPoint x: 495, endPoint y: 125, distance: 112.6
click at [550, 116] on td "Nome completo : Moises Lavor Farias Junior" at bounding box center [568, 112] width 127 height 16
click at [126, 9] on input "343801172" at bounding box center [107, 11] width 164 height 9
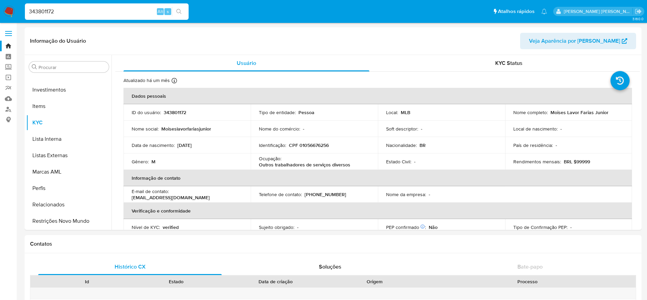
click at [126, 9] on input "343801172" at bounding box center [107, 11] width 164 height 9
paste input "8293828"
type input "348293828"
click at [181, 12] on icon "search-icon" at bounding box center [178, 11] width 5 height 5
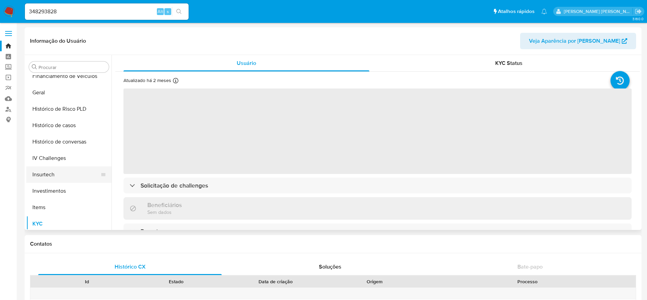
scroll to position [219, 0]
select select "10"
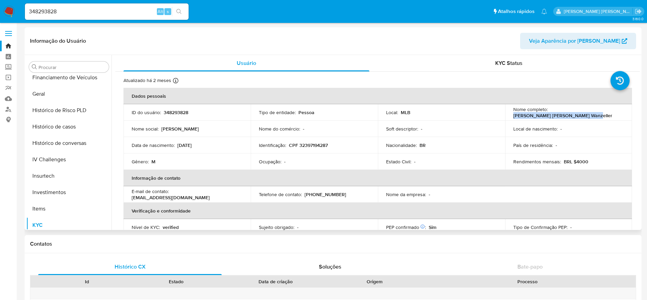
drag, startPoint x: 622, startPoint y: 113, endPoint x: 549, endPoint y: 115, distance: 73.0
click at [549, 115] on td "Nome completo : Mauro Luiz de Oliveira Wanzeller" at bounding box center [568, 112] width 127 height 16
copy p "Mauro Luiz de Oliveira Wanzeller"
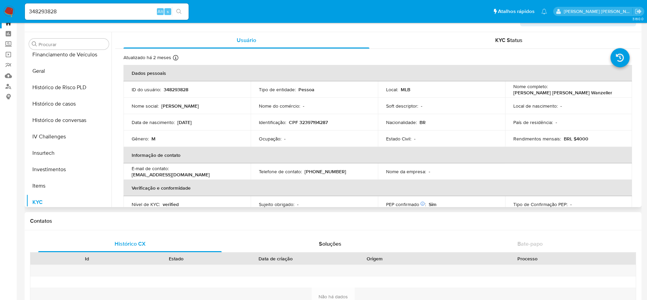
scroll to position [0, 0]
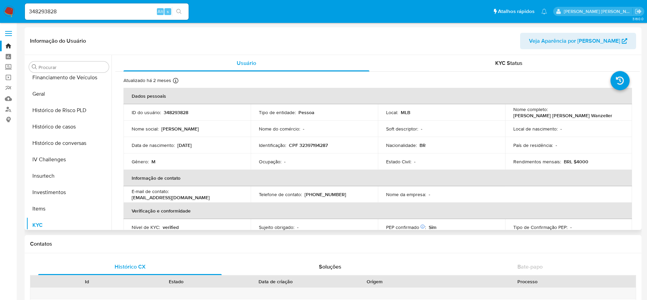
click at [308, 142] on p "CPF 32397194287" at bounding box center [308, 145] width 39 height 6
copy p "32397194287"
click at [101, 11] on input "348293828" at bounding box center [107, 11] width 164 height 9
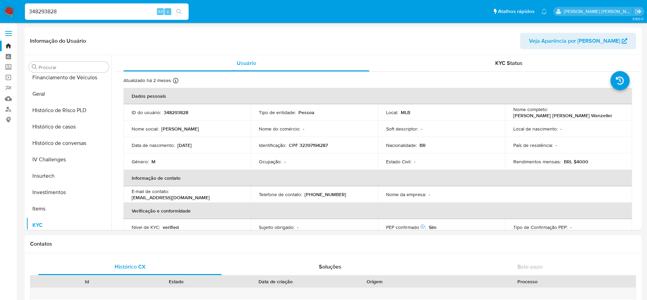
click at [101, 11] on input "348293828" at bounding box center [107, 11] width 164 height 9
paste input "99179167"
type input "399179167"
click at [183, 10] on button "search-icon" at bounding box center [179, 12] width 14 height 10
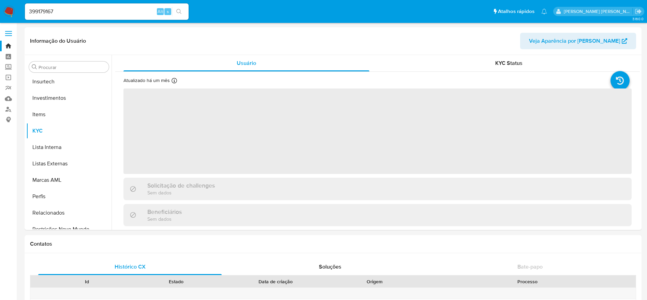
scroll to position [321, 0]
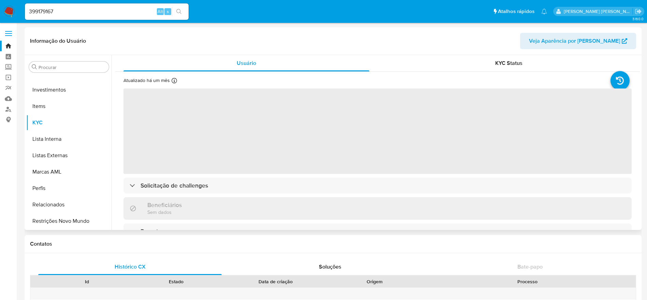
select select "10"
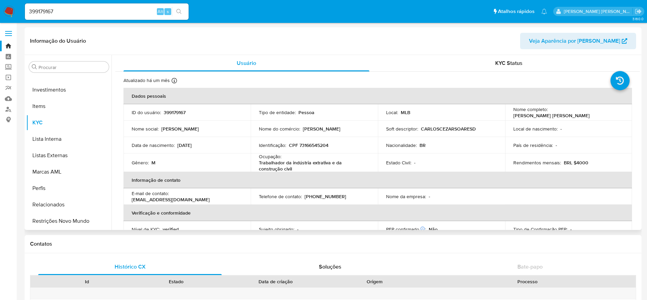
click at [318, 145] on p "CPF 73166545204" at bounding box center [309, 145] width 40 height 6
drag, startPoint x: 613, startPoint y: 113, endPoint x: 549, endPoint y: 114, distance: 63.8
click at [549, 114] on div "Nome completo : Carlos Cezar Soares da Silva" at bounding box center [569, 112] width 111 height 12
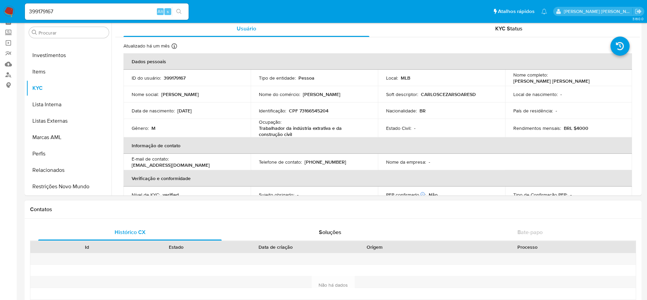
scroll to position [0, 0]
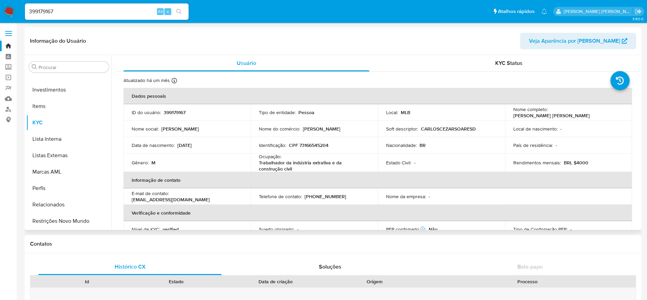
click at [310, 146] on p "CPF 73166545204" at bounding box center [309, 145] width 40 height 6
click at [128, 11] on input "399179167" at bounding box center [107, 11] width 164 height 9
drag, startPoint x: 128, startPoint y: 11, endPoint x: 159, endPoint y: 13, distance: 31.1
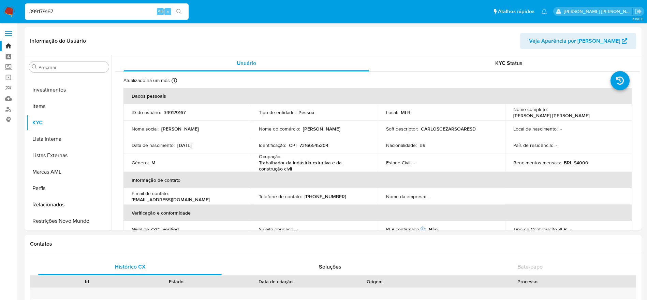
click at [128, 11] on input "399179167" at bounding box center [107, 11] width 164 height 9
paste input "539989330"
type input "539989330"
click at [177, 12] on icon "search-icon" at bounding box center [178, 11] width 5 height 5
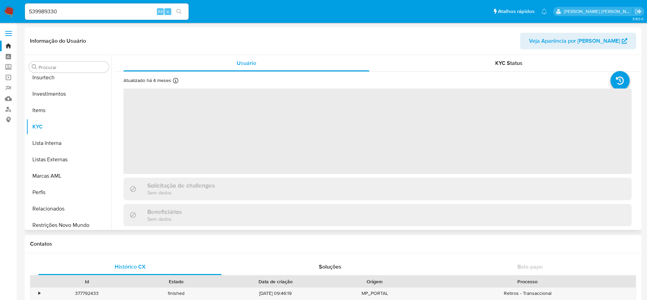
scroll to position [321, 0]
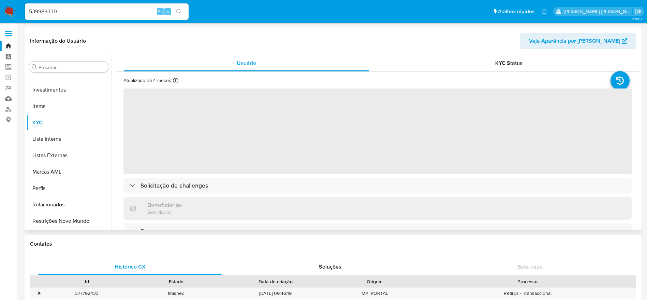
select select "10"
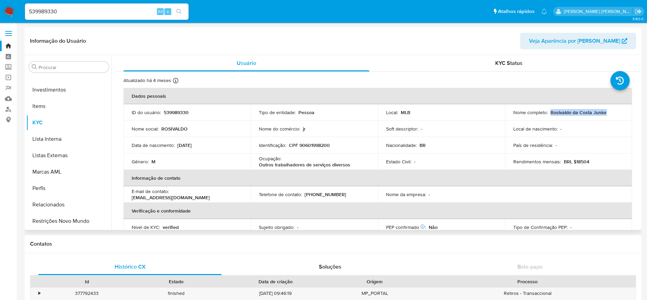
drag, startPoint x: 608, startPoint y: 111, endPoint x: 550, endPoint y: 115, distance: 58.5
click at [550, 115] on div "Nome completo : Rosivaldo da Costa Junior" at bounding box center [569, 112] width 111 height 6
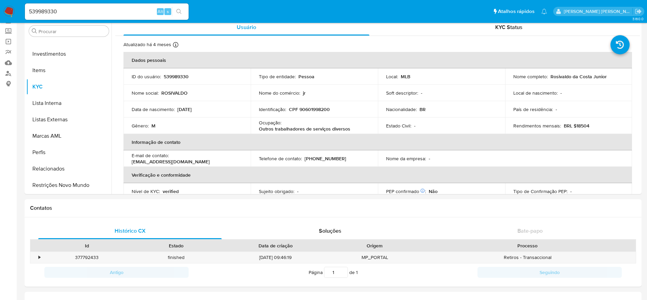
scroll to position [0, 0]
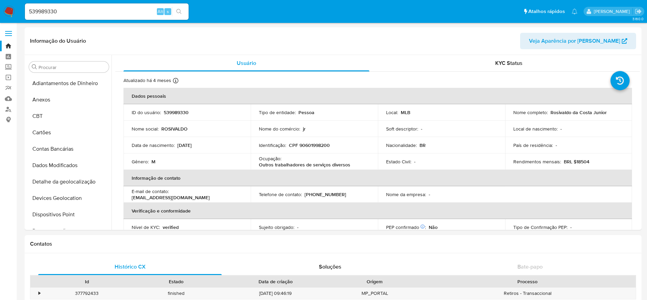
select select "10"
drag, startPoint x: 0, startPoint y: 0, endPoint x: 305, endPoint y: 145, distance: 338.2
click at [305, 145] on p "CPF 90601998200" at bounding box center [309, 145] width 41 height 6
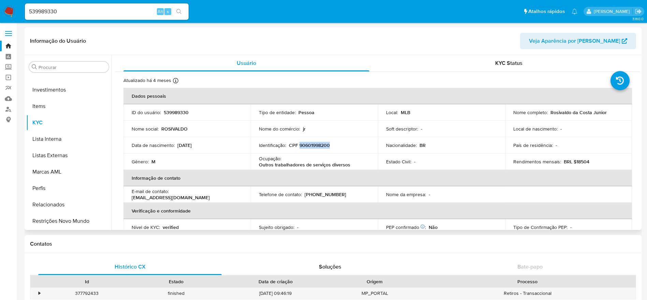
click at [305, 145] on p "CPF 90601998200" at bounding box center [309, 145] width 41 height 6
copy p "90601998200"
drag, startPoint x: 586, startPoint y: 163, endPoint x: 574, endPoint y: 164, distance: 12.3
click at [574, 164] on div "Rendimentos mensais : BRL $18504" at bounding box center [569, 161] width 111 height 6
copy p "18504"
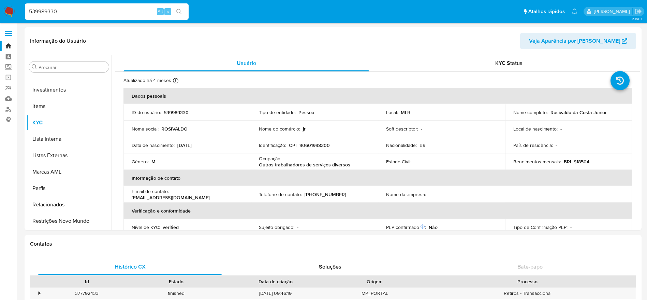
click at [114, 13] on input "539989330" at bounding box center [107, 11] width 164 height 9
drag, startPoint x: 114, startPoint y: 13, endPoint x: 153, endPoint y: 18, distance: 38.9
click at [114, 13] on input "539989330" at bounding box center [107, 11] width 164 height 9
paste input "625947357"
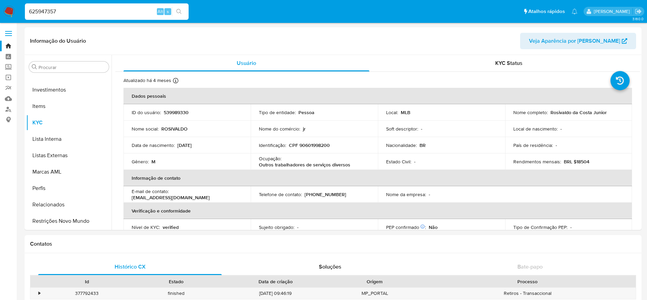
type input "625947357"
click at [182, 11] on button "search-icon" at bounding box center [179, 12] width 14 height 10
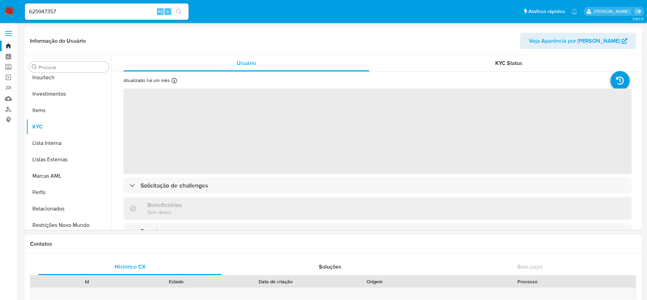
scroll to position [321, 0]
select select "10"
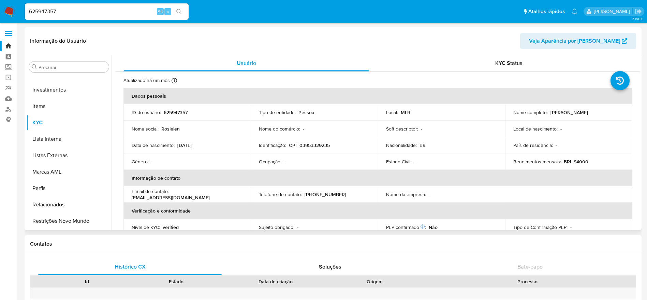
drag, startPoint x: 618, startPoint y: 113, endPoint x: 548, endPoint y: 115, distance: 69.6
click at [548, 115] on div "Nome completo : [PERSON_NAME]" at bounding box center [569, 112] width 111 height 6
copy p "[PERSON_NAME]"
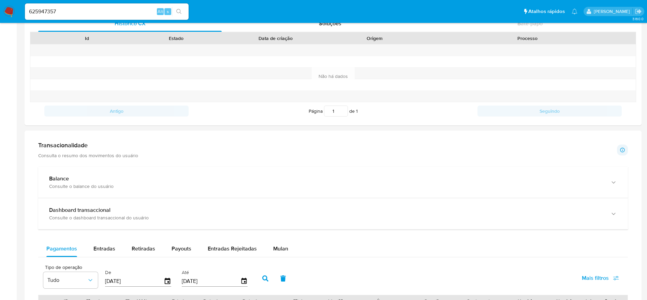
scroll to position [0, 0]
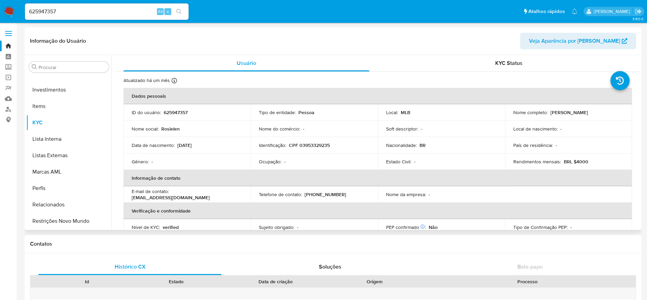
click at [314, 140] on td "Identificação : CPF 03953329235" at bounding box center [314, 145] width 127 height 16
click at [312, 145] on p "CPF 03953329235" at bounding box center [309, 145] width 41 height 6
copy p "03953329235"
click at [110, 10] on input "625947357" at bounding box center [107, 11] width 164 height 9
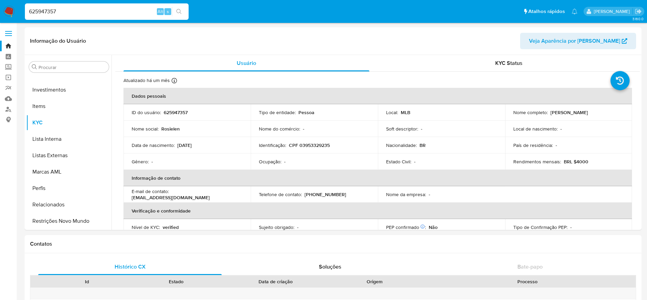
click at [110, 10] on input "625947357" at bounding box center [107, 11] width 164 height 9
paste input "776888578"
type input "776888578"
click at [178, 13] on icon "search-icon" at bounding box center [178, 11] width 5 height 5
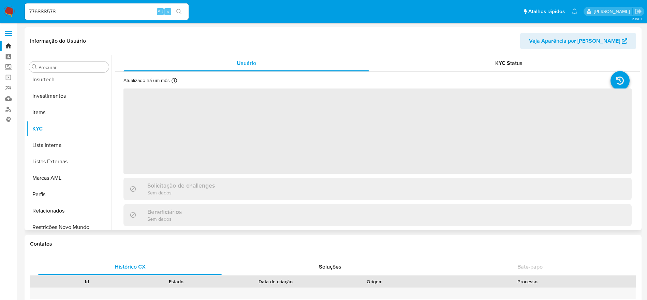
scroll to position [321, 0]
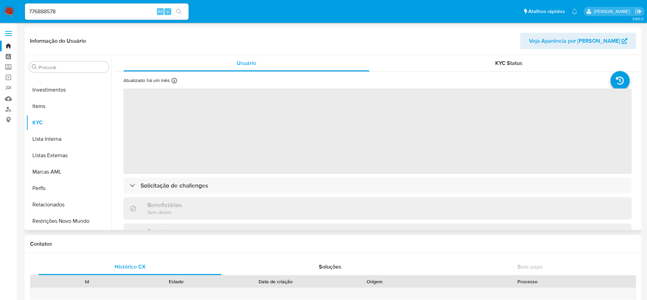
select select "10"
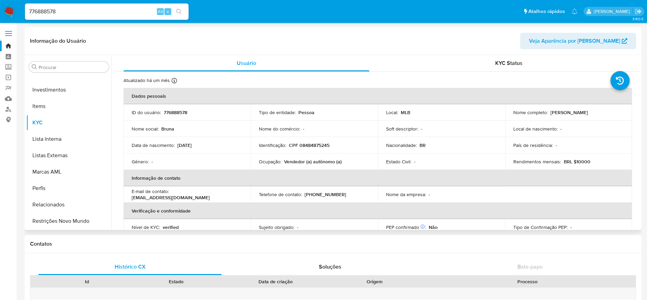
drag, startPoint x: 597, startPoint y: 114, endPoint x: 548, endPoint y: 113, distance: 48.5
click at [548, 113] on div "Nome completo : Bruna de Souza Dias" at bounding box center [569, 112] width 111 height 6
copy p "Bruna de Souza Dias"
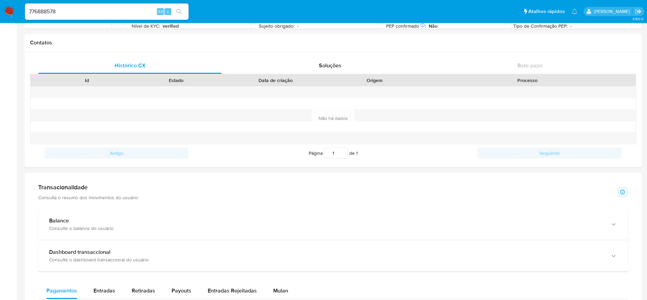
scroll to position [0, 0]
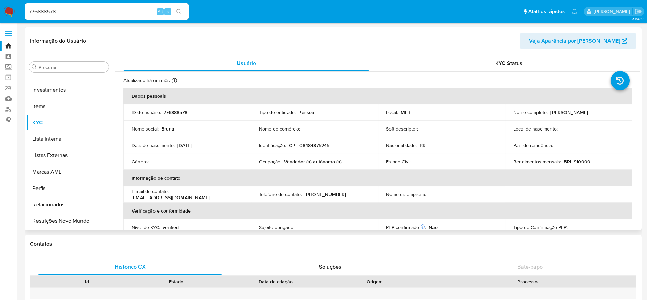
click at [318, 143] on p "CPF 08484875245" at bounding box center [309, 145] width 41 height 6
copy p "08484875245"
click at [108, 14] on input "776888578" at bounding box center [107, 11] width 164 height 9
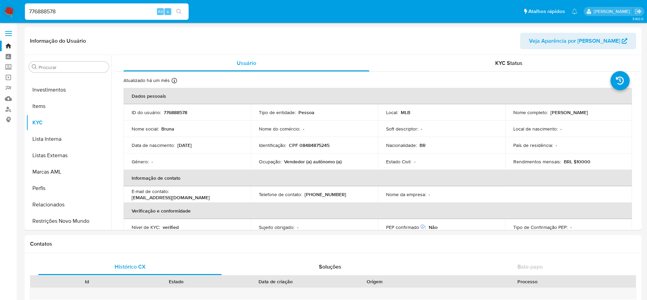
paste input "1146233854"
type input "1146233854"
click at [177, 13] on icon "search-icon" at bounding box center [178, 11] width 5 height 5
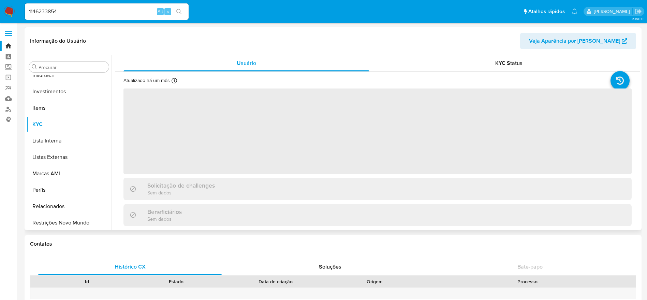
scroll to position [321, 0]
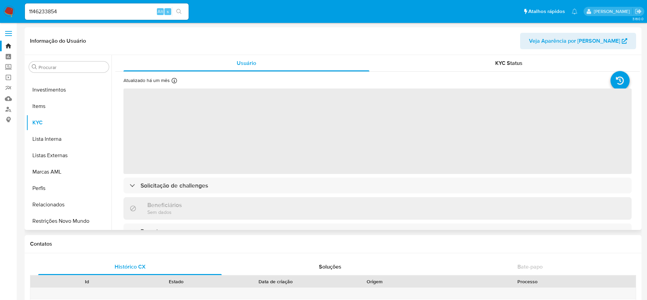
select select "10"
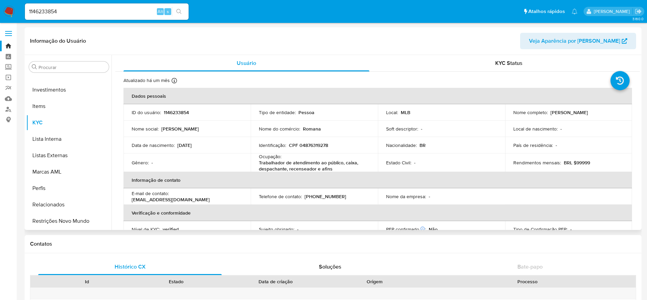
drag, startPoint x: 615, startPoint y: 113, endPoint x: 549, endPoint y: 115, distance: 65.5
click at [549, 115] on div "Nome completo : Romana Aguida Marinho Gato" at bounding box center [569, 112] width 111 height 6
copy p "Romana Aguida Marinho Gato"
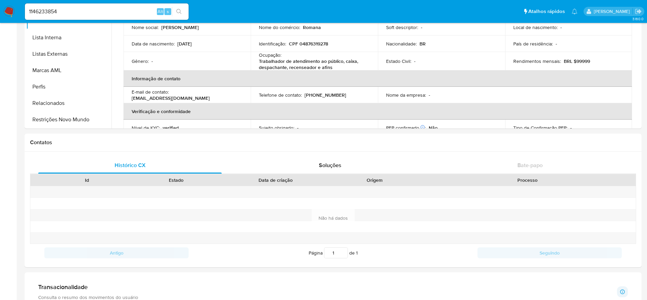
scroll to position [0, 0]
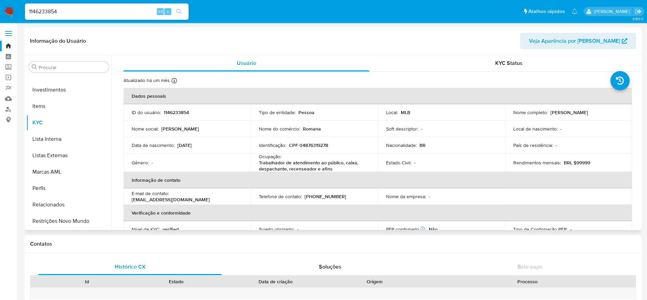
click at [307, 145] on p "CPF 04876319278" at bounding box center [308, 145] width 39 height 6
copy p "04876319278"
click at [115, 16] on input "1146233854" at bounding box center [107, 11] width 164 height 9
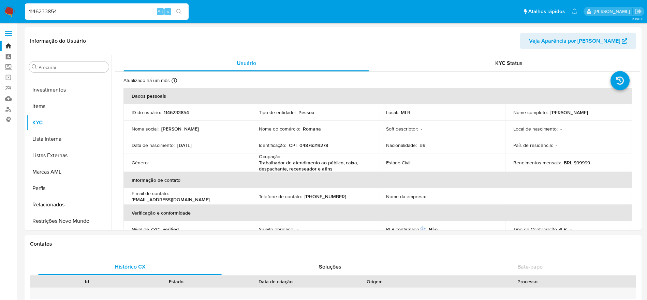
click at [115, 16] on input "1146233854" at bounding box center [107, 11] width 164 height 9
paste input "60543563"
type input "1160543563"
click at [181, 8] on button "search-icon" at bounding box center [179, 12] width 14 height 10
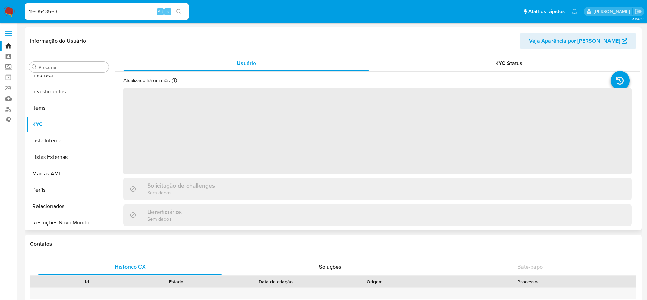
scroll to position [321, 0]
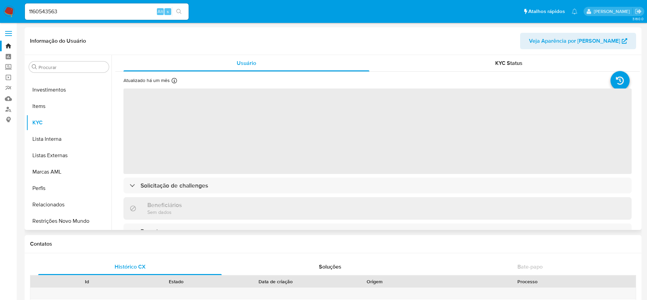
select select "10"
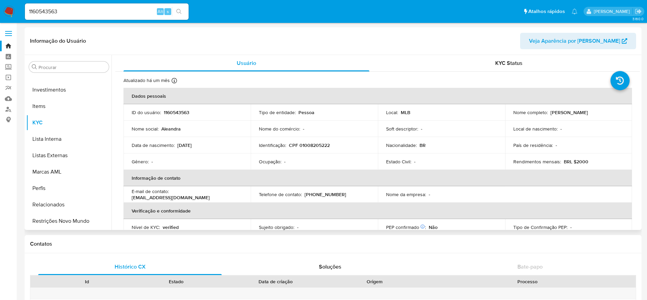
drag, startPoint x: 600, startPoint y: 112, endPoint x: 549, endPoint y: 113, distance: 50.5
click at [549, 113] on div "Nome completo : Aleandra Goncalves" at bounding box center [569, 112] width 111 height 6
copy p "Aleandra Goncalves"
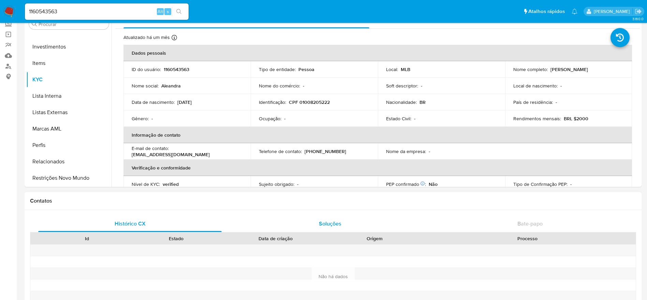
scroll to position [0, 0]
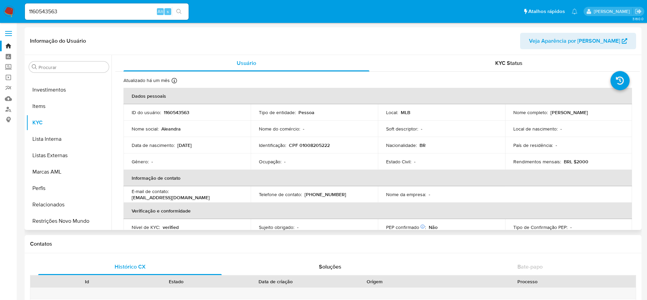
click at [318, 148] on p "CPF 01008205222" at bounding box center [309, 145] width 41 height 6
copy p "01008205222"
click at [135, 14] on input "1160543563" at bounding box center [107, 11] width 164 height 9
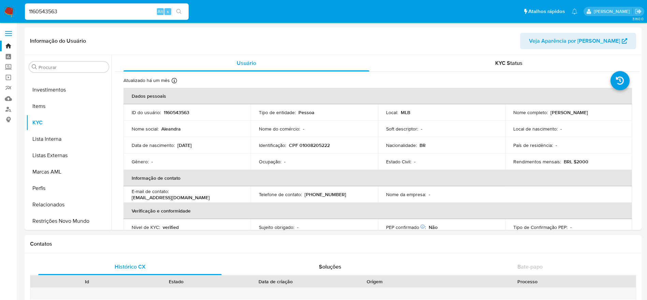
click at [135, 14] on input "1160543563" at bounding box center [107, 11] width 164 height 9
paste input "77853032"
type input "1177853032"
click at [182, 13] on button "search-icon" at bounding box center [179, 12] width 14 height 10
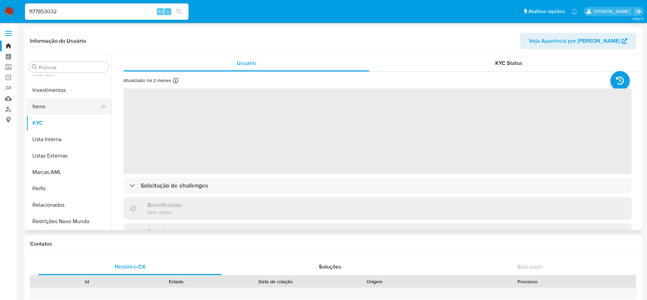
scroll to position [321, 0]
select select "10"
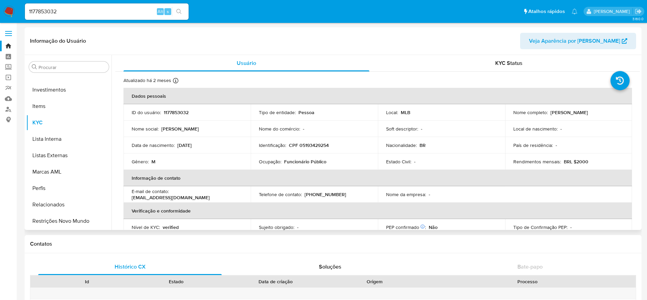
drag, startPoint x: 586, startPoint y: 116, endPoint x: 510, endPoint y: 118, distance: 76.1
click at [510, 118] on td "Nome completo : Jose Mario de Souza Oliveira Neto" at bounding box center [568, 112] width 127 height 16
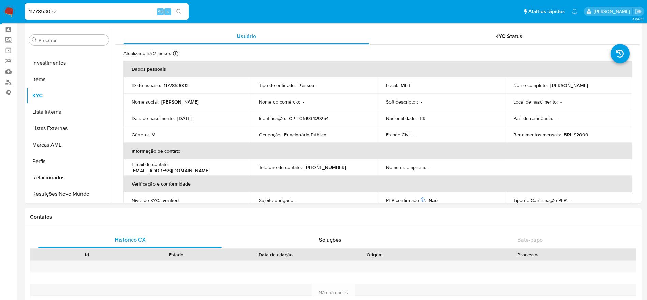
scroll to position [0, 0]
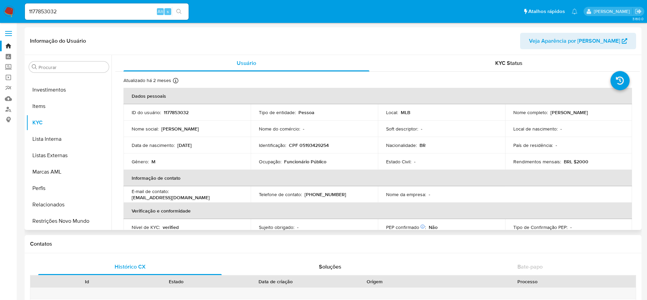
click at [314, 147] on p "CPF 05193429254" at bounding box center [309, 145] width 40 height 6
click at [100, 12] on input "1177853032" at bounding box center [107, 11] width 164 height 9
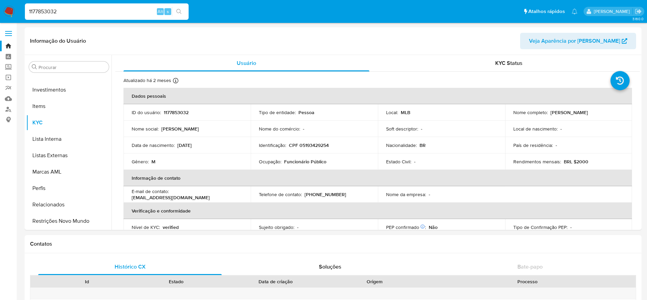
paste input "415844761"
type input "1415844761"
click at [180, 10] on icon "search-icon" at bounding box center [178, 11] width 5 height 5
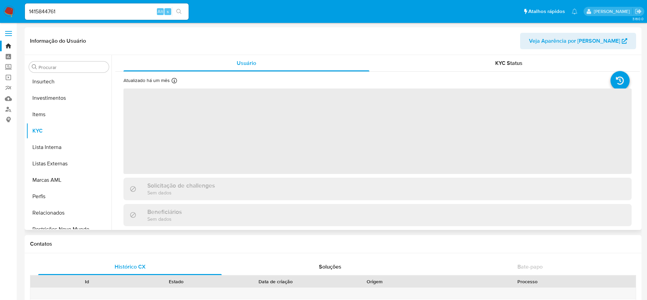
scroll to position [321, 0]
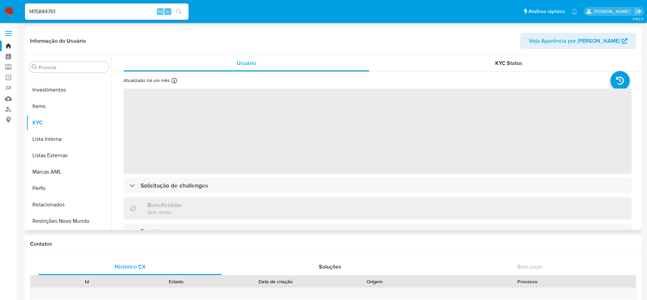
select select "10"
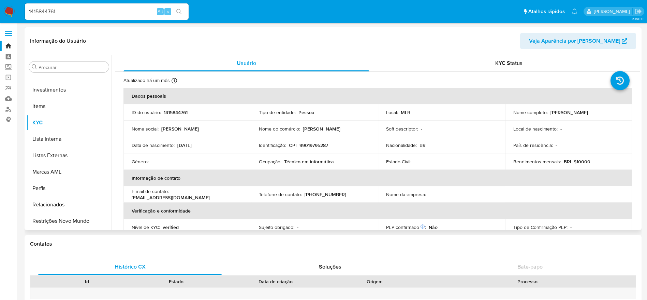
drag, startPoint x: 604, startPoint y: 113, endPoint x: 549, endPoint y: 113, distance: 55.3
click at [549, 113] on div "Nome completo : Fabiana Cardoso Nunes" at bounding box center [569, 112] width 111 height 6
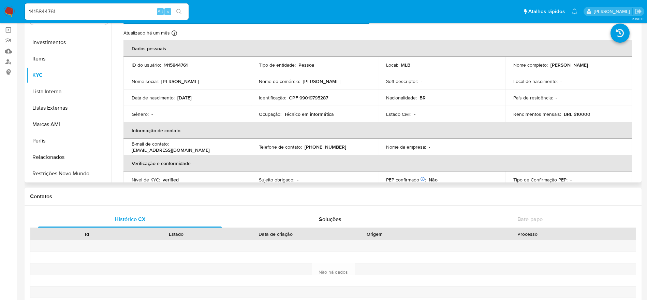
scroll to position [0, 0]
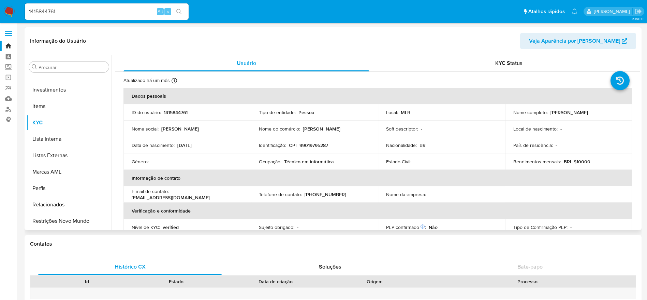
click at [298, 141] on td "Identificação : CPF 99019795287" at bounding box center [314, 145] width 127 height 16
click at [311, 144] on p "CPF 99019795287" at bounding box center [308, 145] width 39 height 6
click at [109, 13] on input "1415844761" at bounding box center [107, 11] width 164 height 9
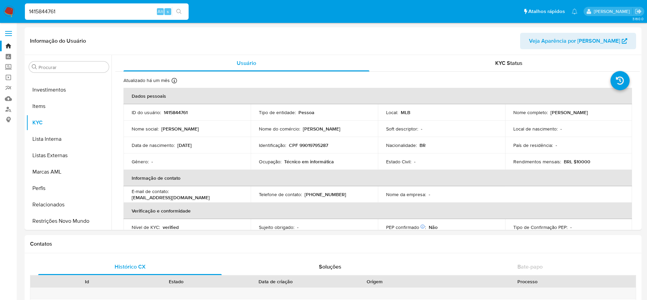
paste input "2423991052"
type input "2423991052"
click at [181, 13] on icon "search-icon" at bounding box center [178, 11] width 5 height 5
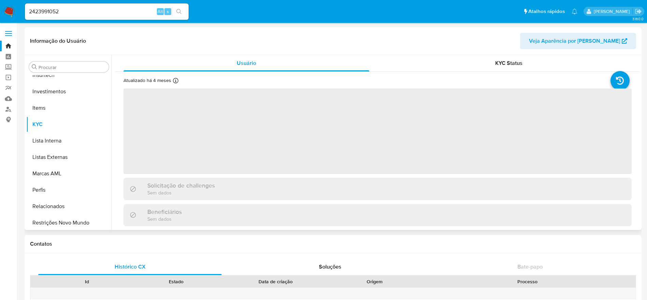
scroll to position [321, 0]
select select "10"
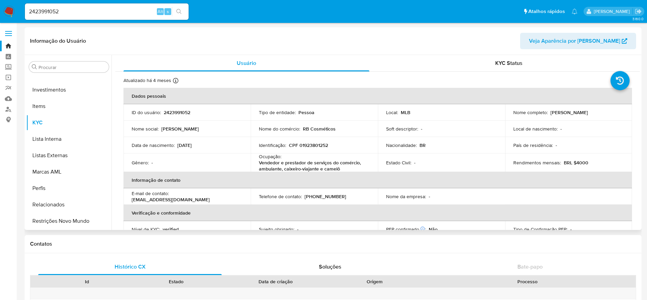
drag, startPoint x: 603, startPoint y: 114, endPoint x: 549, endPoint y: 115, distance: 53.6
click at [549, 115] on div "Nome completo : Raquel Barbosa Cardoso" at bounding box center [569, 112] width 111 height 6
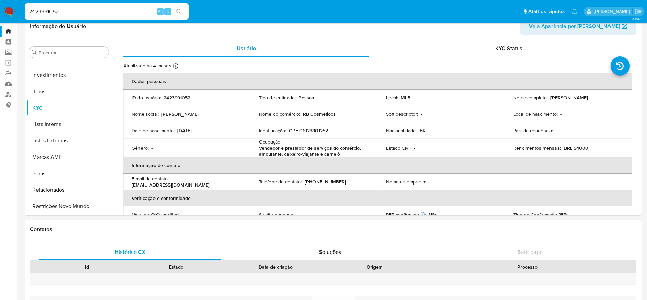
scroll to position [0, 0]
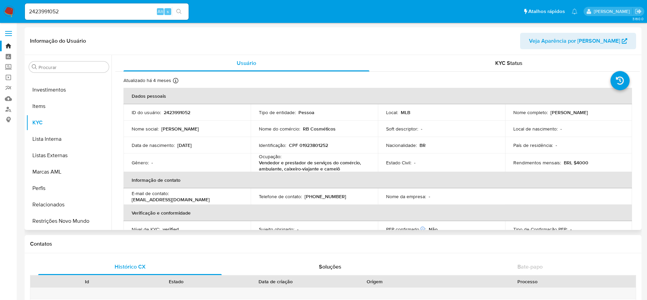
click at [315, 145] on p "CPF 01923801252" at bounding box center [308, 145] width 39 height 6
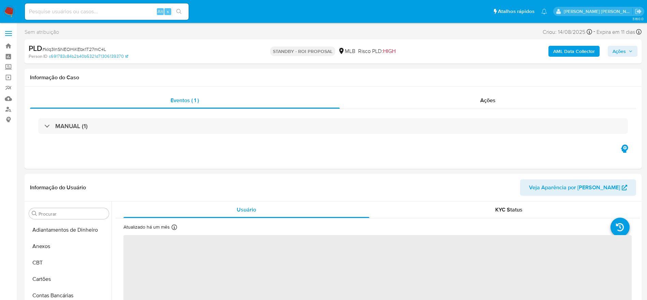
select select "10"
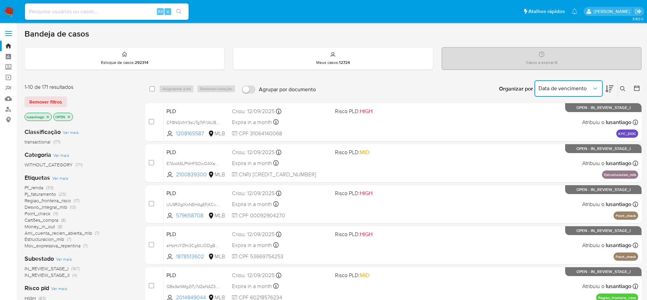
click at [574, 88] on span "Data de vencimento" at bounding box center [565, 88] width 53 height 7
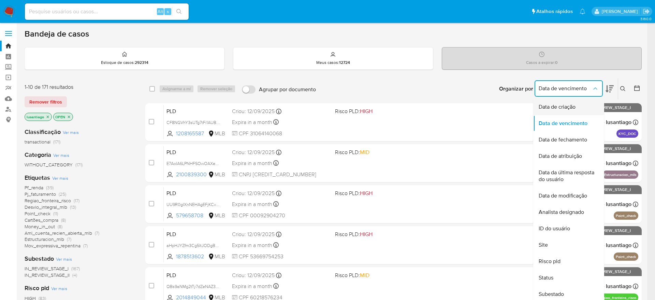
click at [565, 105] on span "Data de criação" at bounding box center [557, 106] width 37 height 7
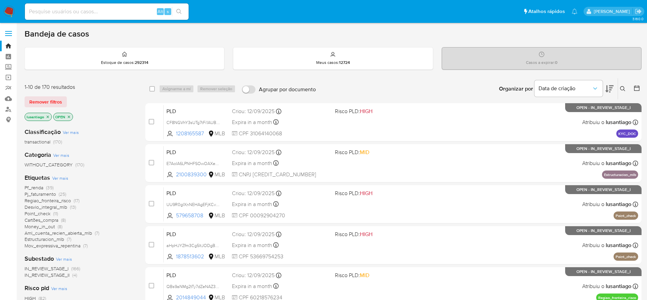
click at [636, 87] on icon at bounding box center [637, 88] width 7 height 7
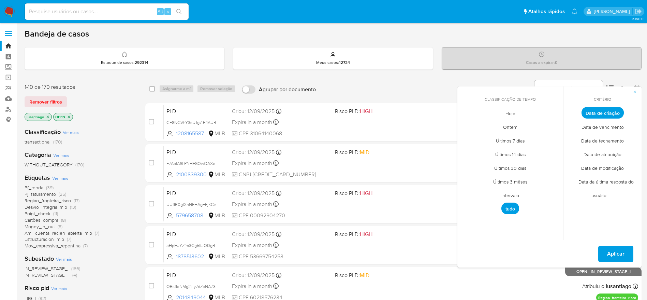
click at [511, 196] on span "Intervalo" at bounding box center [510, 195] width 32 height 14
click at [468, 125] on icon "Mes anterior" at bounding box center [468, 125] width 8 height 8
click at [523, 151] on button "1" at bounding box center [524, 150] width 11 height 11
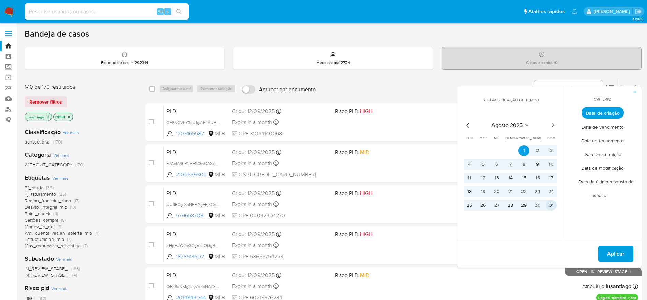
click at [552, 204] on button "31" at bounding box center [551, 205] width 11 height 11
click at [615, 254] on span "Aplicar" at bounding box center [615, 253] width 17 height 15
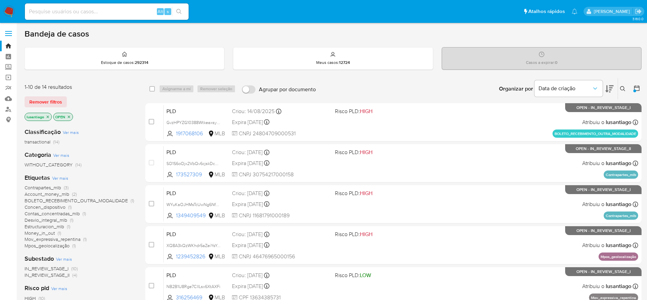
click at [48, 246] on span "Mpos_geolocalização" at bounding box center [47, 245] width 45 height 7
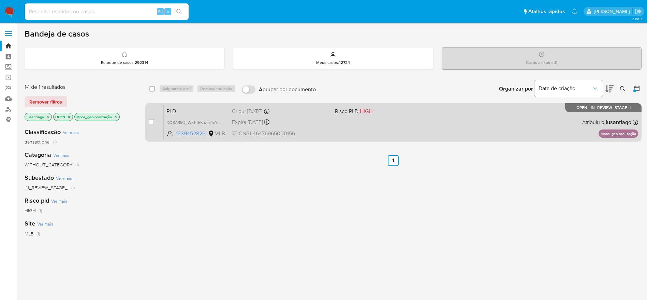
click at [367, 135] on div "PLD XQ8A3kQzWKhdr5aZeiYsYqON 1239452826 MLB Risco PLD: HIGH Criou: [DATE] Criou…" at bounding box center [401, 122] width 475 height 34
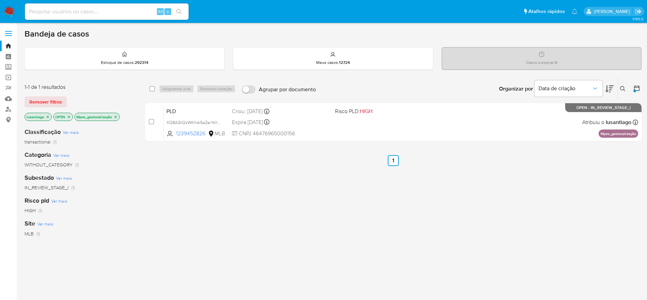
click at [116, 117] on icon "close-filter" at bounding box center [116, 116] width 2 height 2
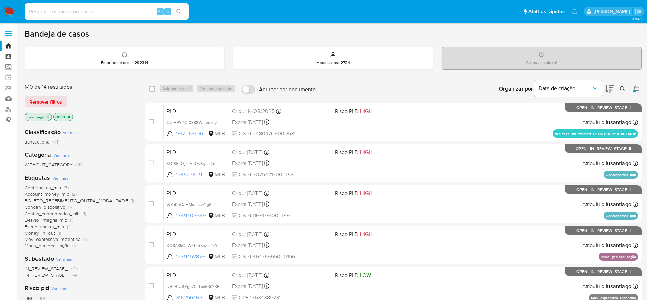
click at [10, 55] on link "Painel" at bounding box center [40, 56] width 81 height 11
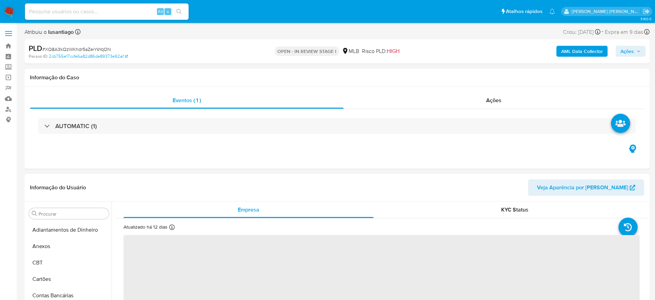
select select "10"
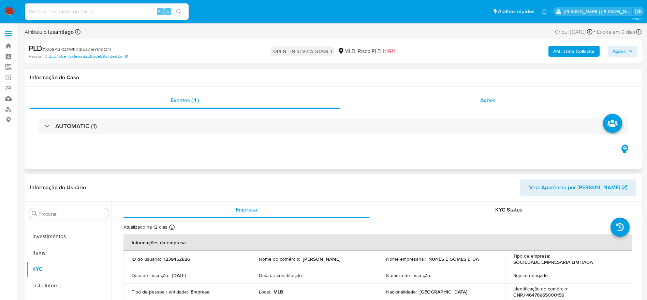
click at [435, 102] on div "Ações" at bounding box center [488, 100] width 297 height 16
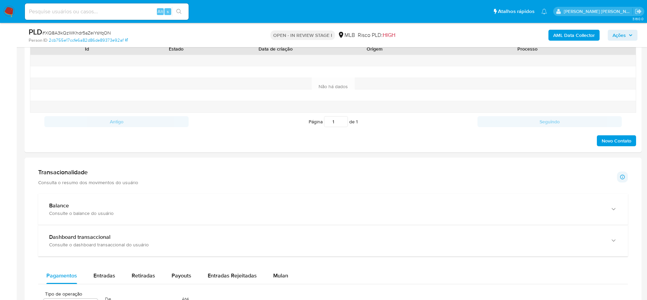
scroll to position [461, 0]
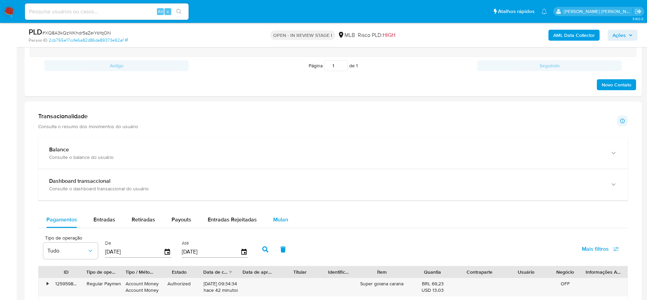
click at [276, 216] on span "Mulan" at bounding box center [280, 219] width 15 height 8
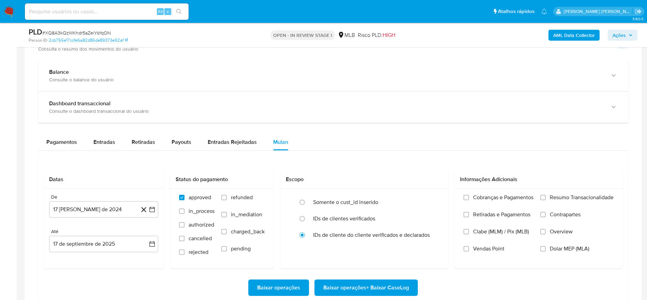
scroll to position [563, 0]
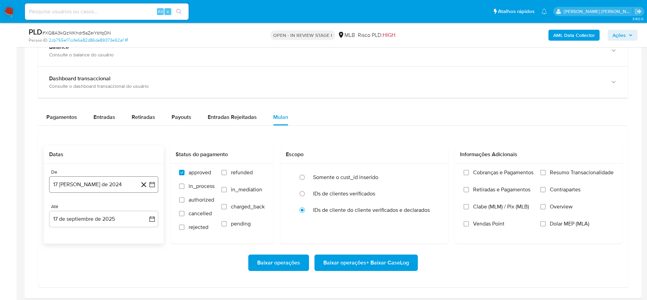
click at [101, 177] on button "17 [PERSON_NAME] de 2024" at bounding box center [103, 184] width 109 height 16
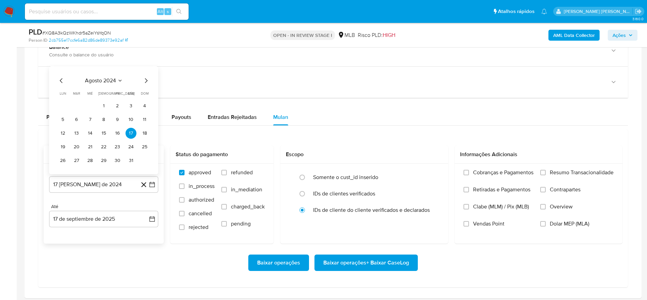
click at [101, 80] on span "agosto 2024" at bounding box center [100, 80] width 31 height 7
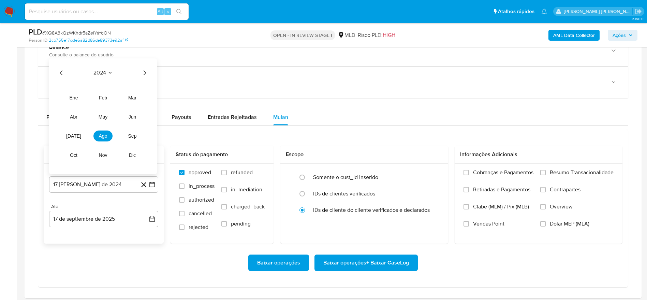
click at [145, 73] on icon "Año siguiente" at bounding box center [145, 72] width 3 height 5
click at [70, 133] on button "jul" at bounding box center [73, 135] width 19 height 11
click at [80, 103] on button "1" at bounding box center [76, 105] width 11 height 11
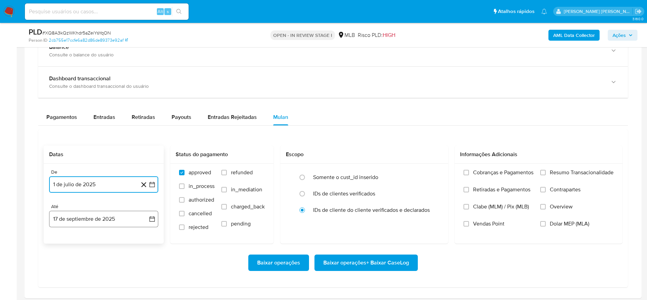
click at [76, 217] on button "17 de septiembre de 2025" at bounding box center [103, 219] width 109 height 16
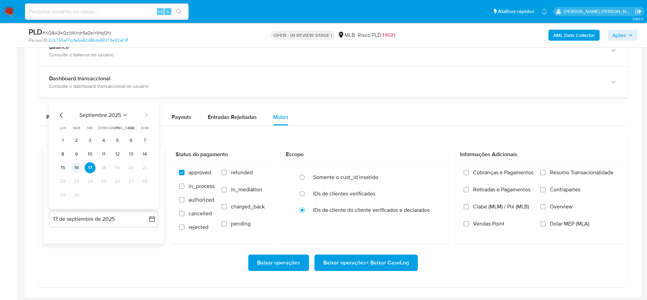
click at [77, 170] on button "16" at bounding box center [76, 167] width 11 height 11
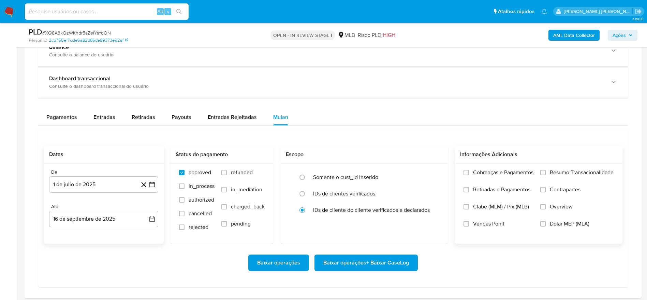
click at [550, 172] on span "Resumo Transacionalidade" at bounding box center [582, 172] width 64 height 7
click at [546, 172] on input "Resumo Transacionalidade" at bounding box center [543, 172] width 5 height 5
click at [359, 263] on span "Baixar operações + Baixar CaseLog" at bounding box center [366, 262] width 86 height 15
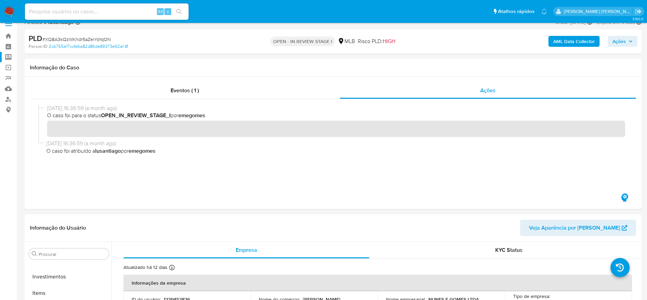
scroll to position [0, 0]
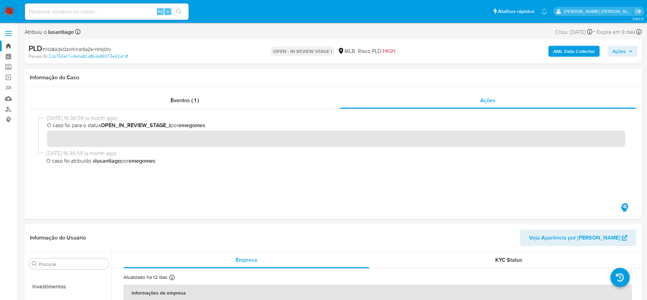
click at [7, 46] on link "Bandeja" at bounding box center [40, 46] width 81 height 11
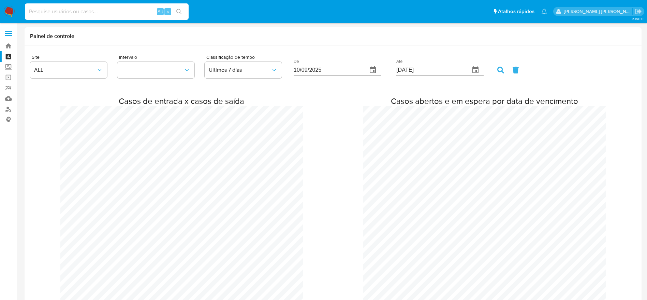
click at [125, 12] on input at bounding box center [107, 11] width 164 height 9
paste input "2254262101"
type input "2254262101"
click at [178, 12] on icon "search-icon" at bounding box center [178, 11] width 5 height 5
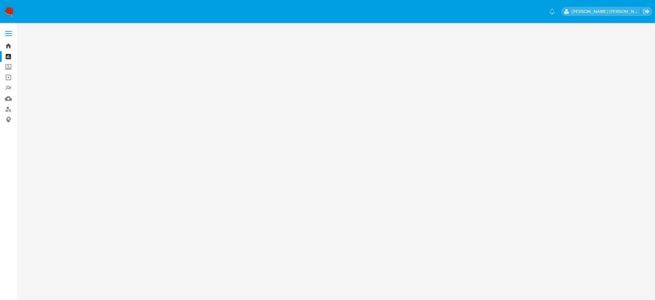
click at [9, 45] on link "Bandeja" at bounding box center [40, 46] width 81 height 11
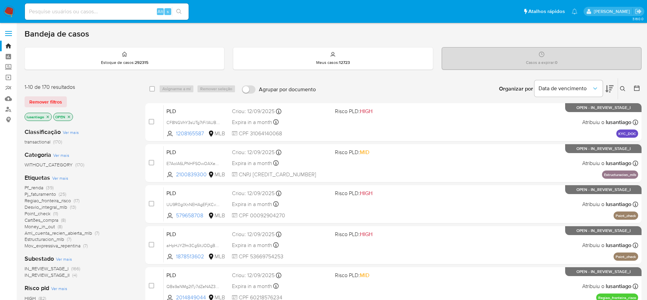
click at [84, 17] on div "Alt s" at bounding box center [107, 11] width 164 height 16
click at [90, 13] on input at bounding box center [107, 11] width 164 height 9
paste input "2254262101"
type input "2254262101"
click at [177, 11] on icon "search-icon" at bounding box center [178, 11] width 5 height 5
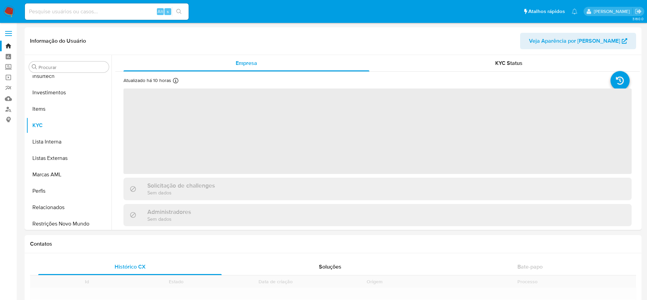
scroll to position [321, 0]
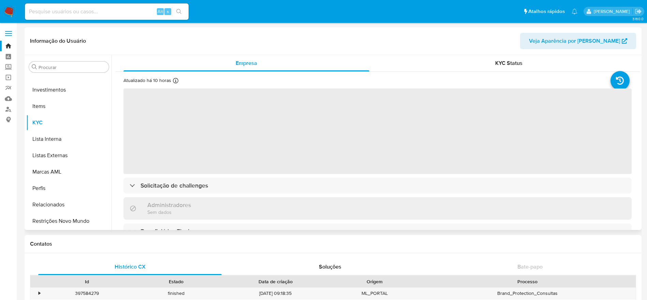
select select "10"
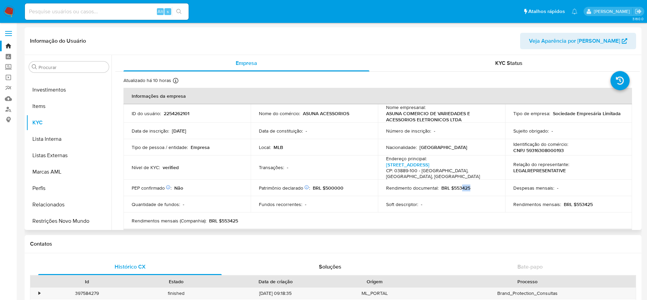
drag, startPoint x: 467, startPoint y: 183, endPoint x: 461, endPoint y: 182, distance: 5.8
click at [461, 185] on div "Rendimento documental : BRL $553425" at bounding box center [441, 188] width 111 height 6
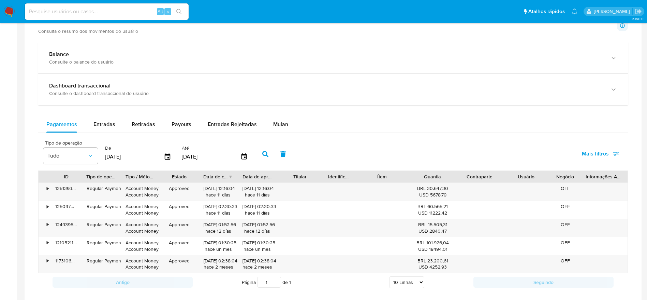
scroll to position [260, 0]
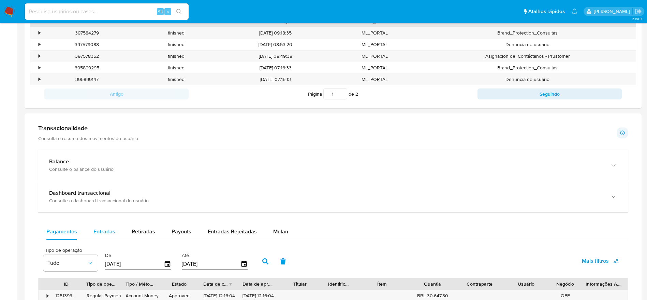
click at [107, 232] on span "Entradas" at bounding box center [104, 231] width 22 height 8
select select "10"
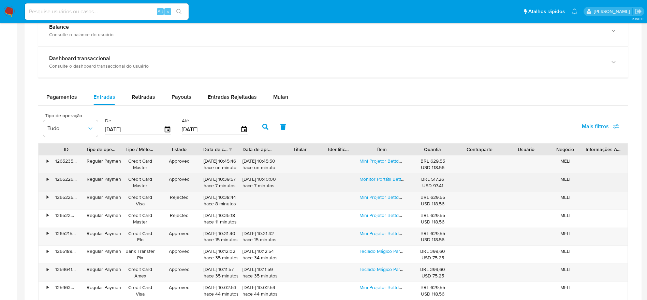
scroll to position [414, 0]
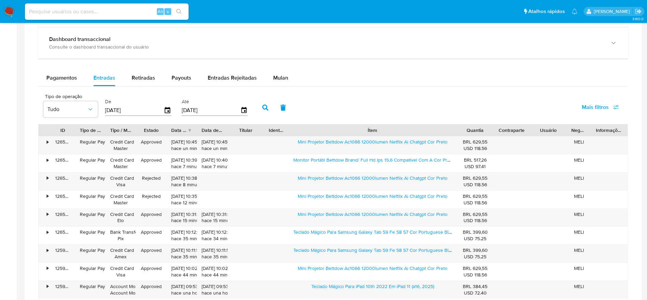
click at [527, 141] on div "ID Tipo de operação Tipo / Método Estado Data de criação Data de aprovação Titu…" at bounding box center [333, 223] width 590 height 199
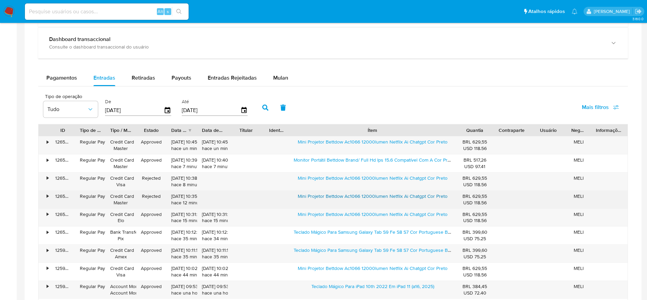
scroll to position [465, 0]
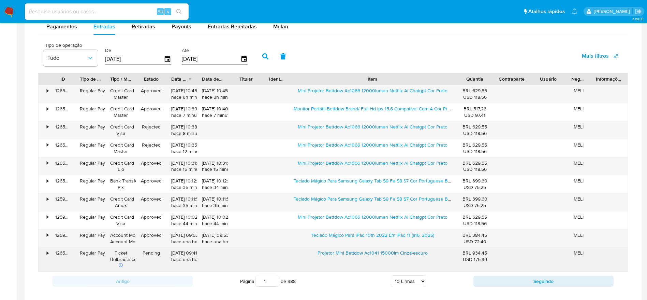
click at [357, 253] on link "Projetor Mini Bettdow Ac1041 15000lm Cinza-escuro" at bounding box center [373, 252] width 110 height 7
